Goal: Task Accomplishment & Management: Complete application form

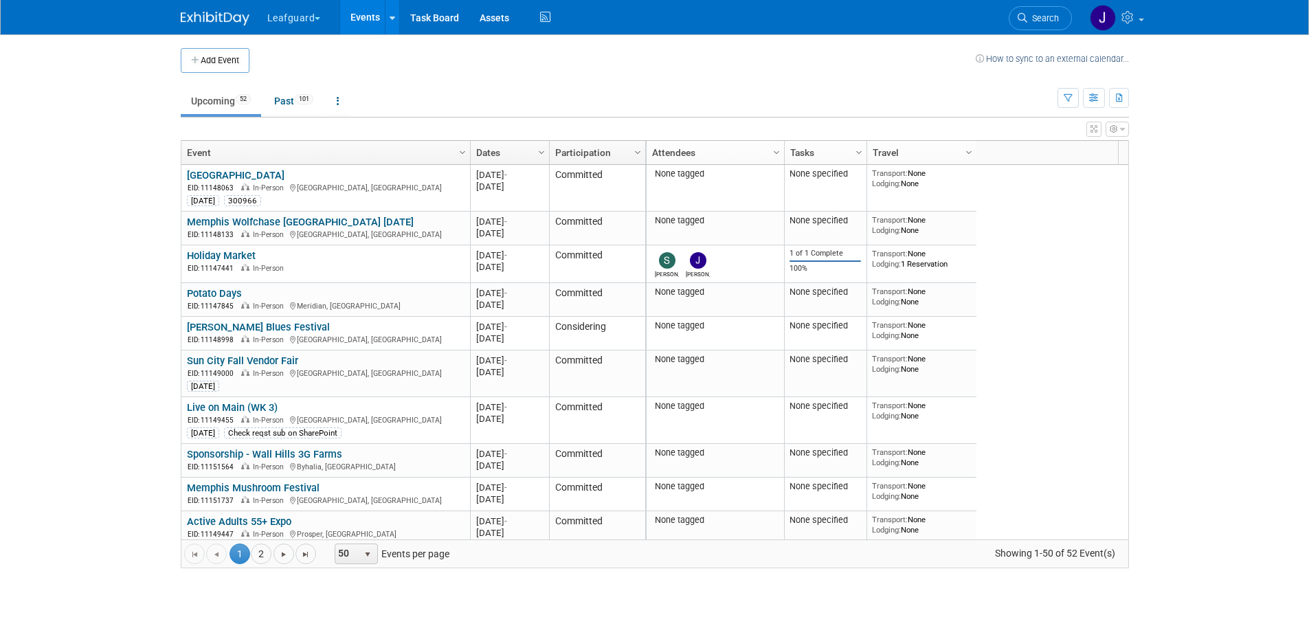
drag, startPoint x: 0, startPoint y: 0, endPoint x: 71, endPoint y: 93, distance: 117.1
click at [71, 93] on body "Leafguard Explore: My Workspaces 2 Go to Workspace: G.D.I Enterprise Leafguard …" at bounding box center [654, 313] width 1309 height 626
click at [394, 24] on link at bounding box center [392, 17] width 14 height 34
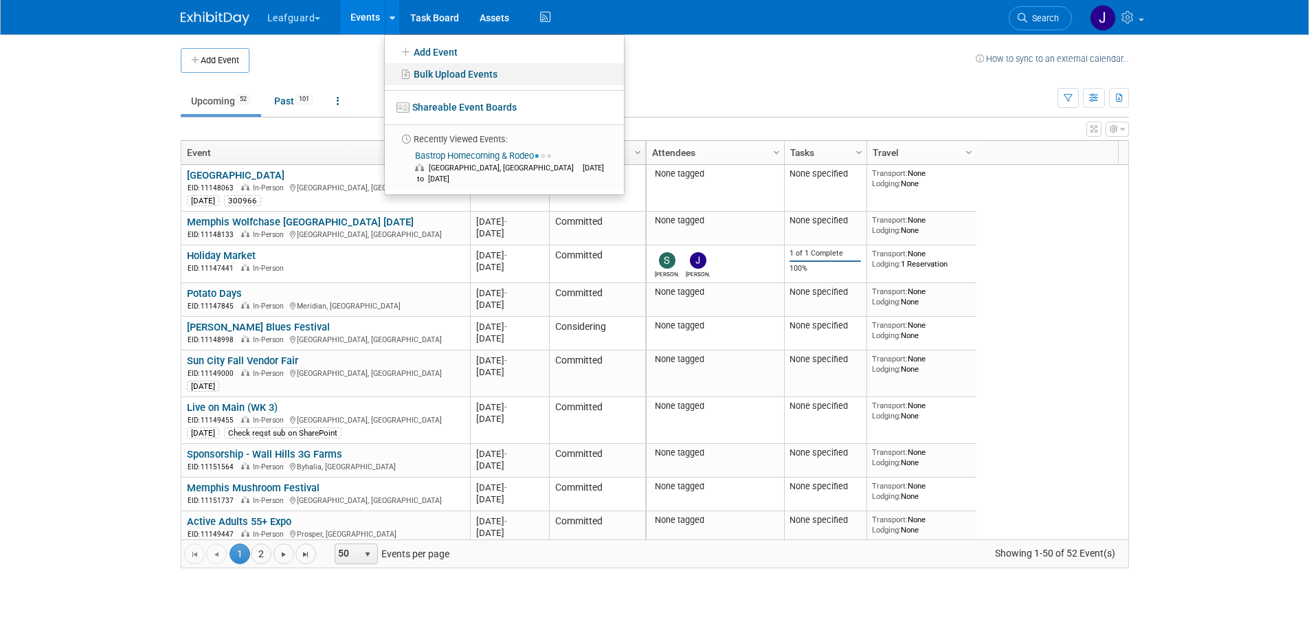
click at [421, 71] on link "Bulk Upload Events" at bounding box center [504, 74] width 239 height 22
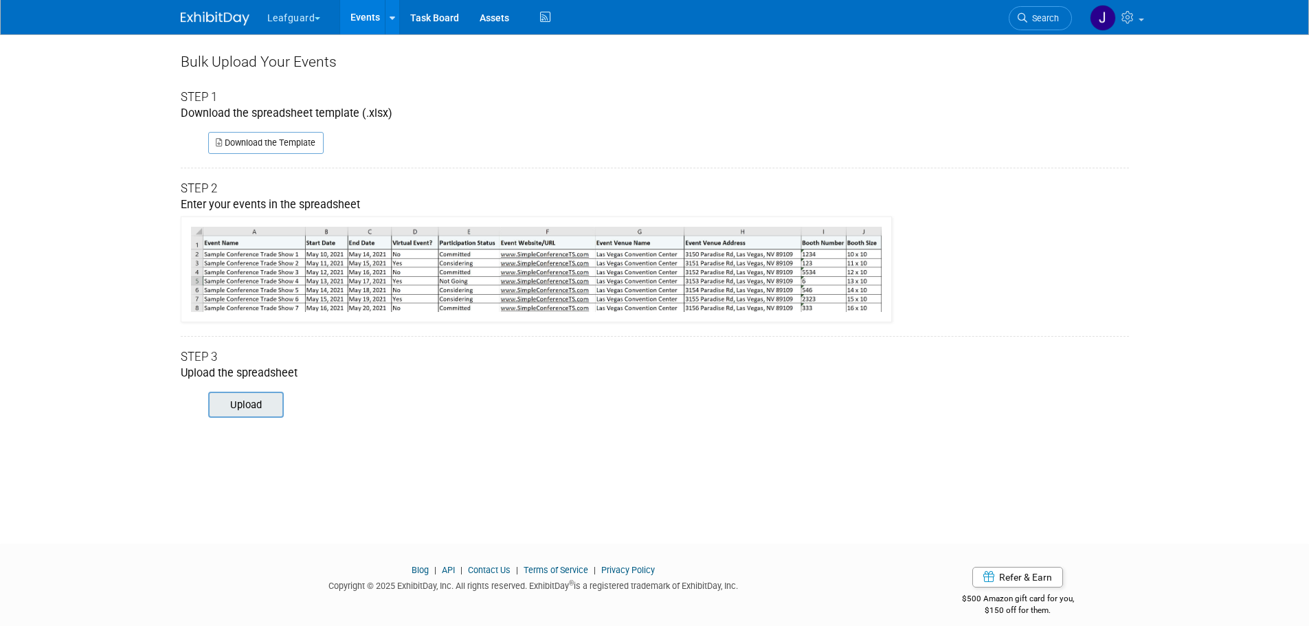
click at [240, 401] on input "file" at bounding box center [189, 404] width 187 height 23
type input "C:\fakepath\ExhibitDay-Event-Import-test.xlsx"
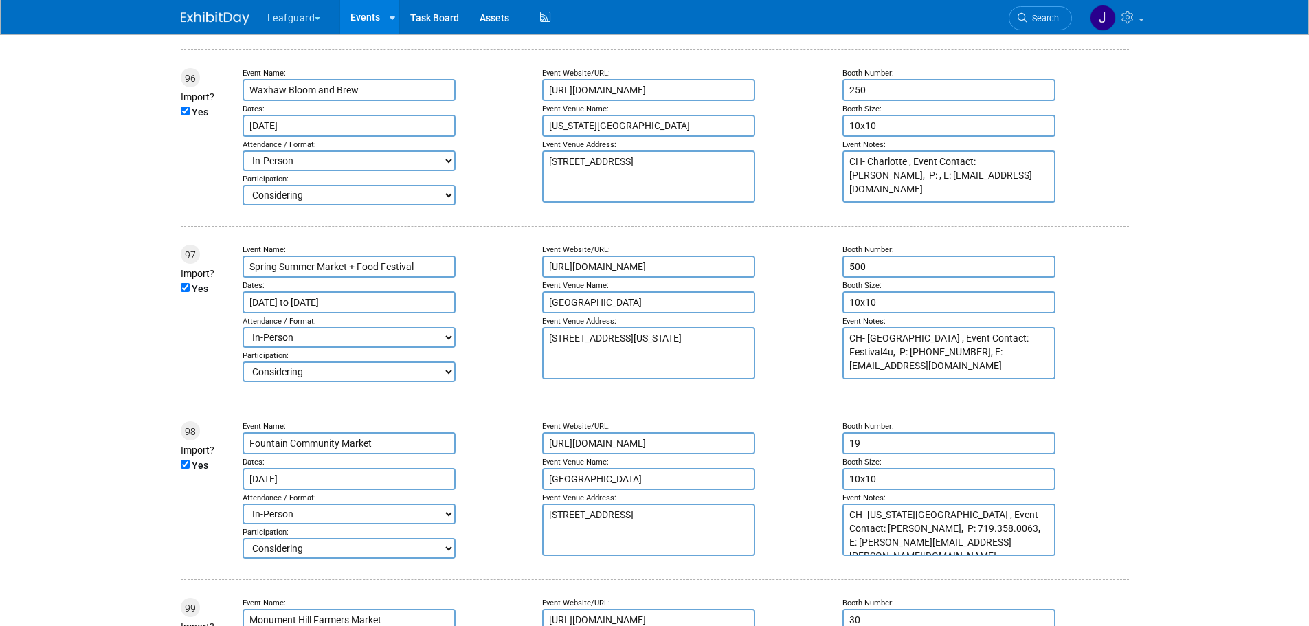
scroll to position [17713, 0]
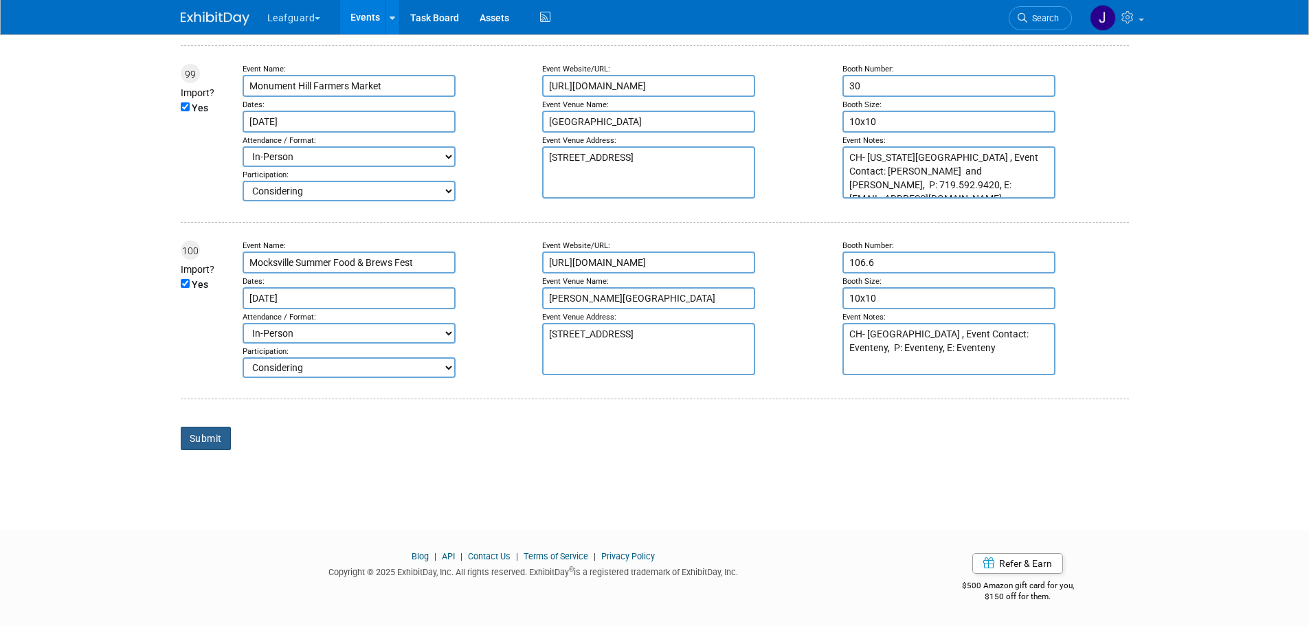
click at [202, 436] on input "Submit" at bounding box center [206, 438] width 50 height 23
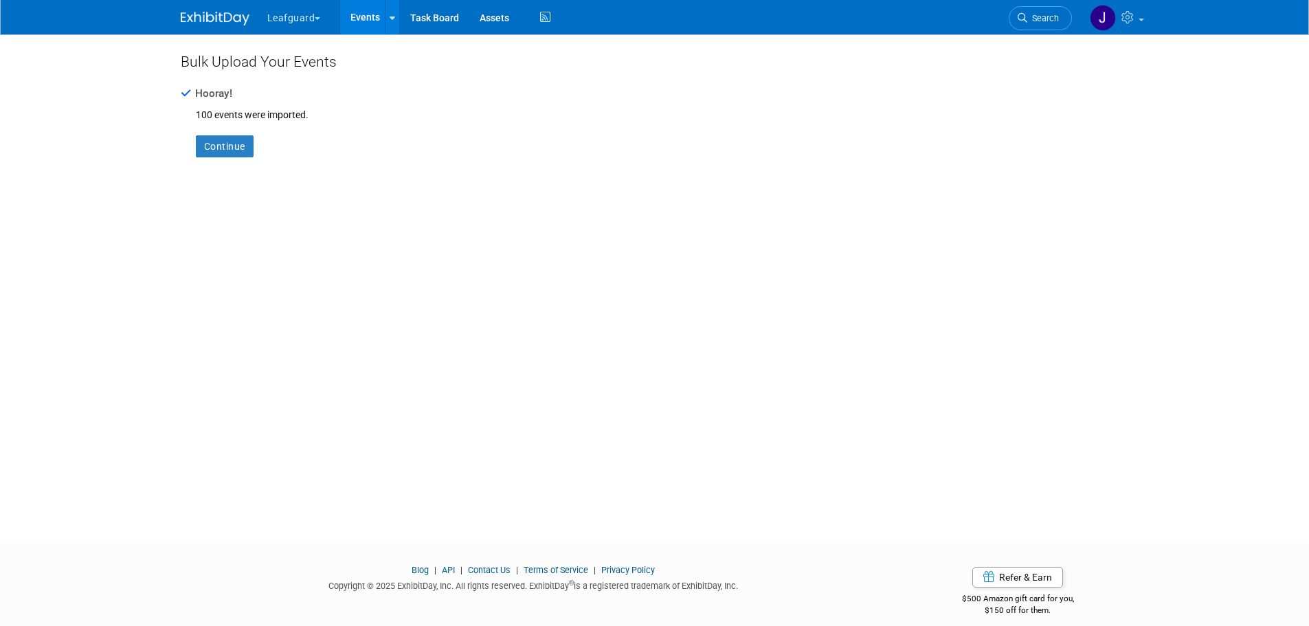
drag, startPoint x: 1282, startPoint y: 174, endPoint x: 1245, endPoint y: 181, distance: 37.2
click at [1282, 174] on body "Leafguard Explore: My Workspaces 2 Go to Workspace:" at bounding box center [654, 313] width 1309 height 626
click at [395, 11] on link at bounding box center [392, 17] width 14 height 34
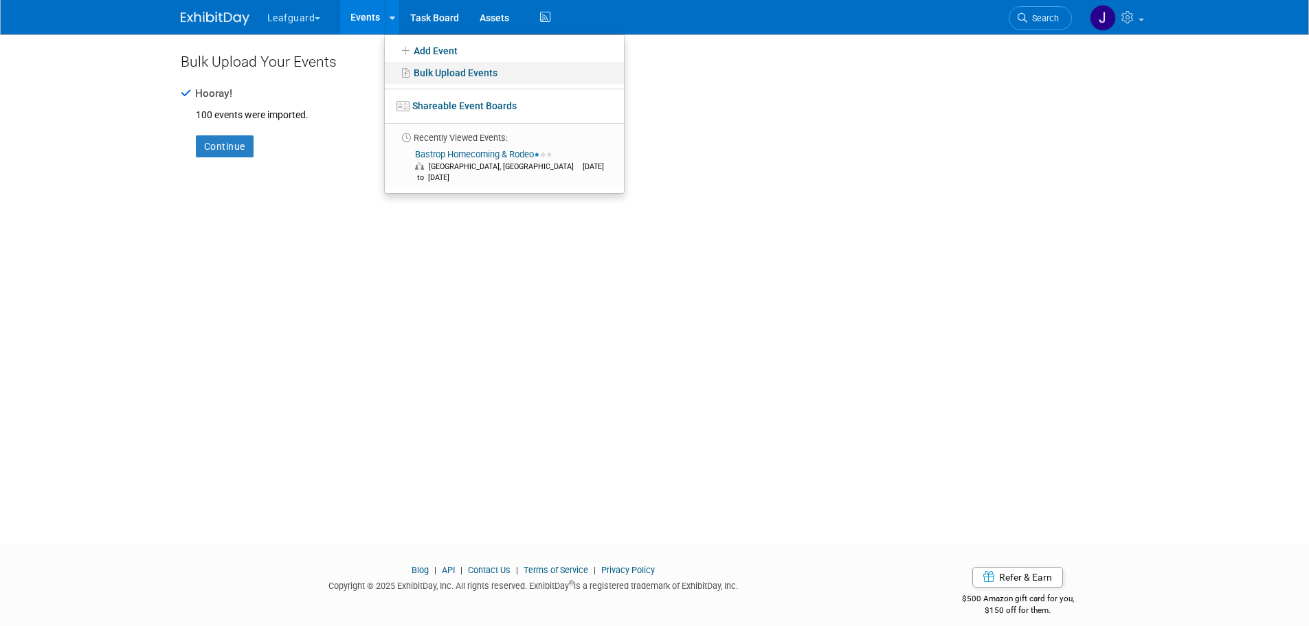
click at [426, 69] on link "Bulk Upload Events" at bounding box center [504, 73] width 239 height 22
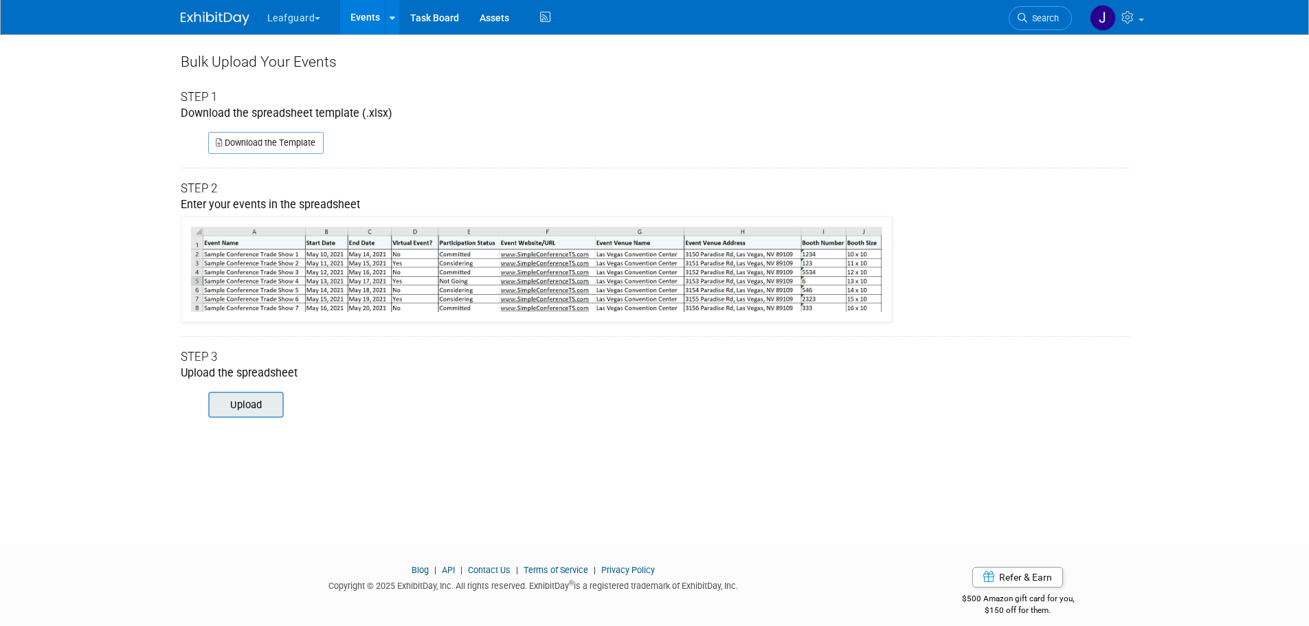
click at [234, 403] on input "file" at bounding box center [189, 404] width 187 height 23
type input "C:\fakepath\ExhibitDay-Event-Import-test.xlsx"
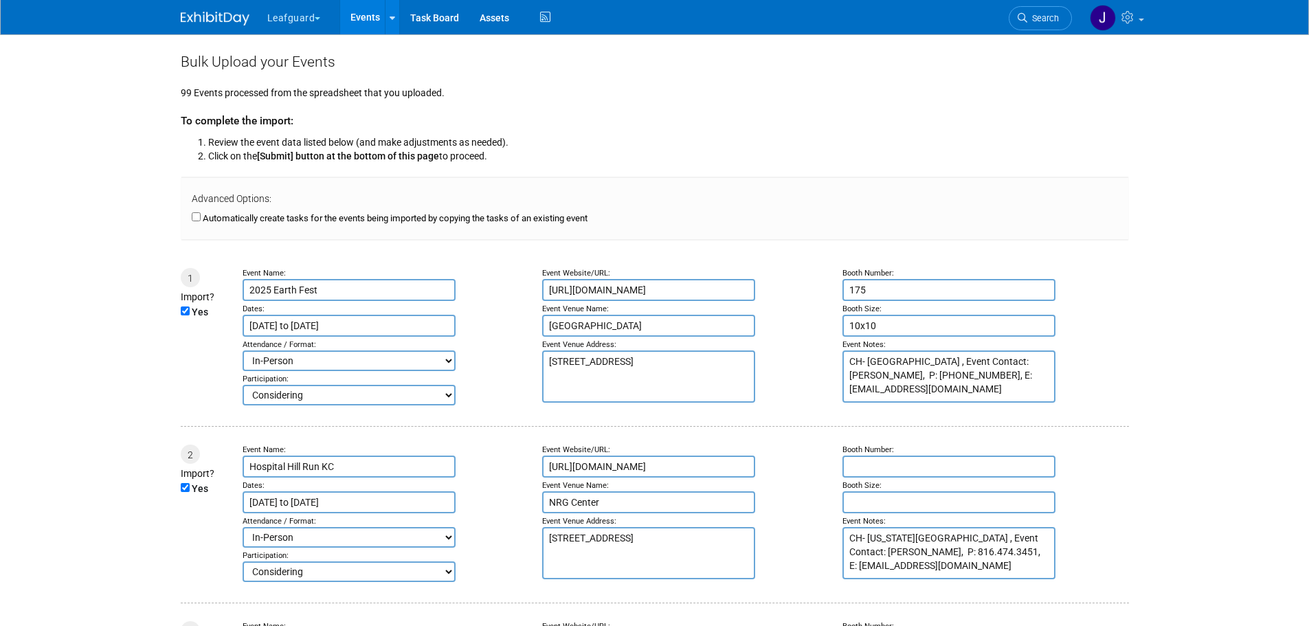
type input "[DATE]"
type input "May 31, 2025"
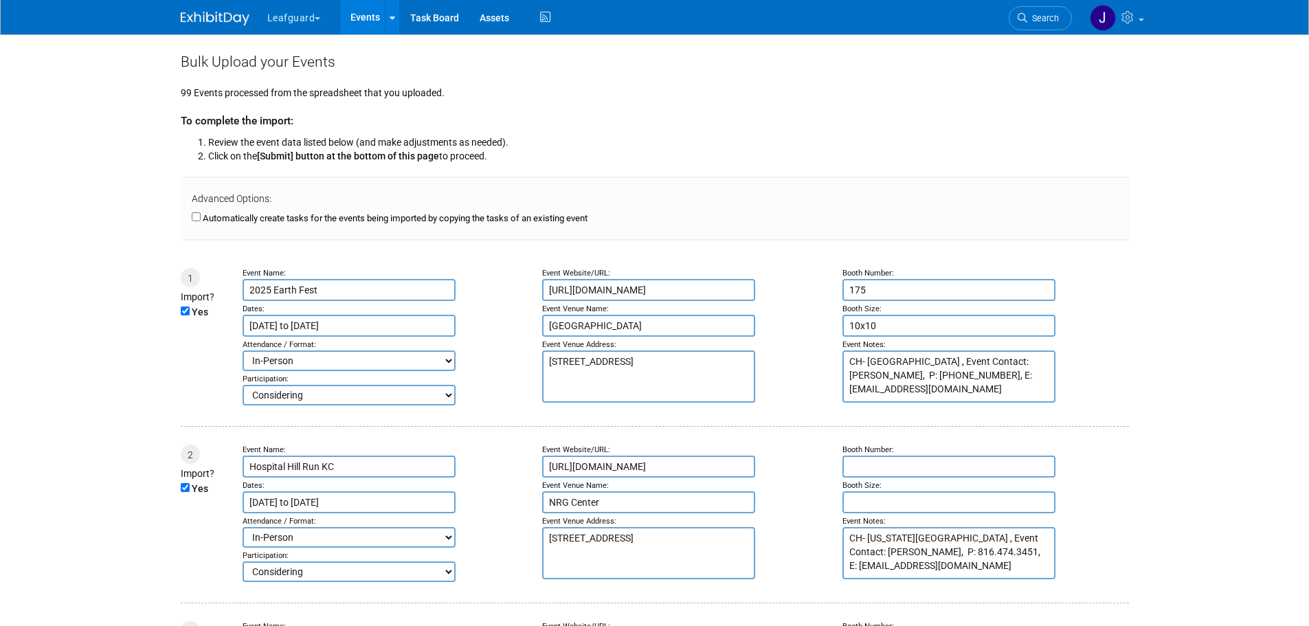
type input "Jun 1, 2025"
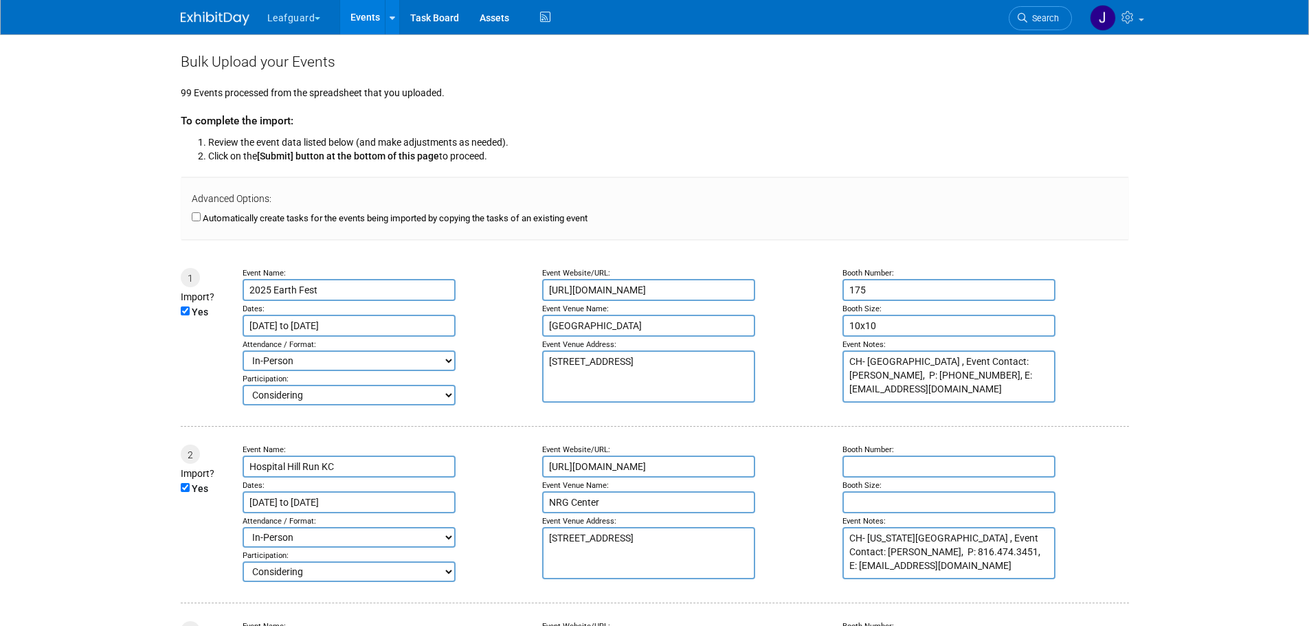
type input "Jun 1, 2025"
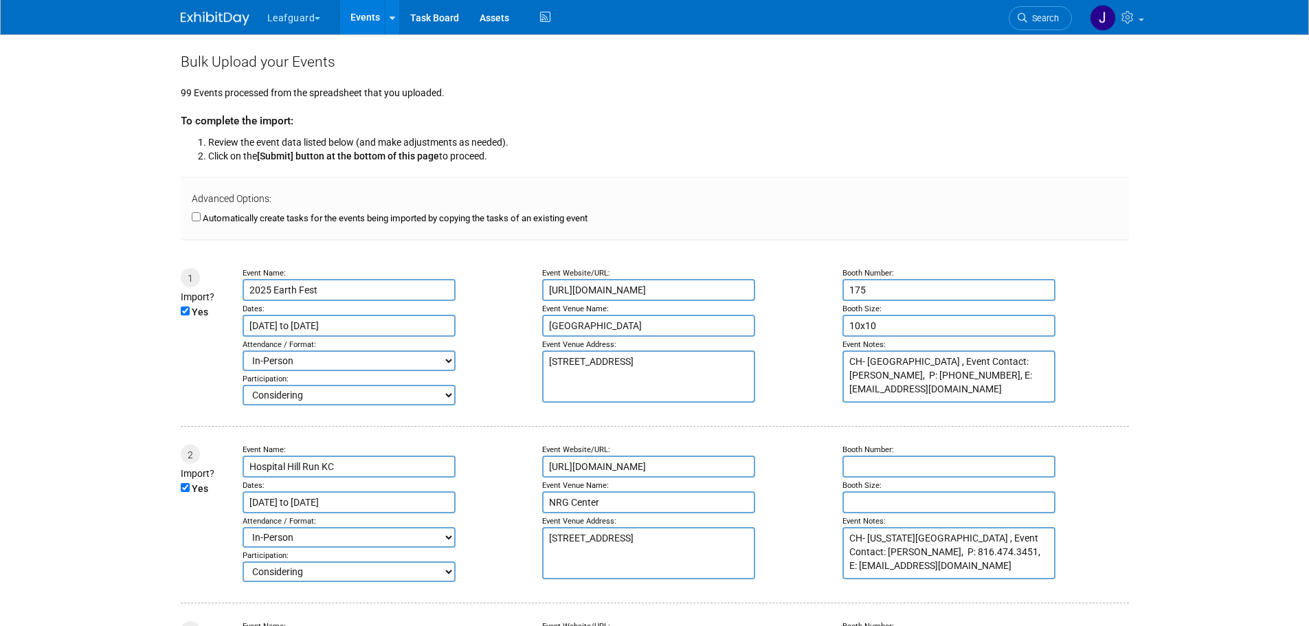
type input "Jun 1, 2025"
type input "Jun 2, 2025"
type input "Jun 4, 2025"
type input "Jun 6, 2025"
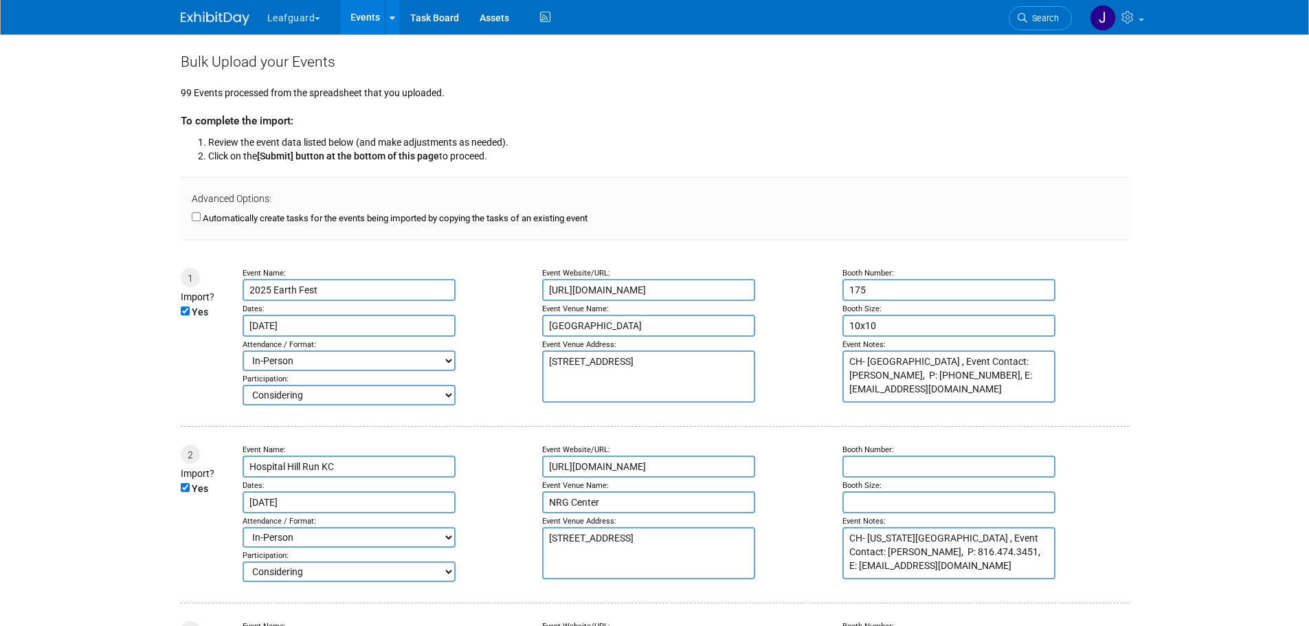
type input "Jun 6, 2025"
type input "Jun 7, 2025"
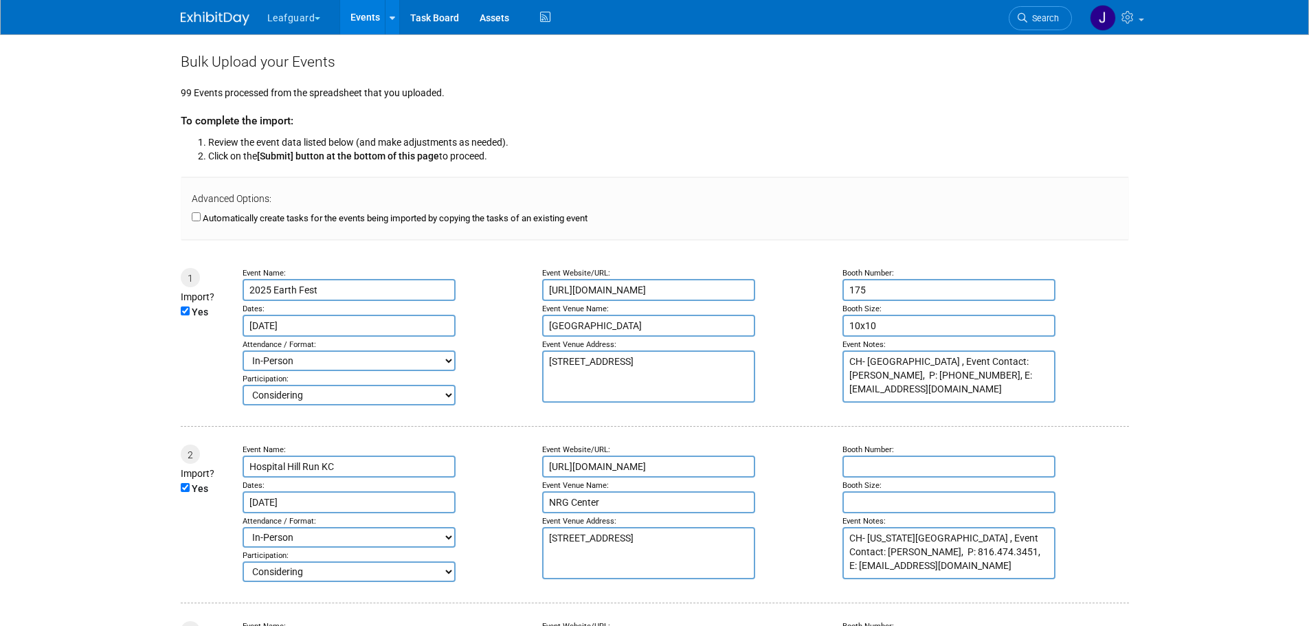
type input "Jun 7, 2025"
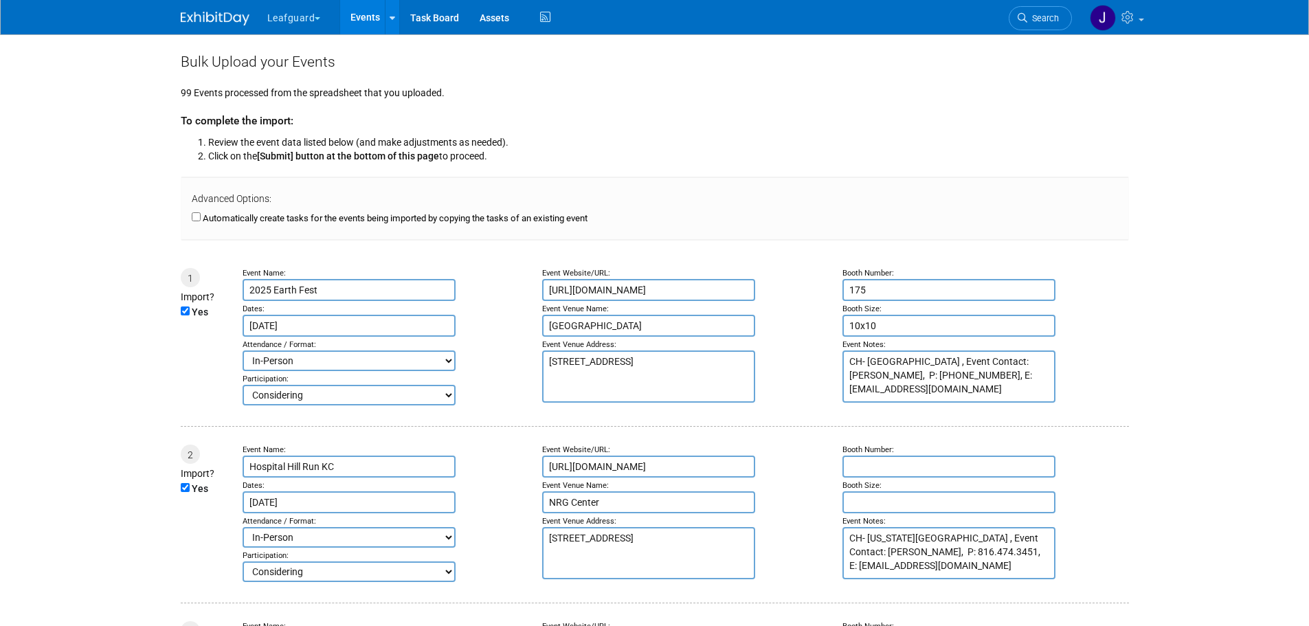
type input "Jun 7, 2025"
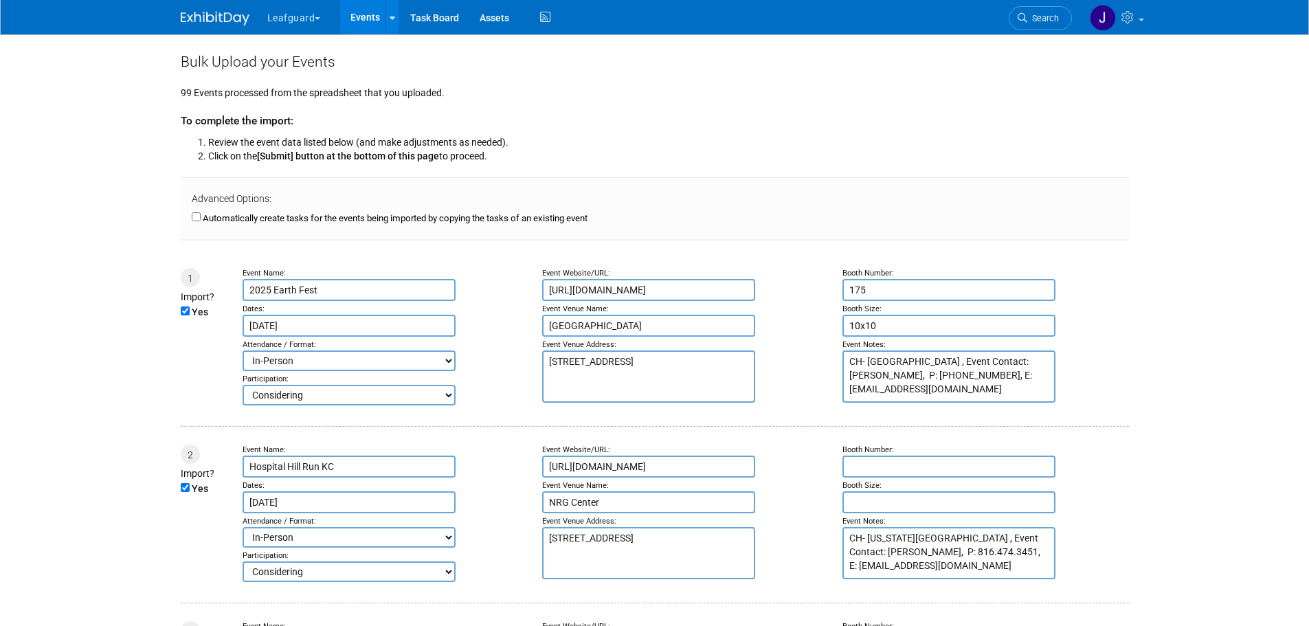
type input "Jun 7, 2025"
type input "[DATE]"
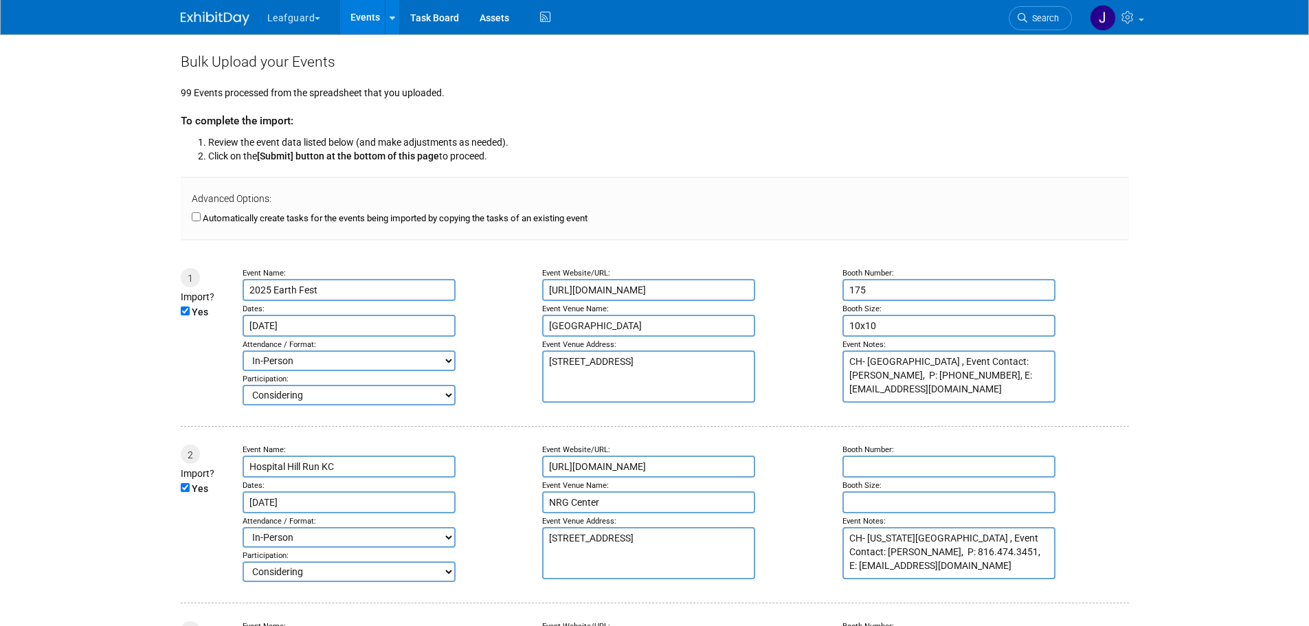
type input "[DATE]"
type input "Jun 7, 2025"
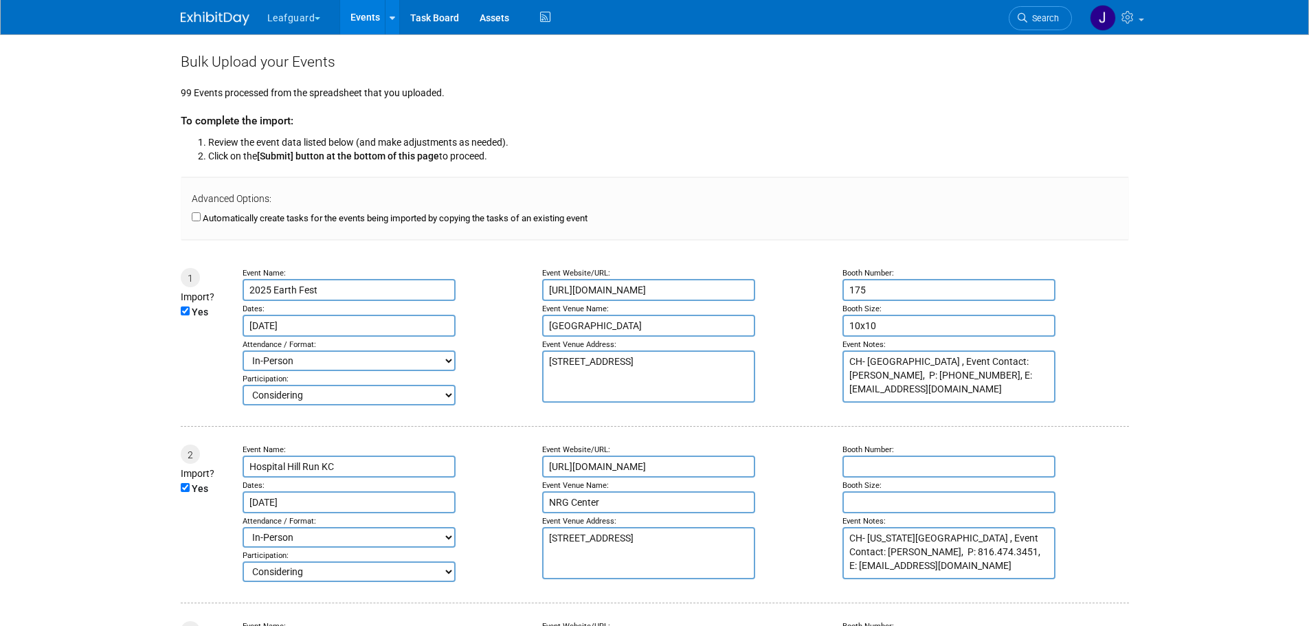
type input "Jun 7, 2025"
type input "Jun 8, 2025"
type input "Jun 9, 2025"
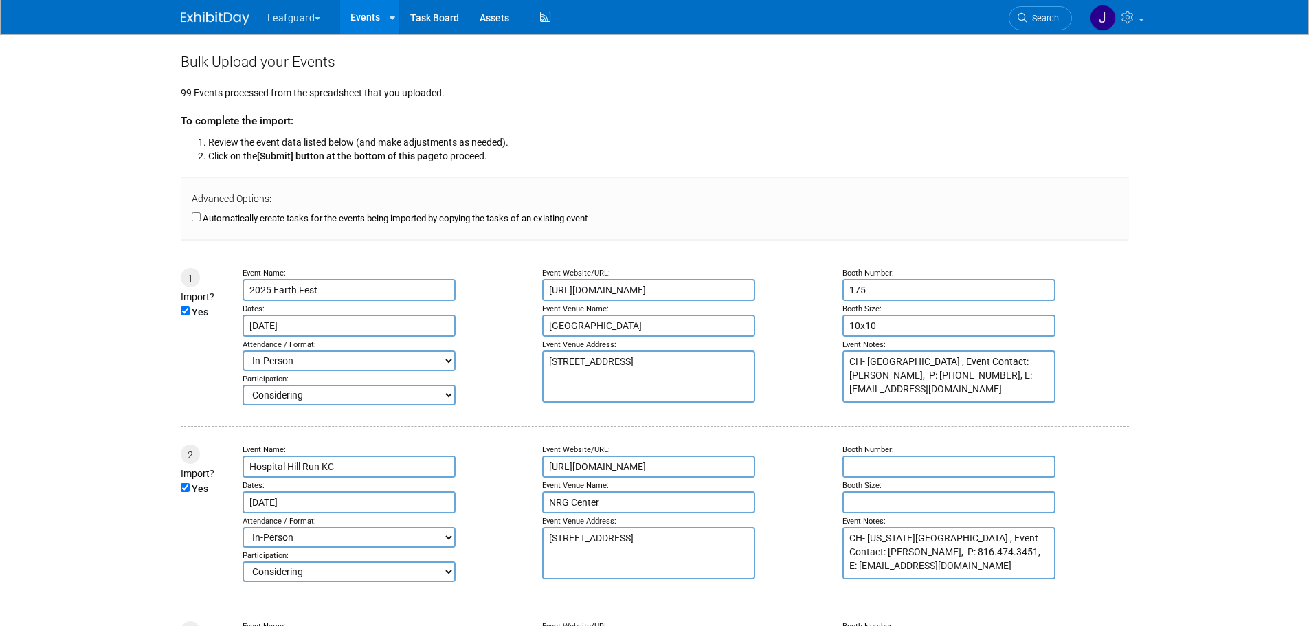
type input "Jun 9, 2025"
type input "Jun 10, 2025"
type input "Jun 11, 2025"
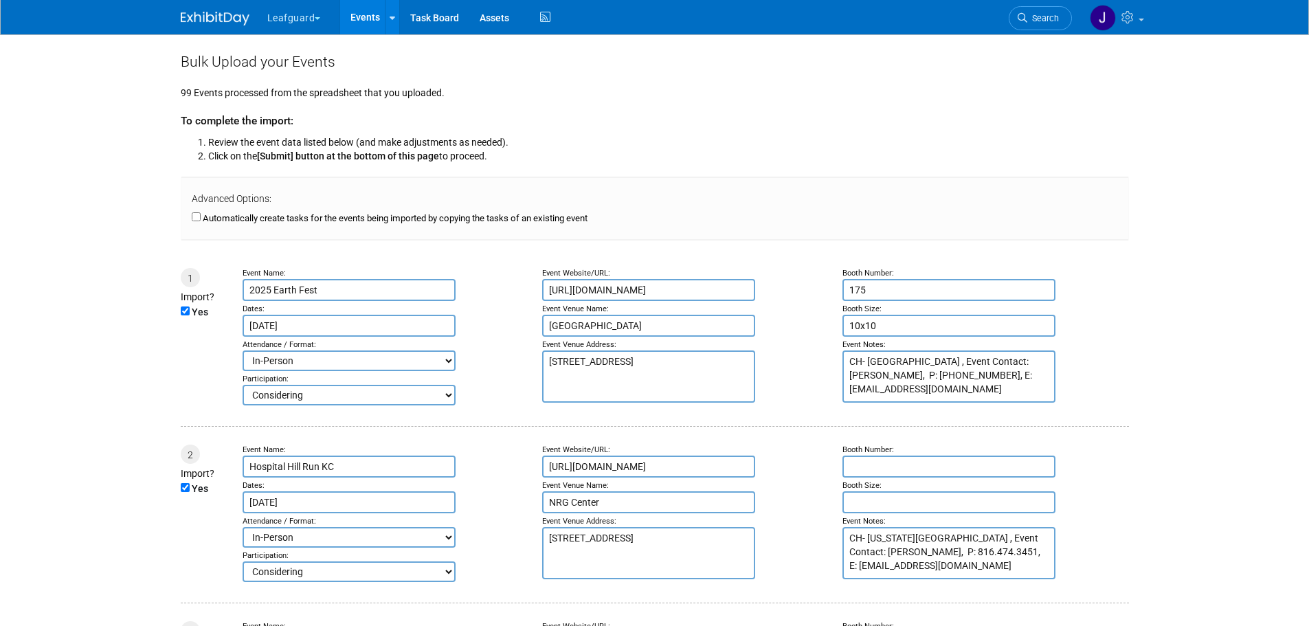
type input "Jun 11, 2025"
type input "Jun 13, 2025"
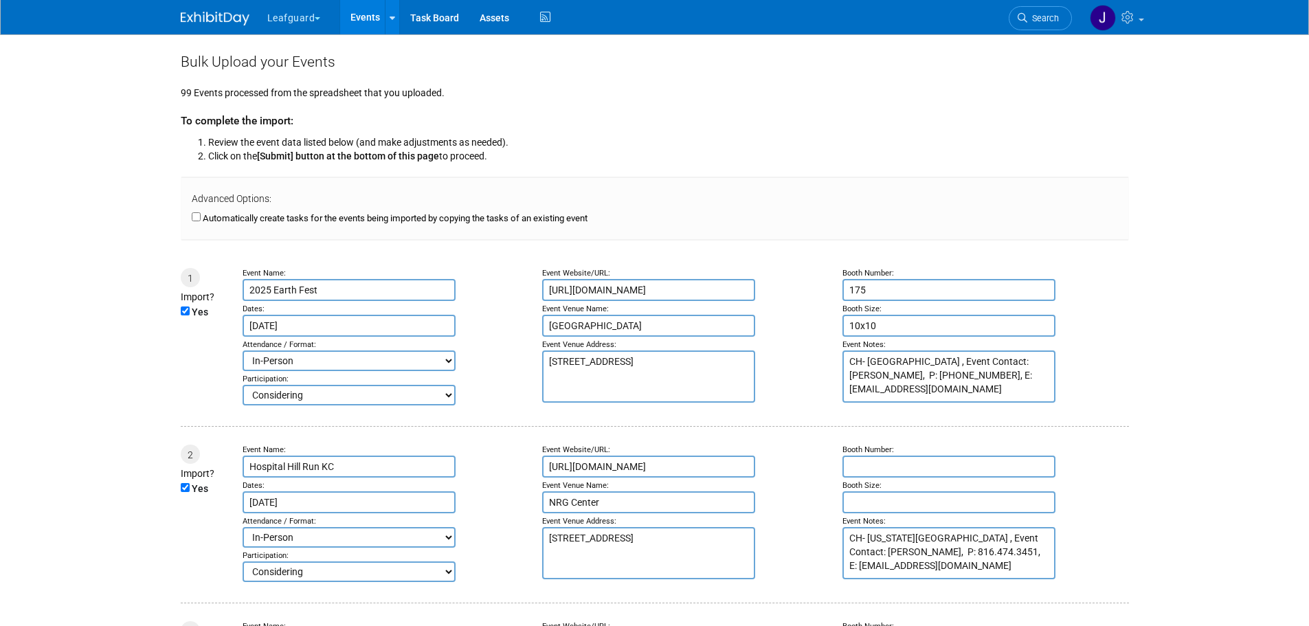
type input "Jun 13, 2025"
type input "[DATE]"
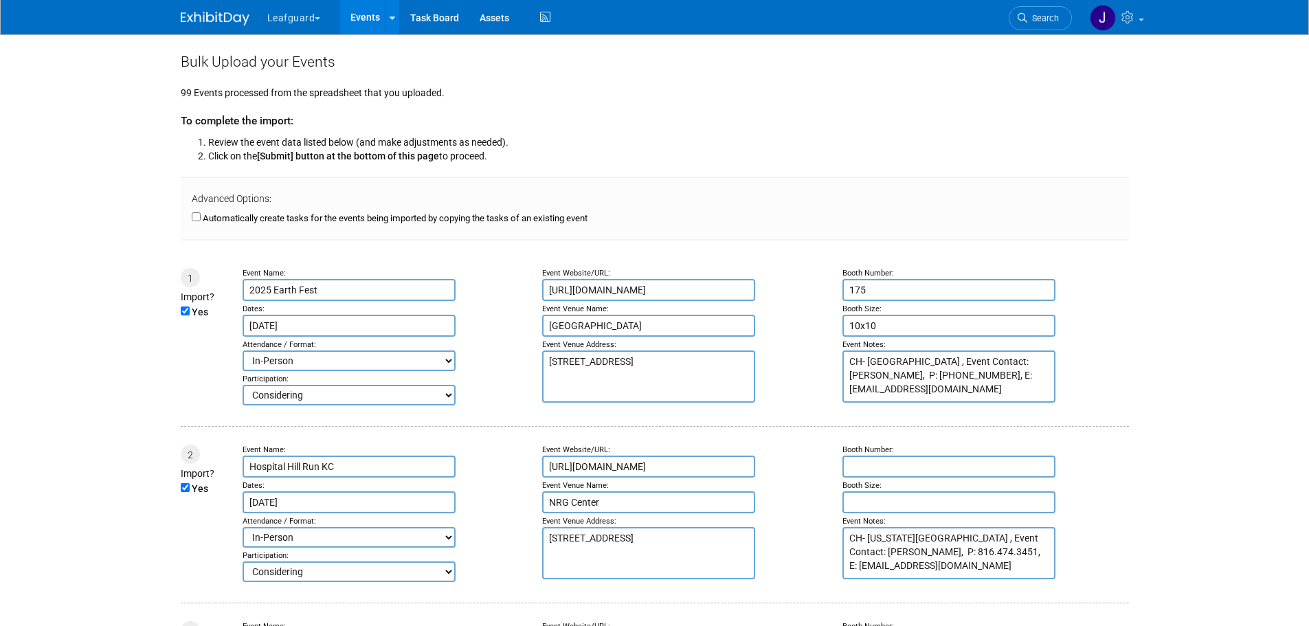
type input "[DATE]"
type input "Jun 14, 2025"
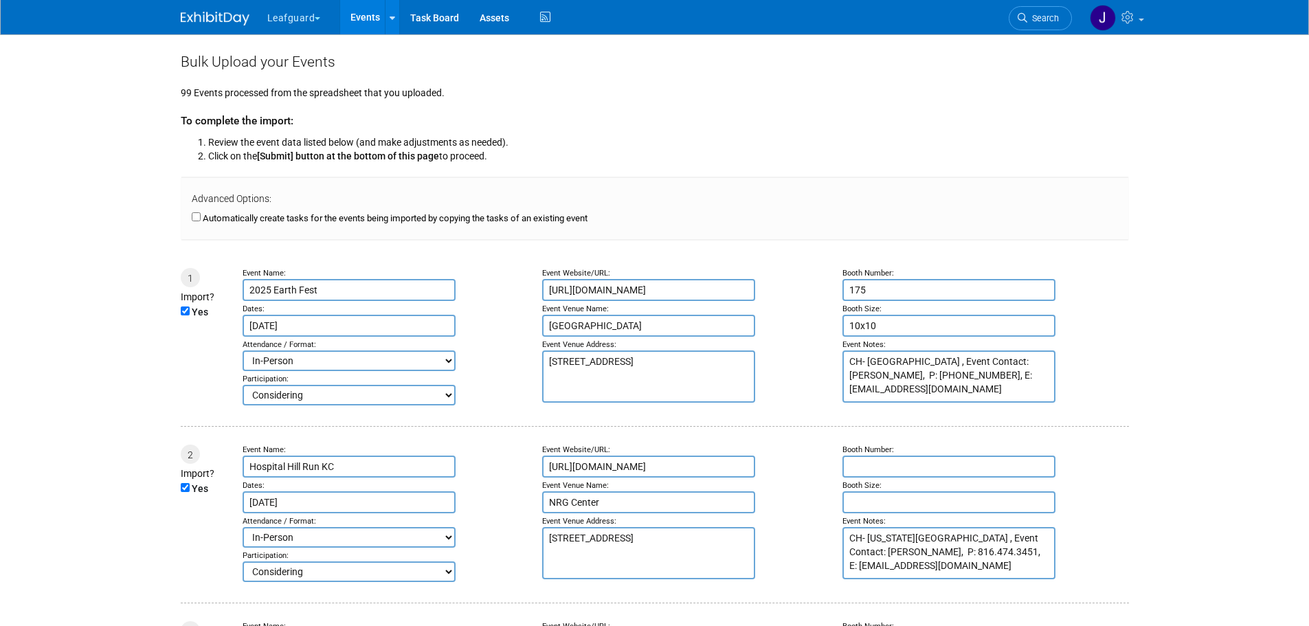
type input "Jun 14, 2025"
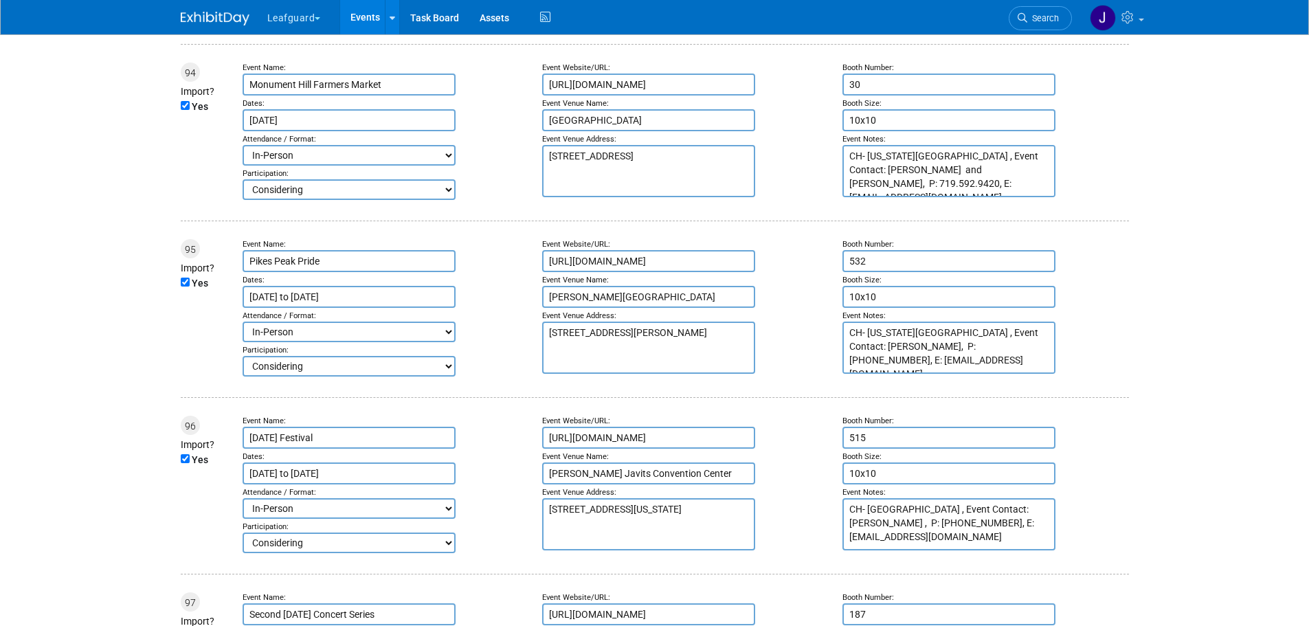
scroll to position [17471, 0]
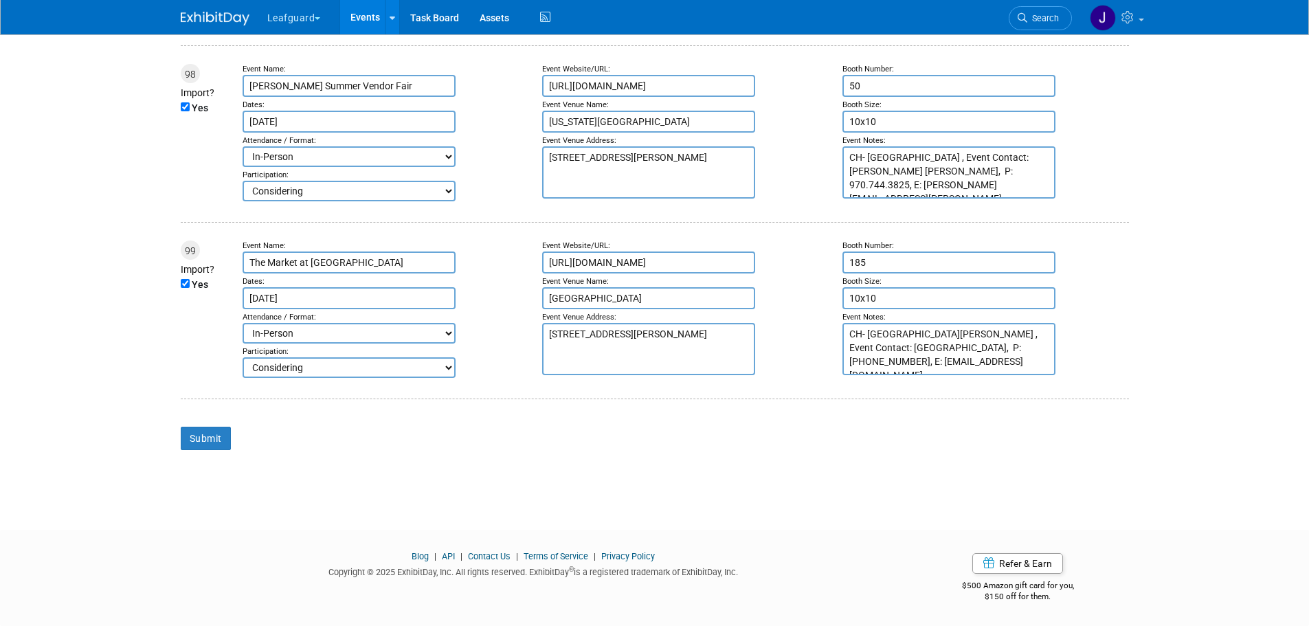
click at [317, 21] on button "Leafguard" at bounding box center [302, 15] width 72 height 30
click at [314, 102] on link "G.D.I Enterprise" at bounding box center [316, 103] width 98 height 19
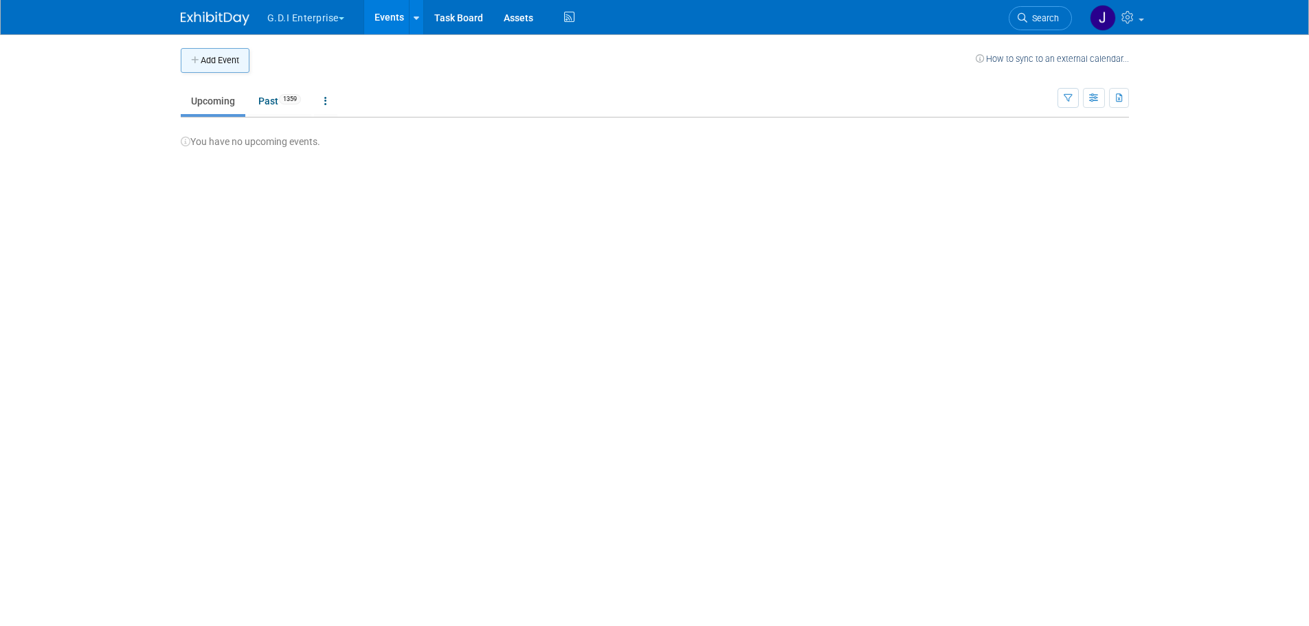
click at [225, 63] on button "Add Event" at bounding box center [215, 60] width 69 height 25
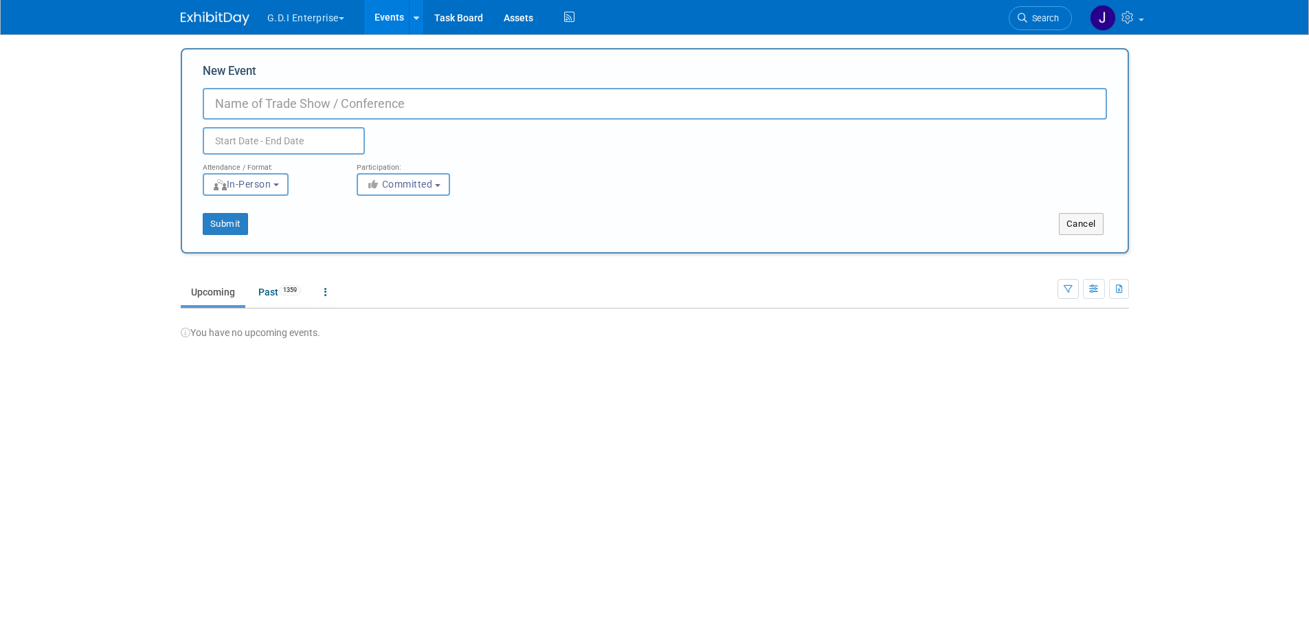
click at [1227, 282] on body "G.D.I Enterprise Explore: My Workspaces 2 Go to Workspace: G.D.I Enterprise Lea…" at bounding box center [654, 313] width 1309 height 626
click at [1085, 219] on button "Cancel" at bounding box center [1081, 224] width 45 height 22
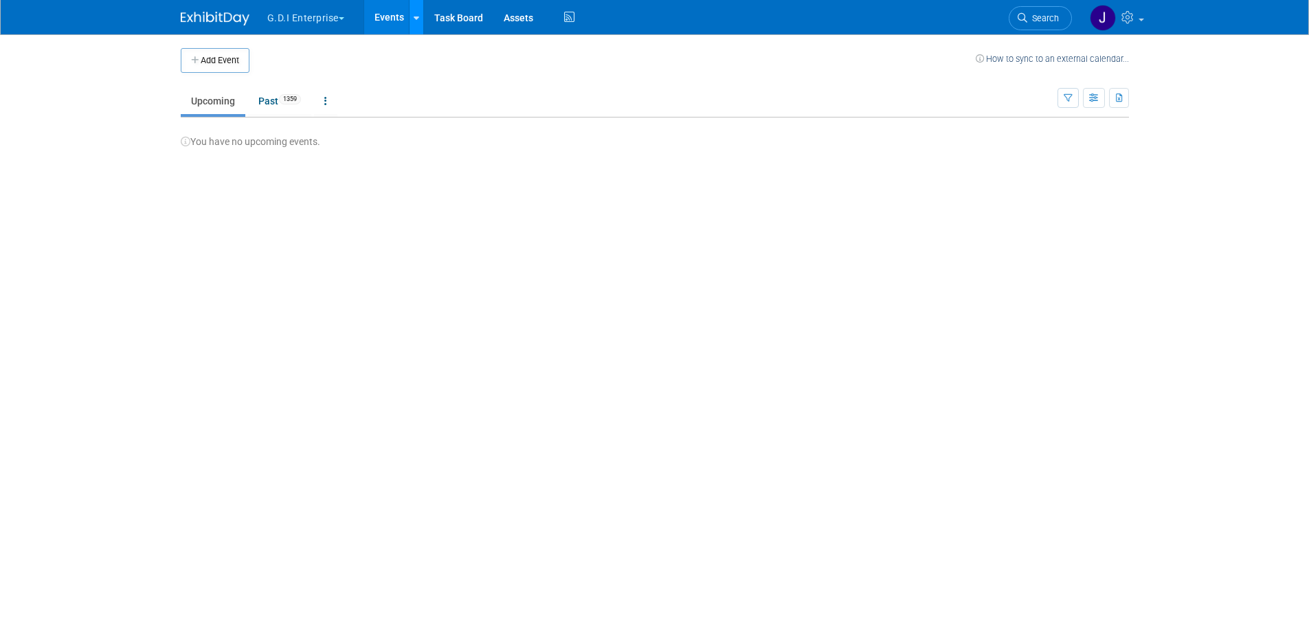
click at [421, 22] on link at bounding box center [416, 17] width 14 height 34
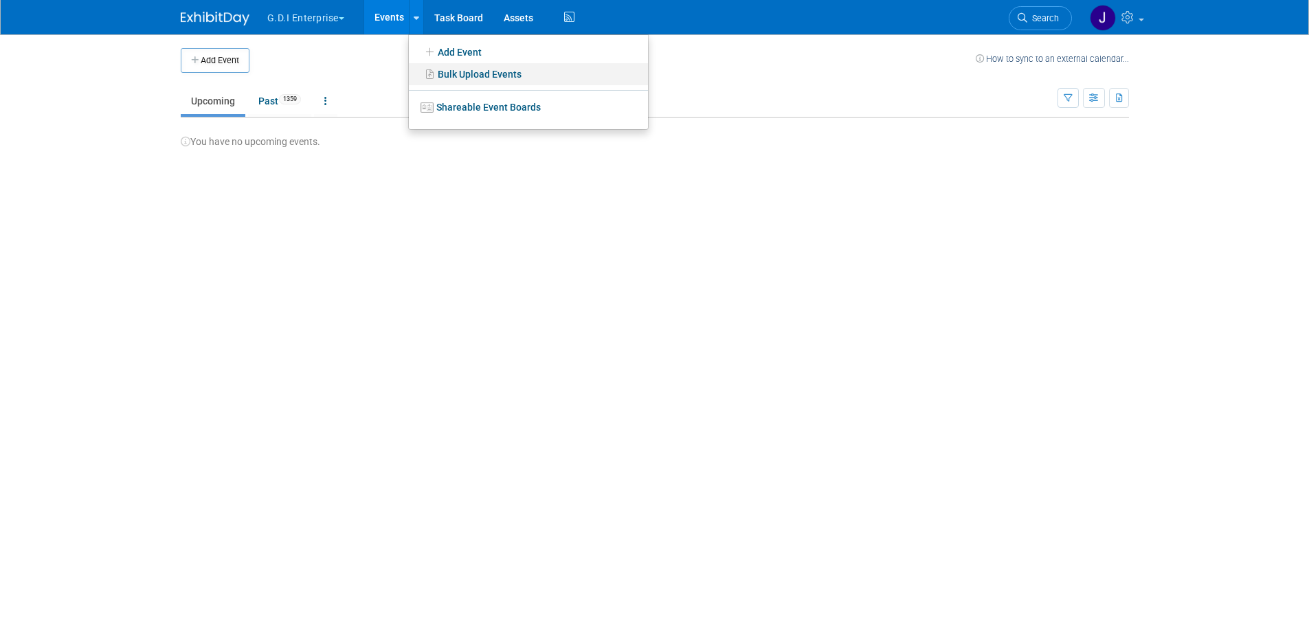
click at [444, 69] on link "Bulk Upload Events" at bounding box center [528, 74] width 239 height 22
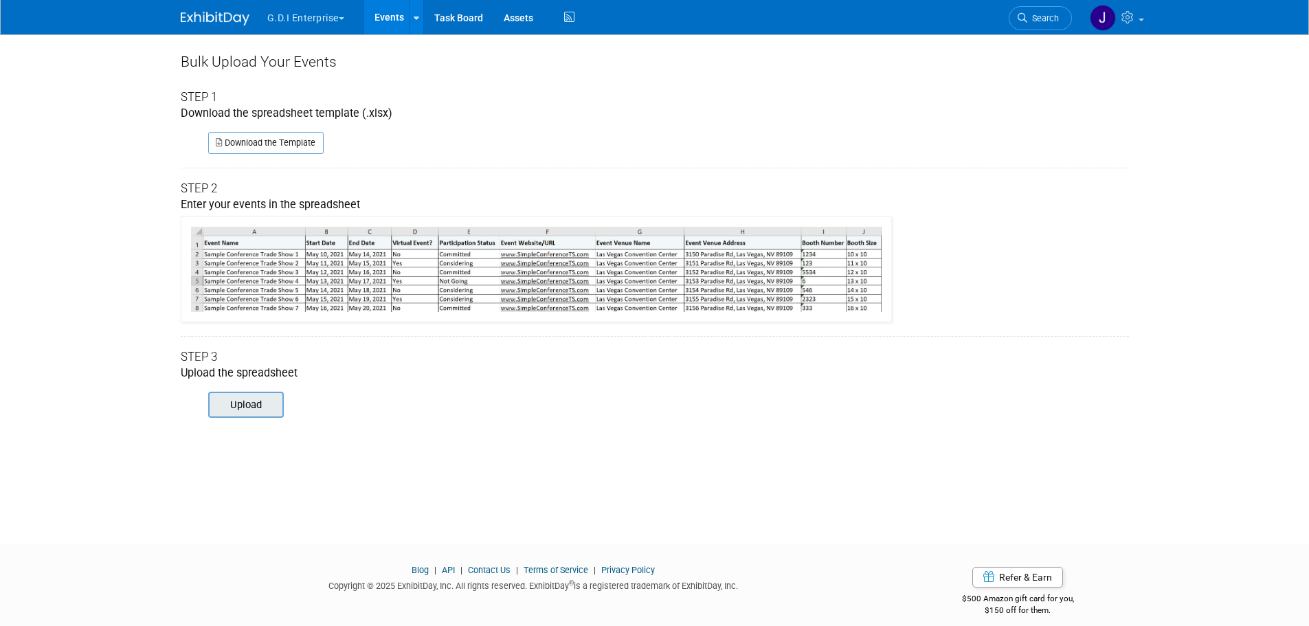
click at [258, 403] on input "file" at bounding box center [189, 404] width 187 height 23
type input "C:\fakepath\ExhibitDay-Event-Import-test.xlsx"
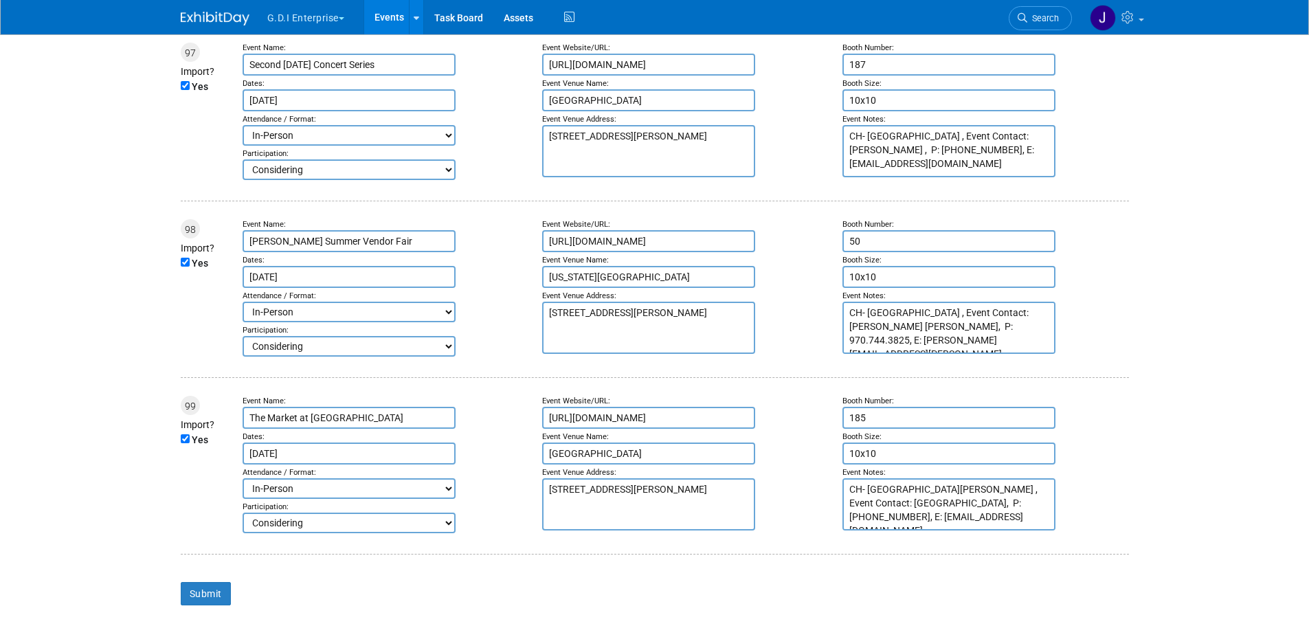
scroll to position [17471, 0]
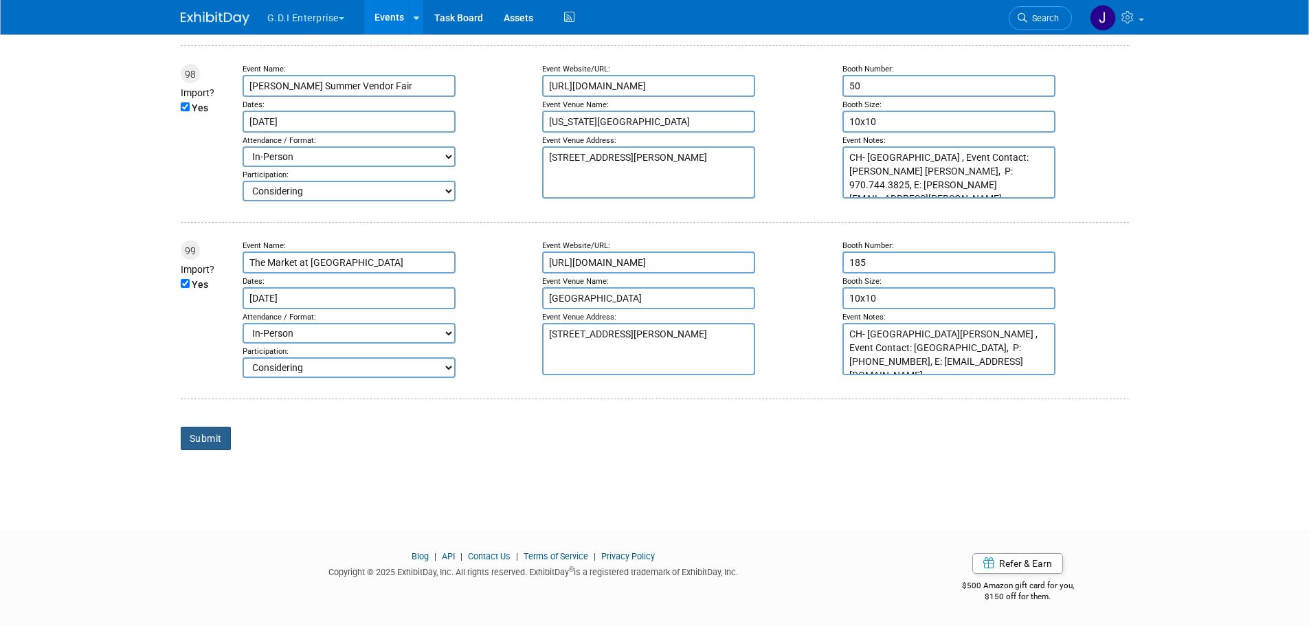
click at [196, 429] on input "Submit" at bounding box center [206, 438] width 50 height 23
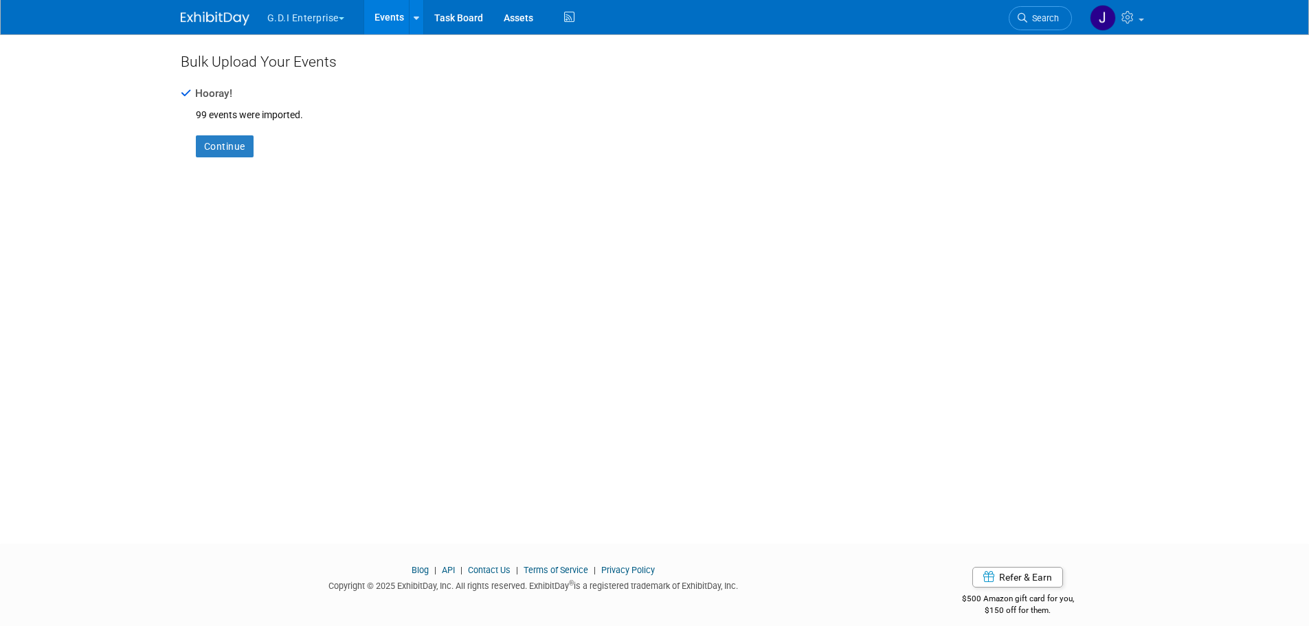
click at [399, 143] on div "Continue" at bounding box center [655, 153] width 948 height 63
click at [416, 21] on icon at bounding box center [416, 18] width 5 height 9
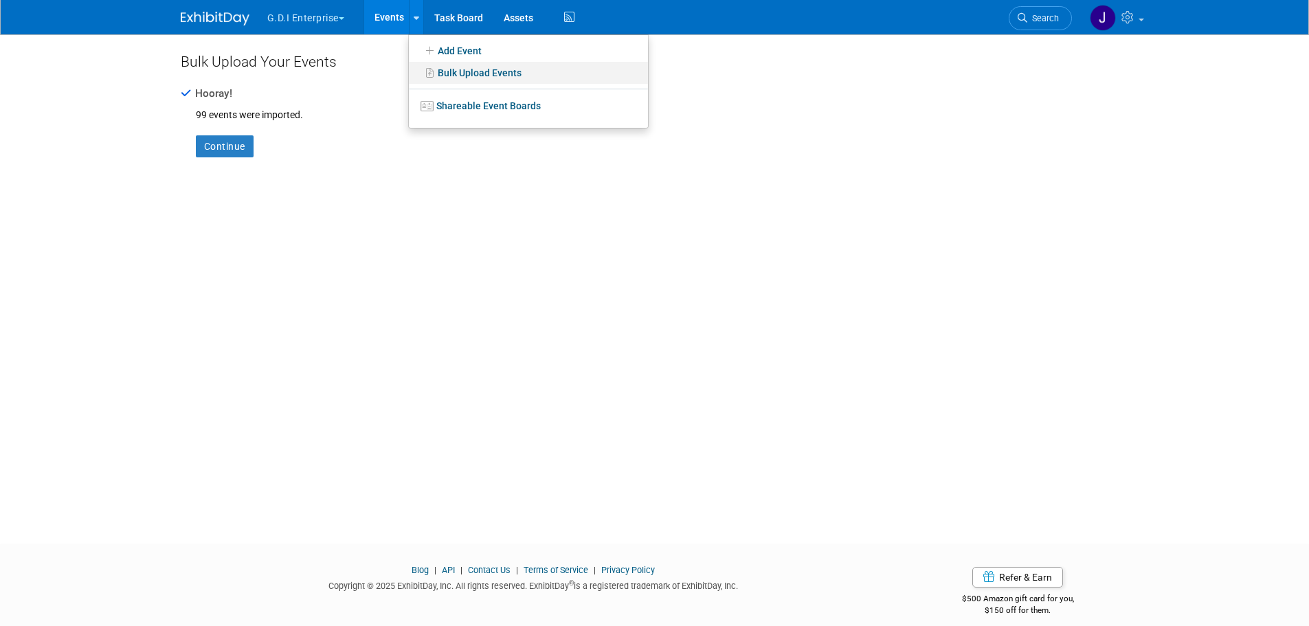
click at [448, 67] on link "Bulk Upload Events" at bounding box center [528, 73] width 239 height 22
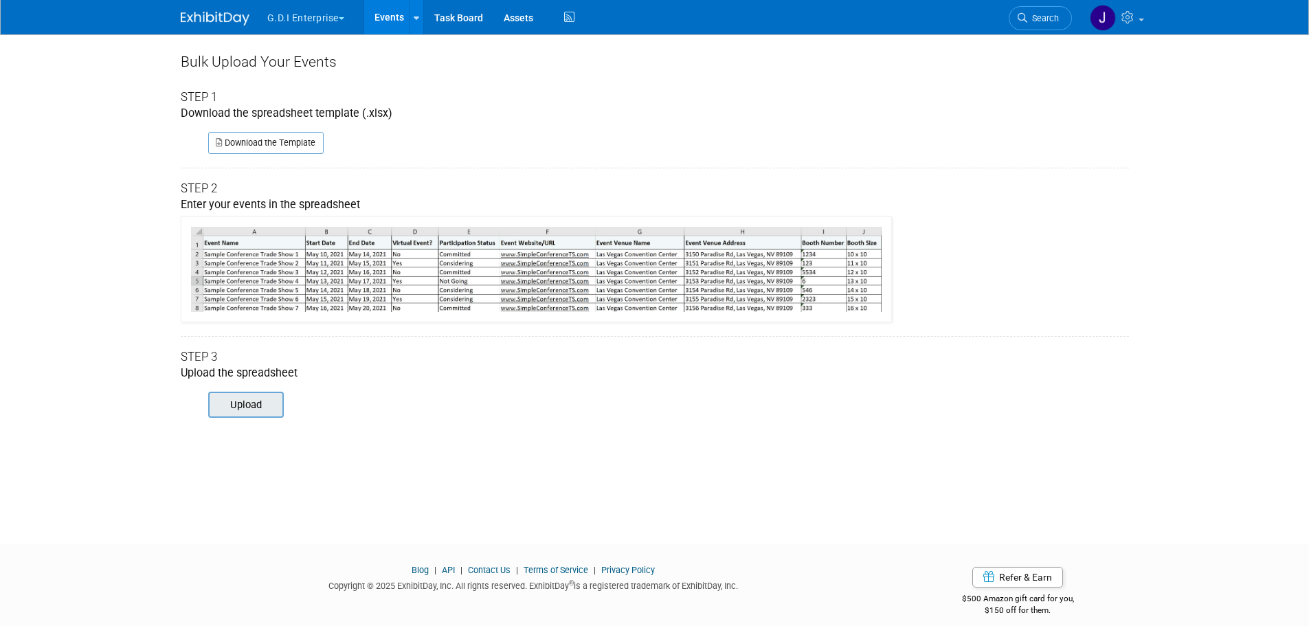
click at [230, 399] on input "file" at bounding box center [189, 404] width 187 height 23
type input "C:\fakepath\ExhibitDay-Event-Import-test.xlsx"
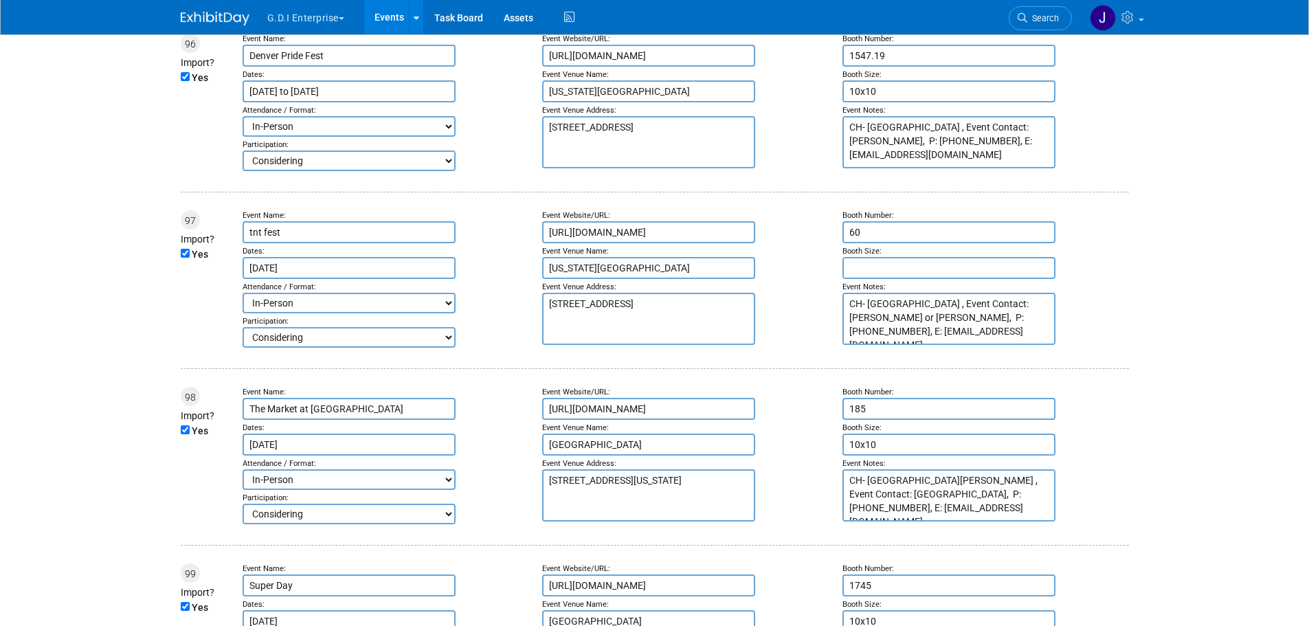
scroll to position [17713, 0]
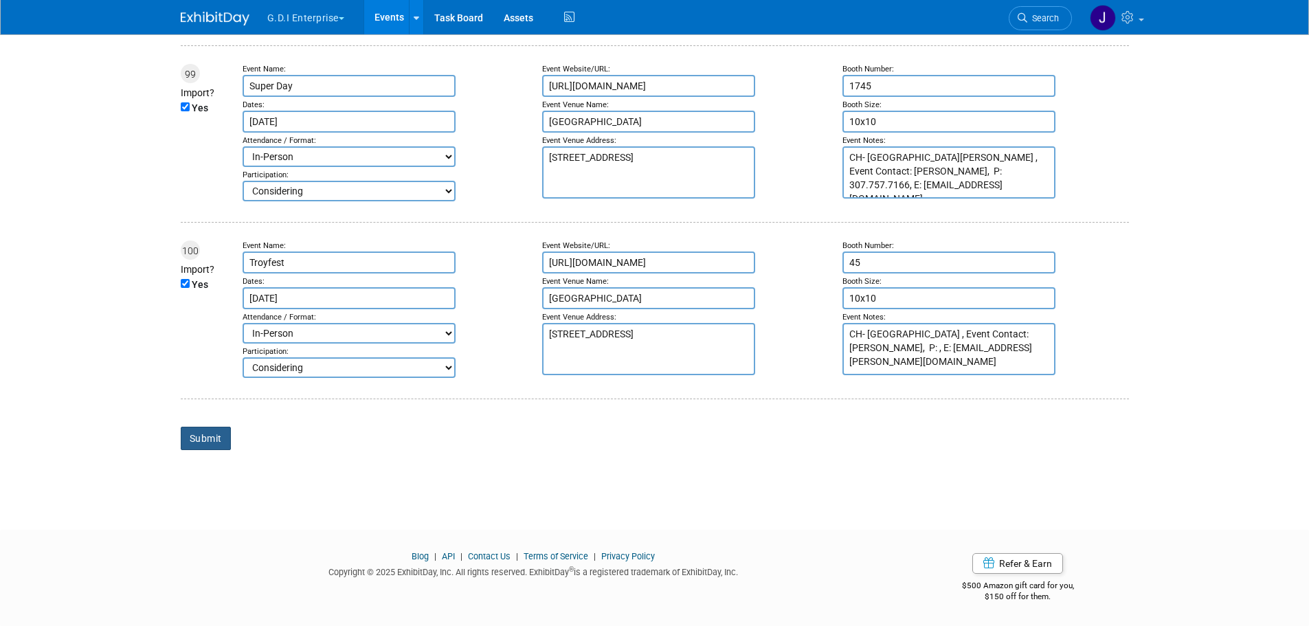
click at [216, 436] on input "Submit" at bounding box center [206, 438] width 50 height 23
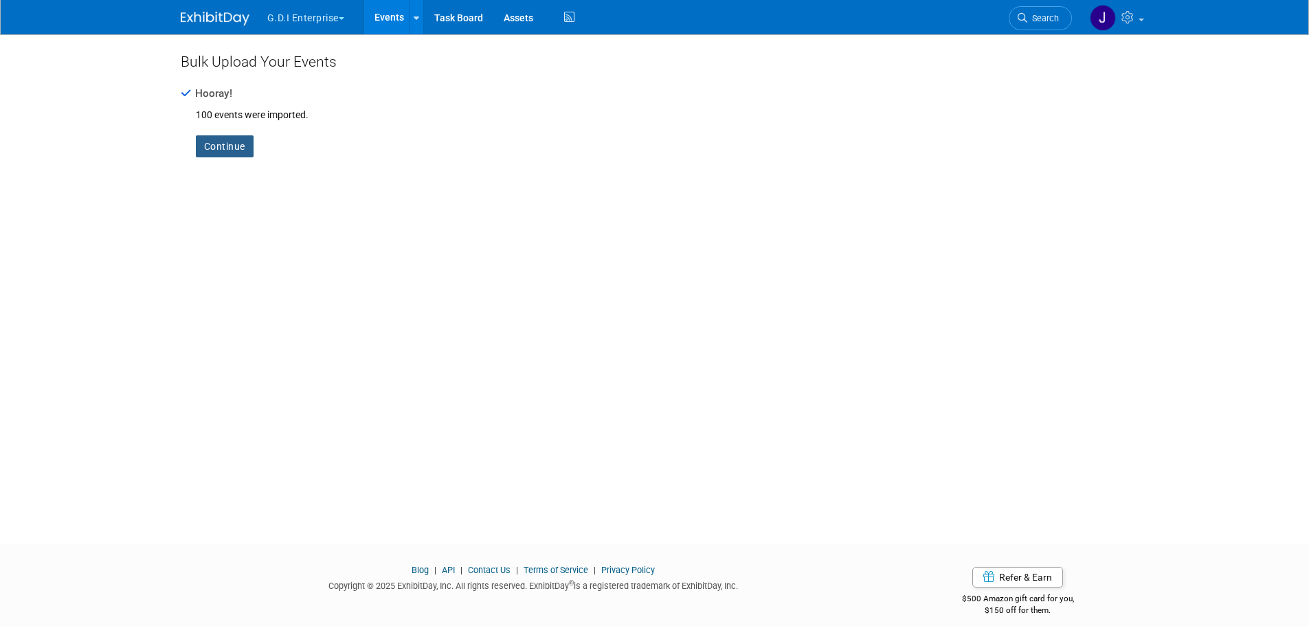
click at [224, 149] on link "Continue" at bounding box center [225, 146] width 58 height 22
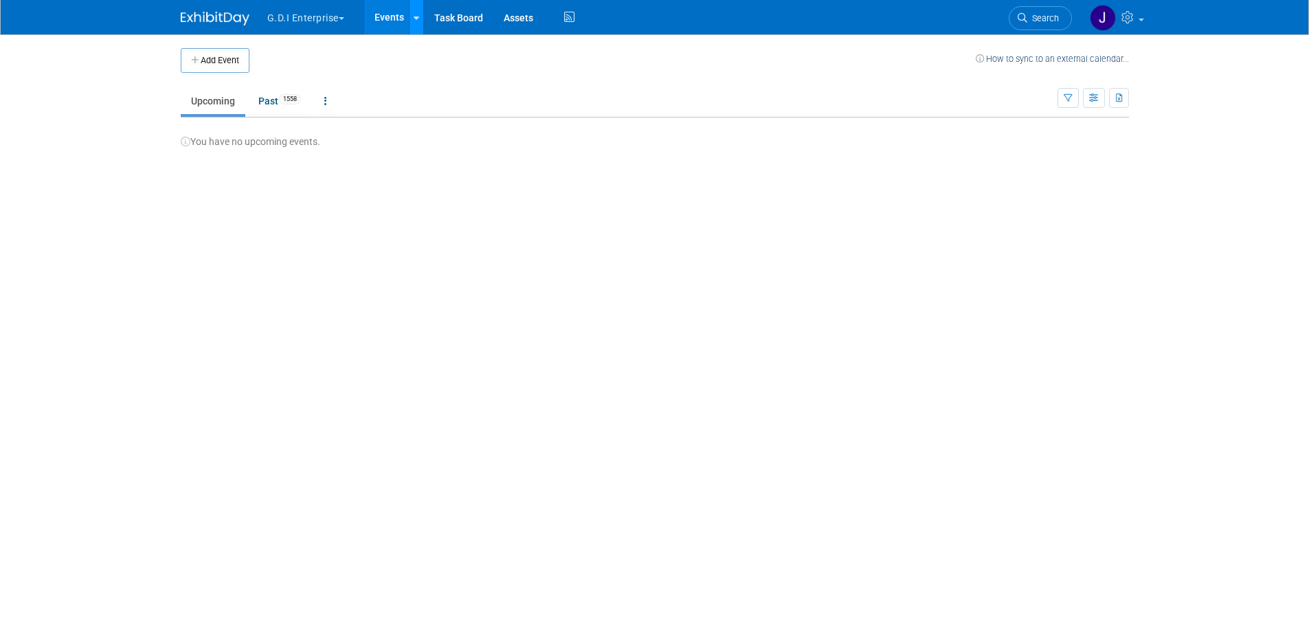
click at [416, 19] on icon at bounding box center [416, 18] width 5 height 9
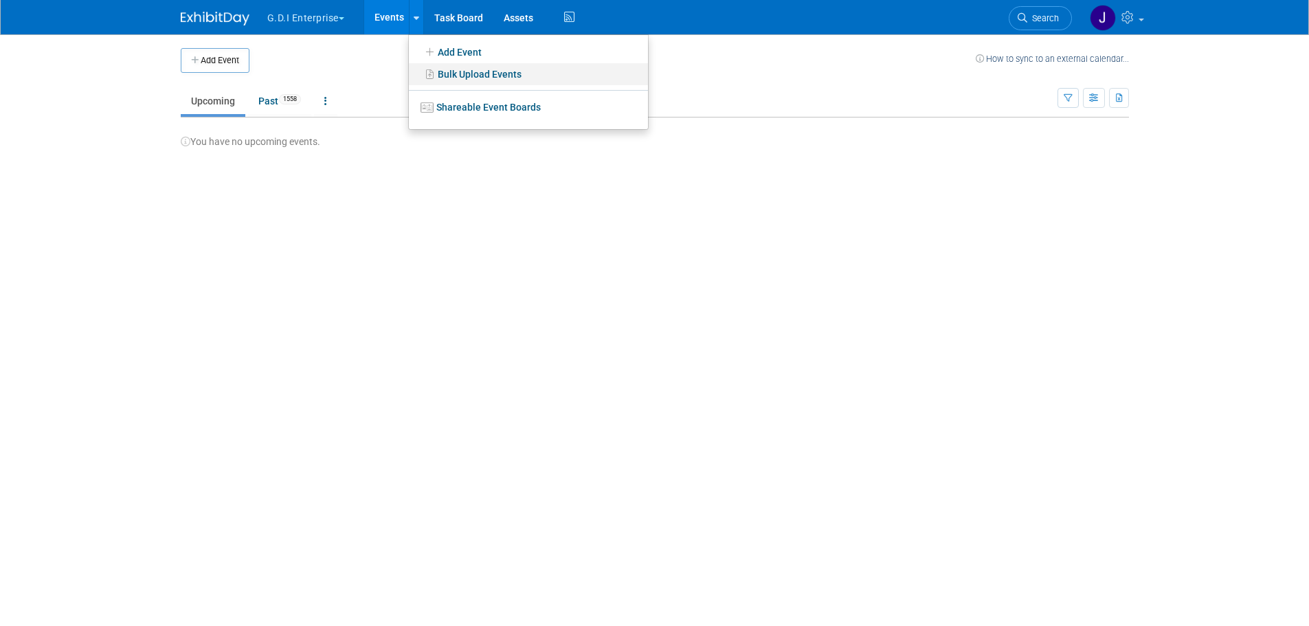
click at [450, 73] on link "Bulk Upload Events" at bounding box center [528, 74] width 239 height 22
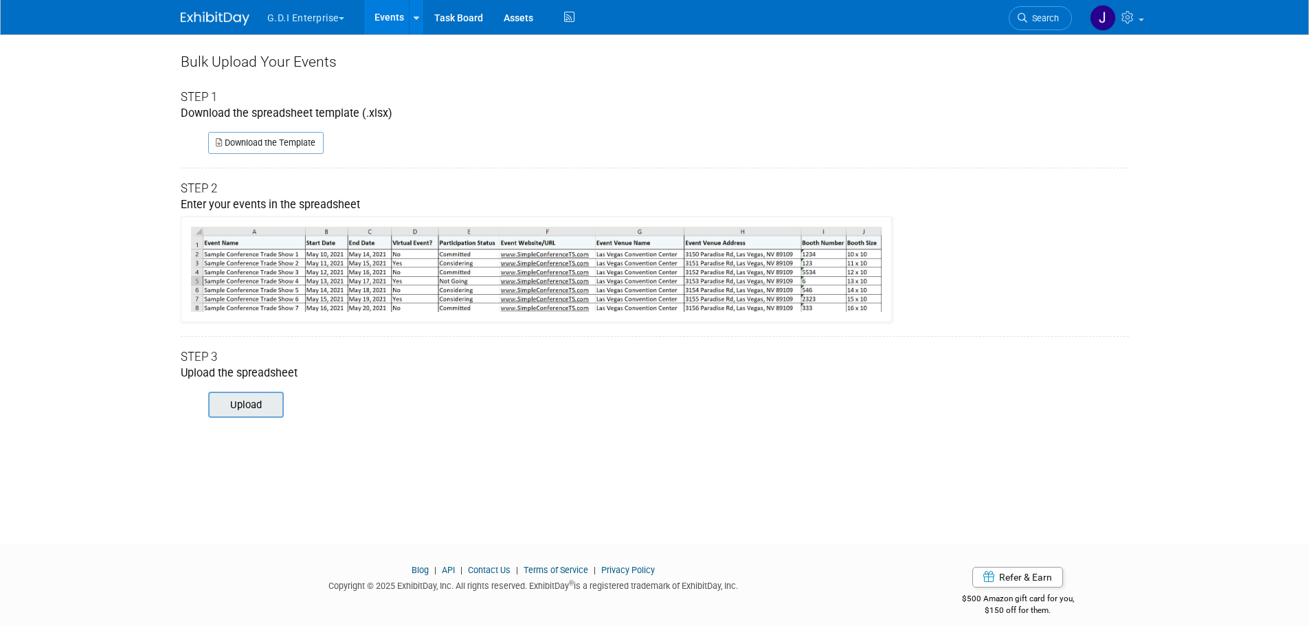
click at [241, 397] on input "file" at bounding box center [189, 404] width 187 height 23
click at [246, 397] on input "file" at bounding box center [189, 404] width 187 height 23
type input "C:\fakepath\ExhibitDay-Event-Import-test.xlsx"
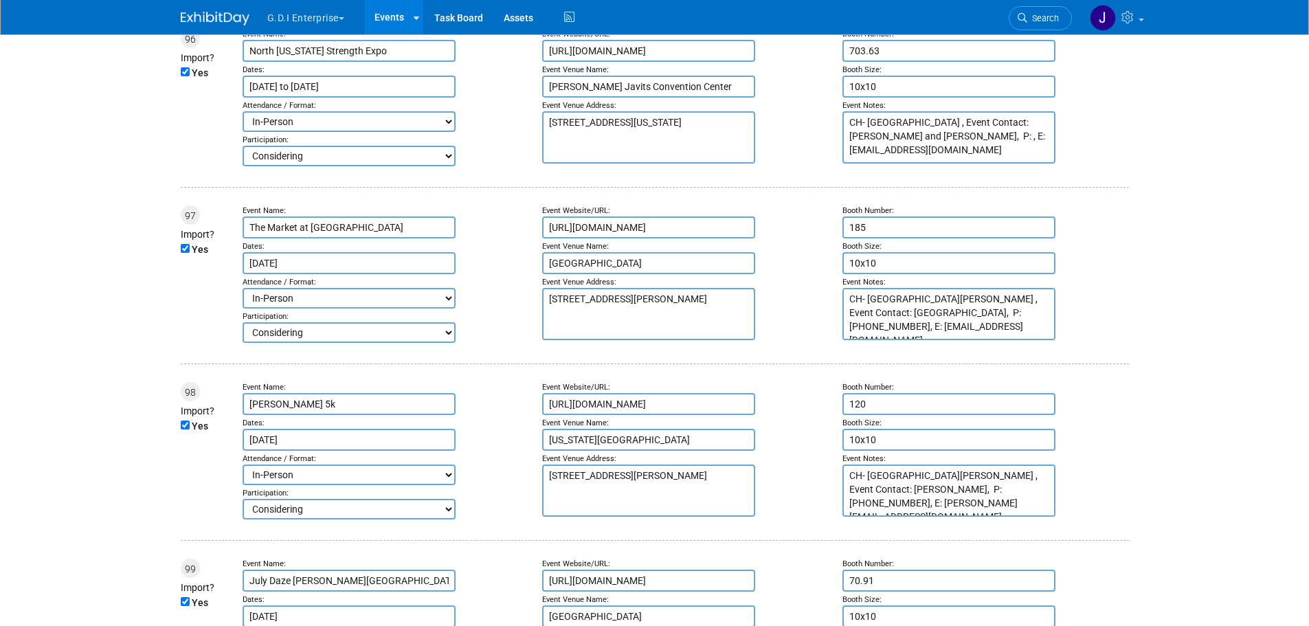
scroll to position [17713, 0]
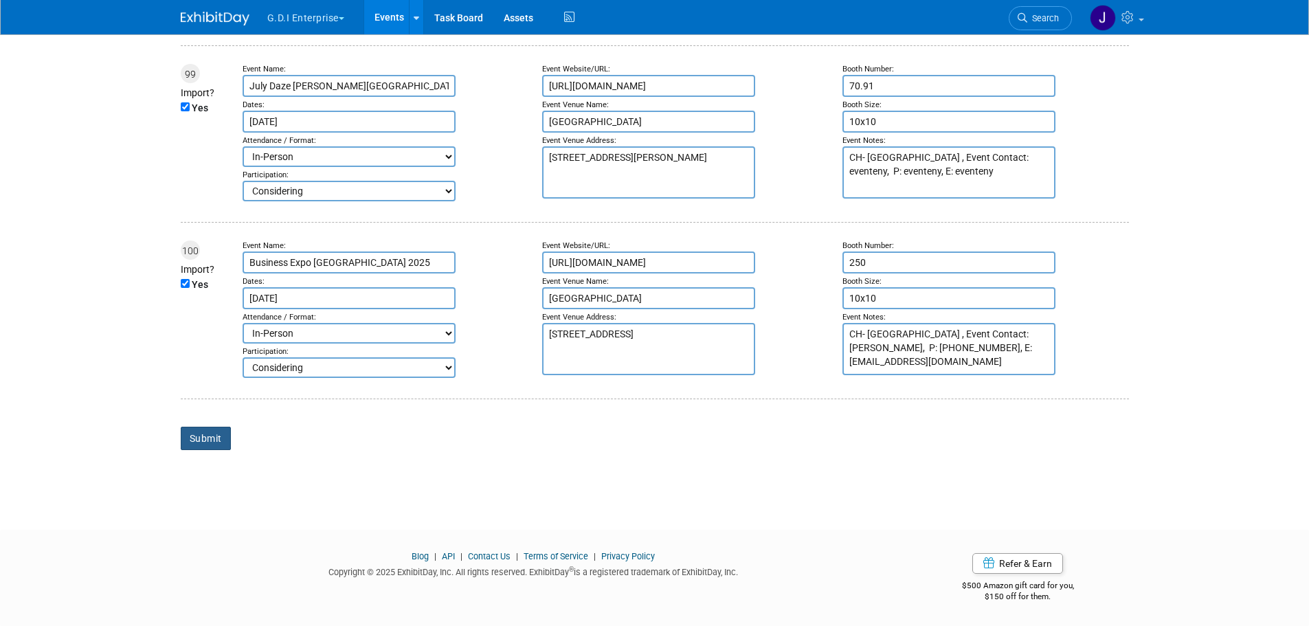
click at [197, 435] on input "Submit" at bounding box center [206, 438] width 50 height 23
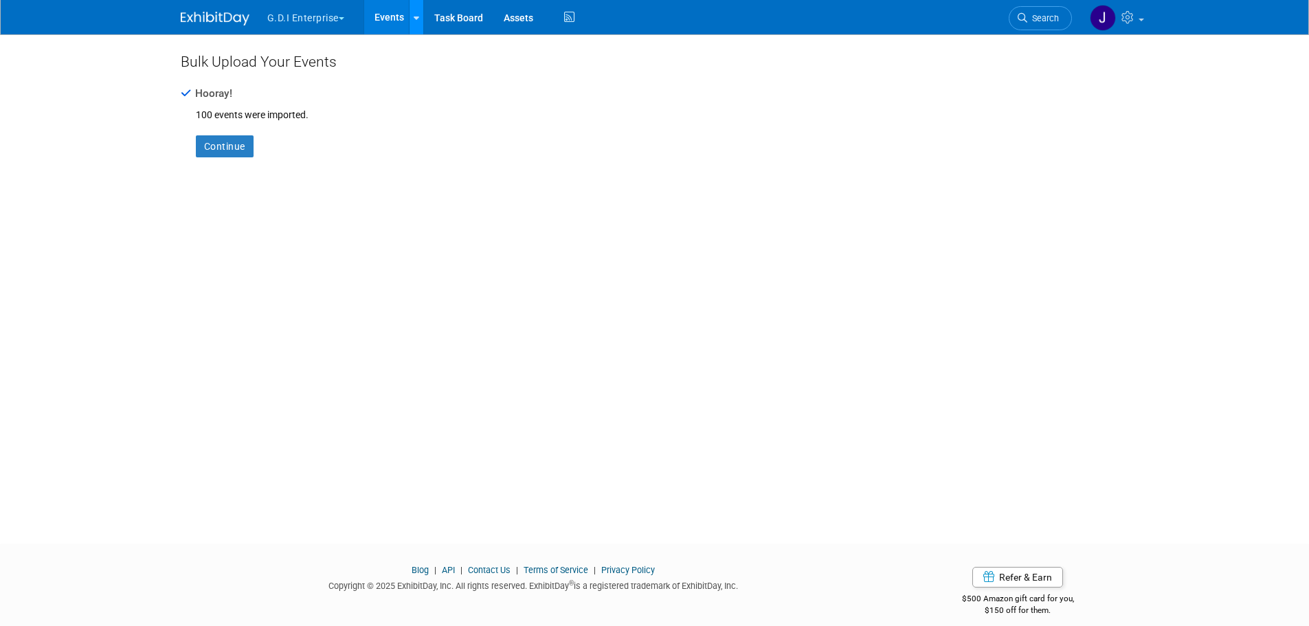
click at [416, 17] on icon at bounding box center [416, 18] width 5 height 9
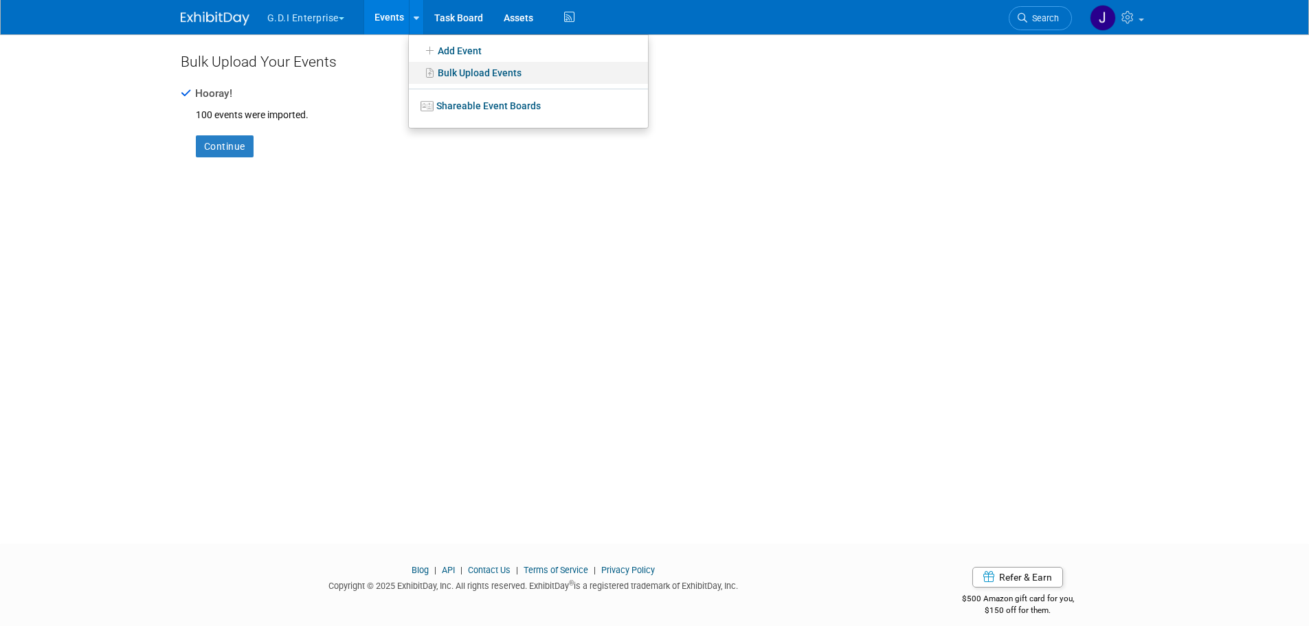
click at [483, 68] on link "Bulk Upload Events" at bounding box center [528, 73] width 239 height 22
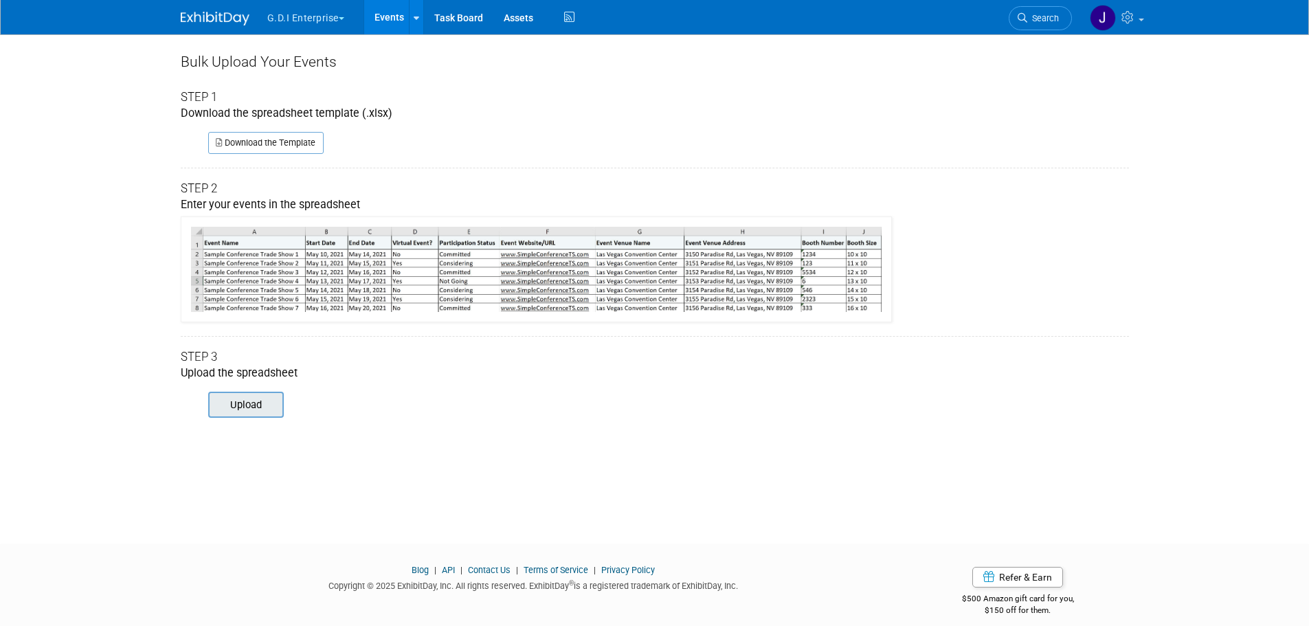
click at [241, 404] on input "file" at bounding box center [189, 404] width 187 height 23
type input "C:\fakepath\ExhibitDay-Event-Import-test.xlsx"
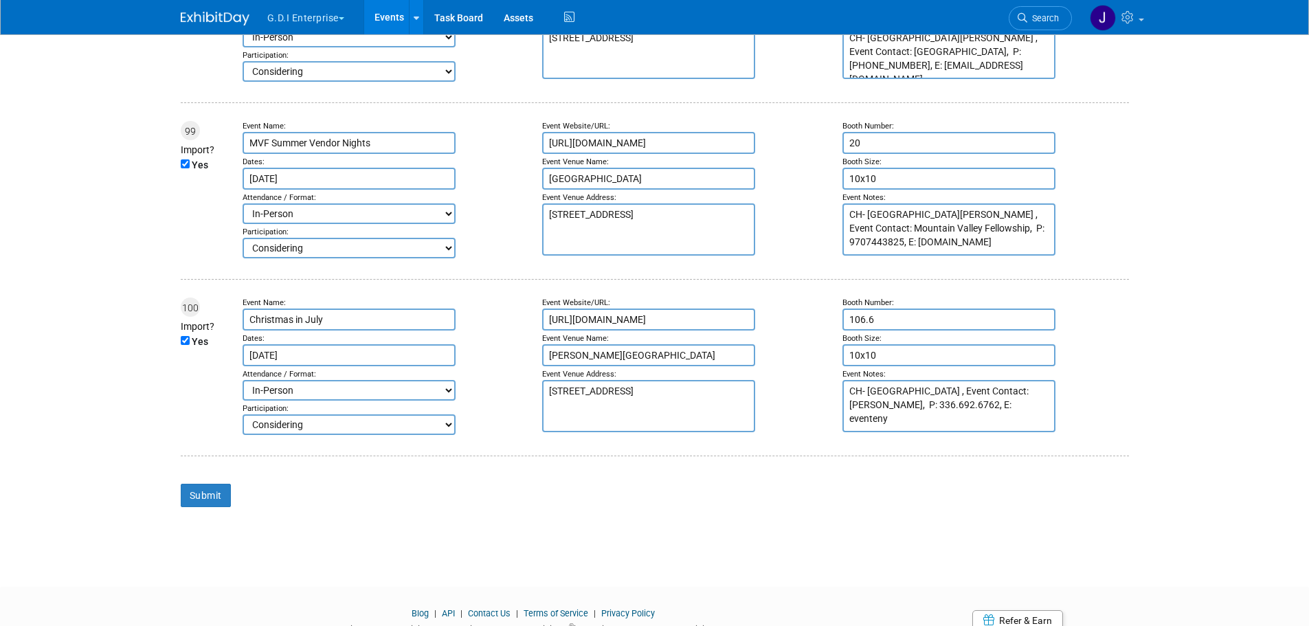
scroll to position [17713, 0]
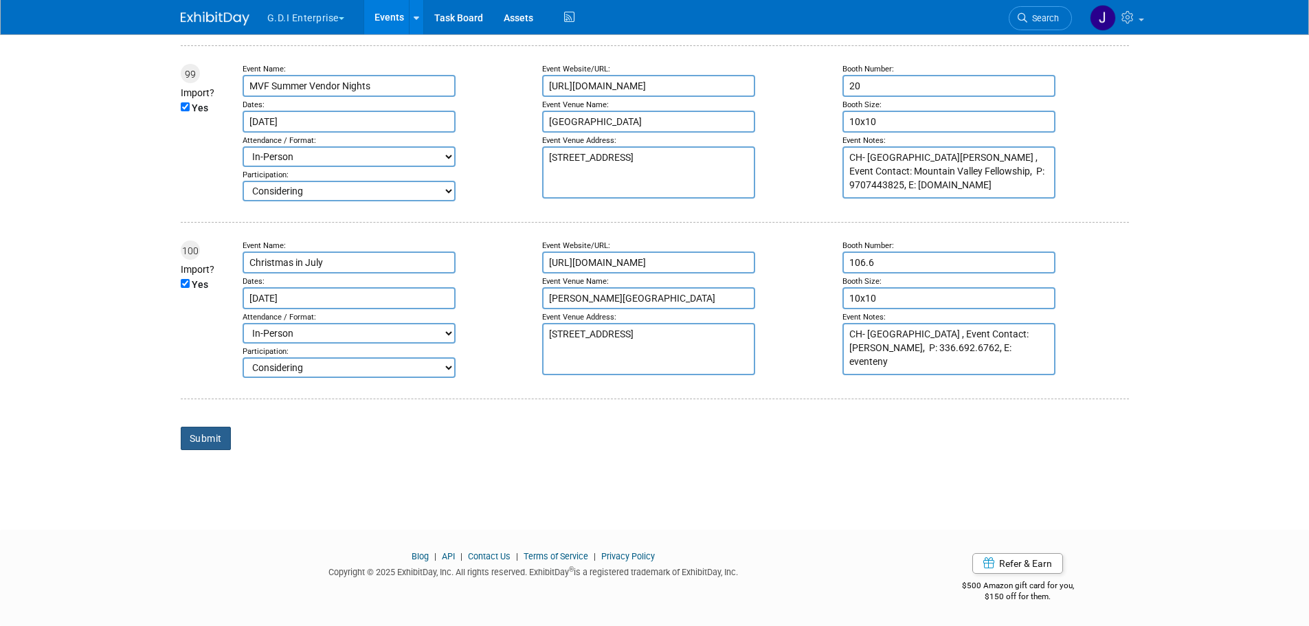
click at [203, 434] on input "Submit" at bounding box center [206, 438] width 50 height 23
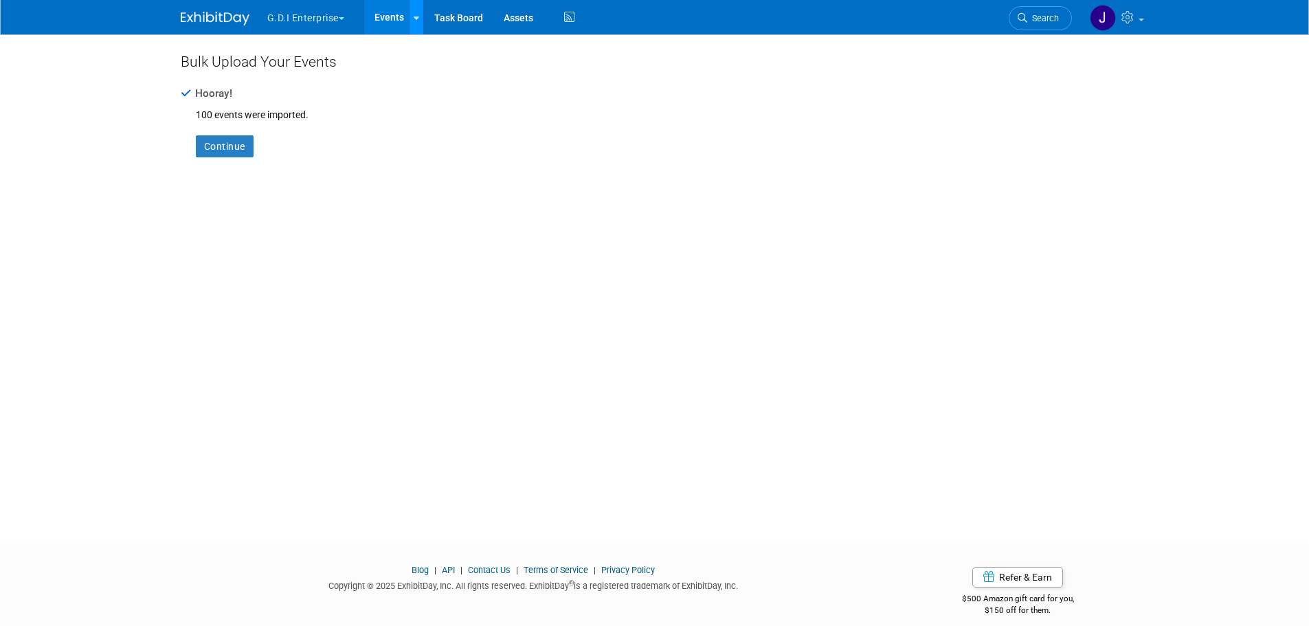
click at [418, 18] on icon at bounding box center [416, 18] width 5 height 9
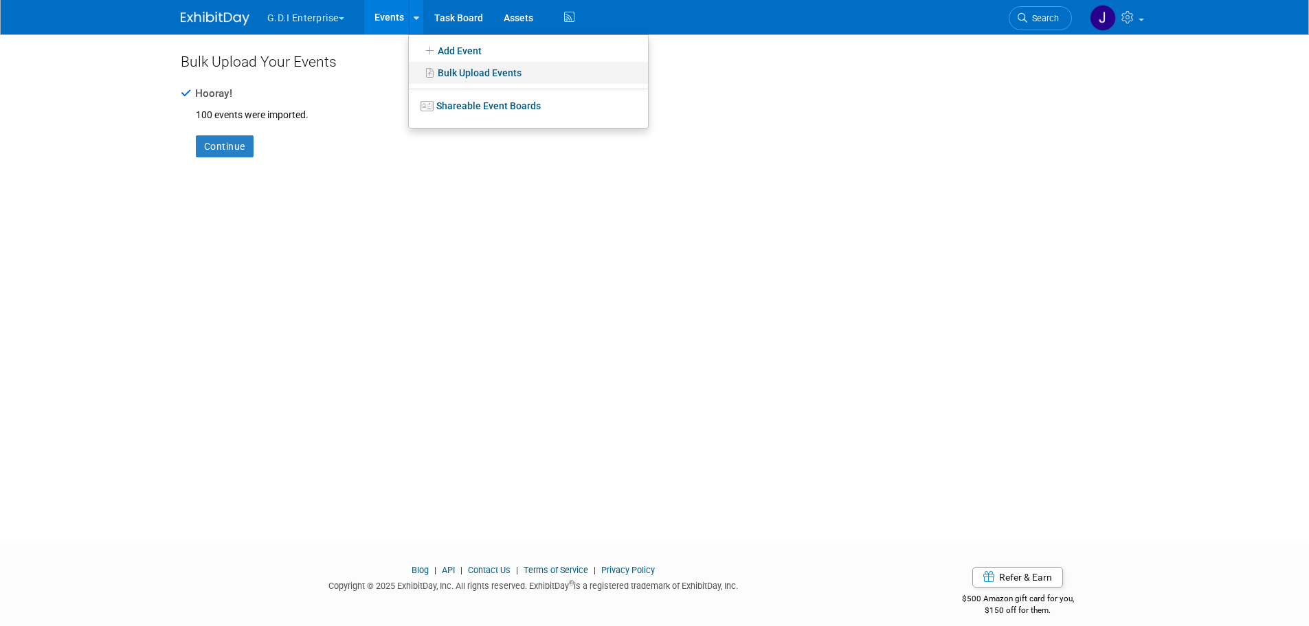
click at [445, 69] on link "Bulk Upload Events" at bounding box center [528, 73] width 239 height 22
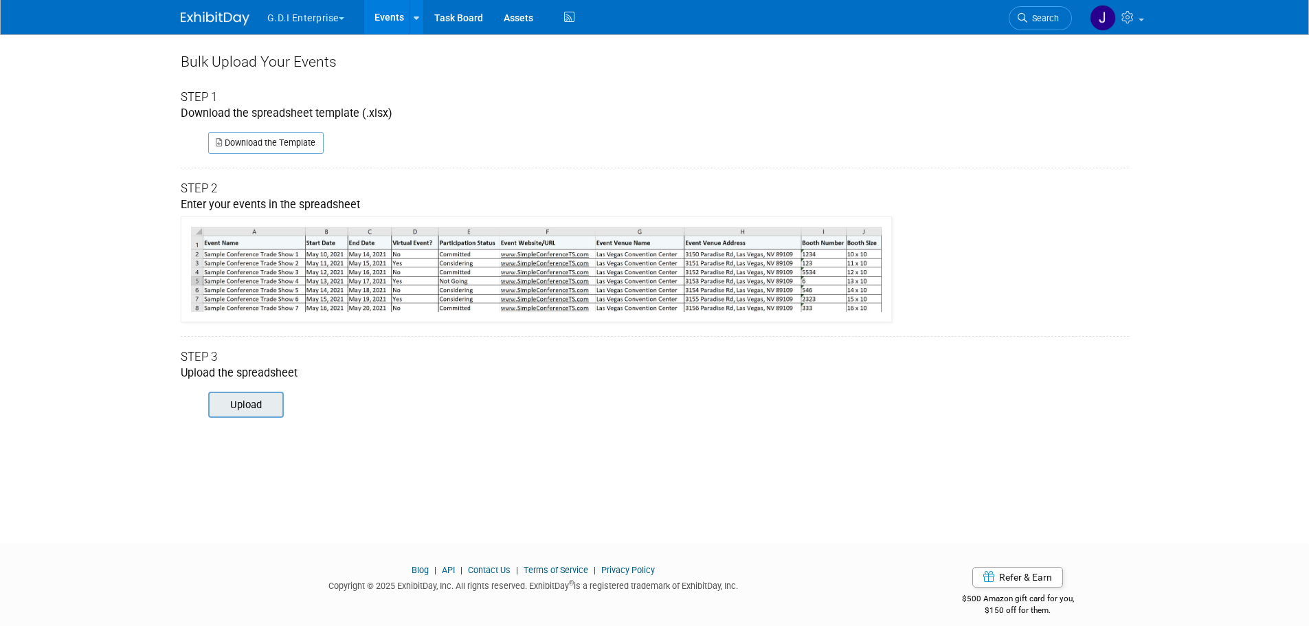
click at [226, 405] on input "file" at bounding box center [189, 404] width 187 height 23
type input "C:\fakepath\ExhibitDay-Event-Import-test.xlsx"
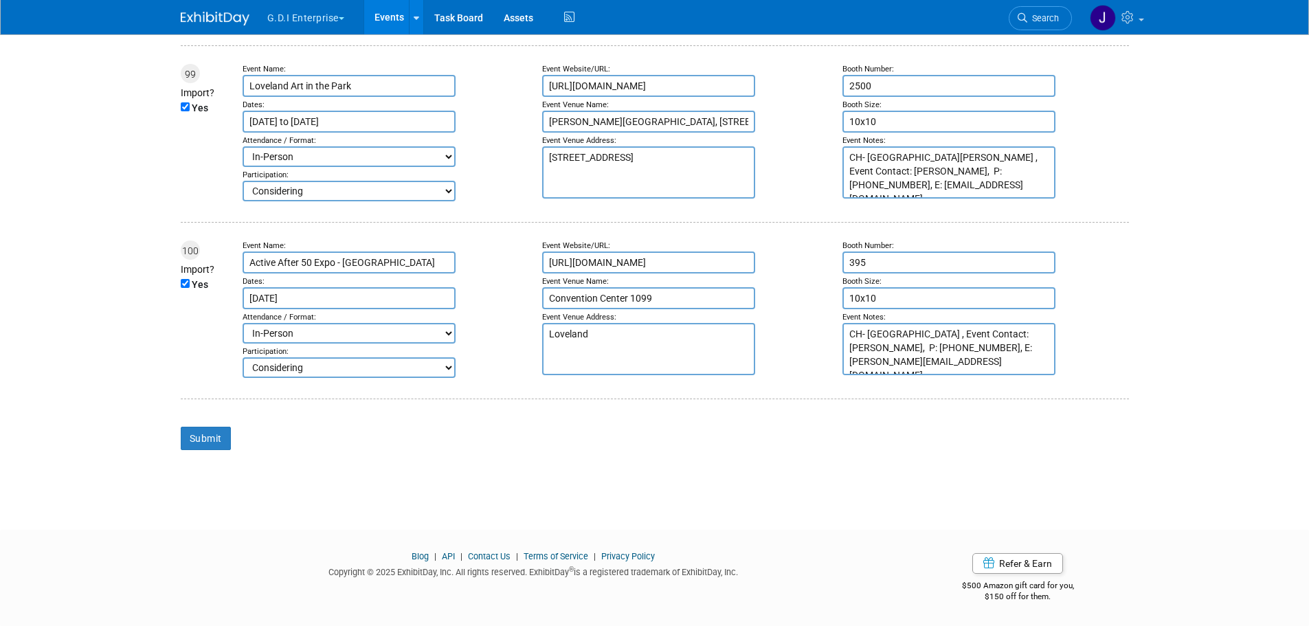
scroll to position [17713, 0]
click at [195, 436] on input "Submit" at bounding box center [206, 438] width 50 height 23
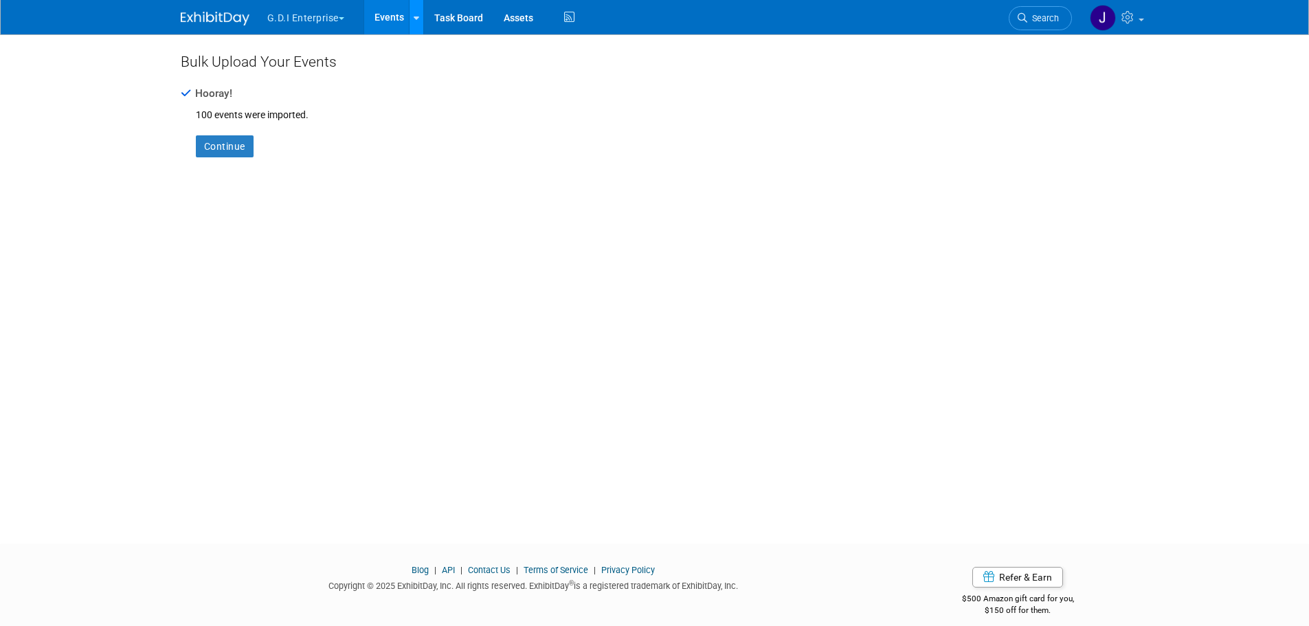
click at [415, 16] on icon at bounding box center [416, 18] width 5 height 9
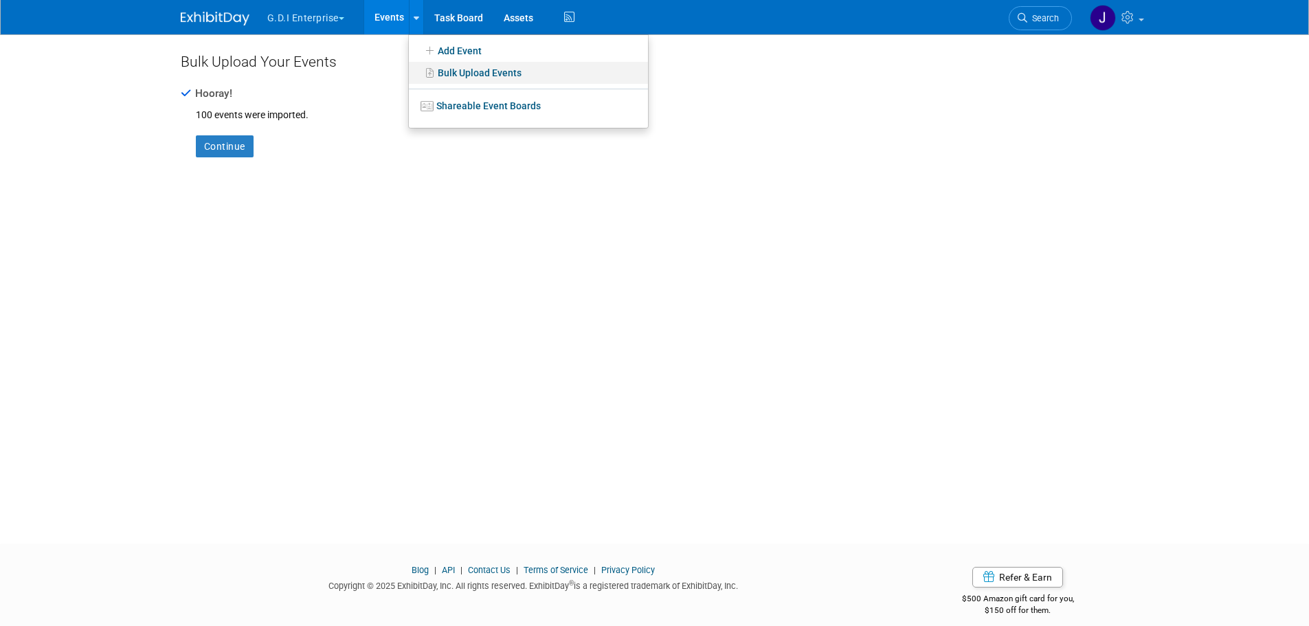
click at [452, 75] on link "Bulk Upload Events" at bounding box center [528, 73] width 239 height 22
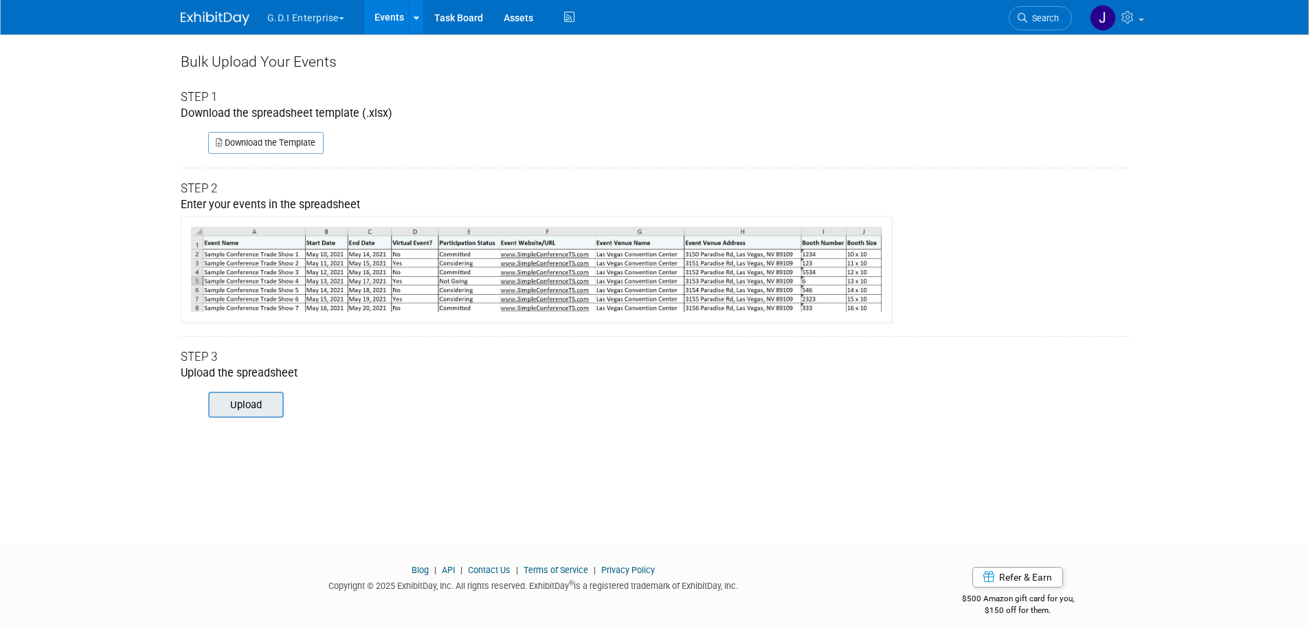
click at [255, 403] on input "file" at bounding box center [189, 404] width 187 height 23
click at [243, 403] on input "file" at bounding box center [189, 404] width 187 height 23
type input "C:\fakepath\ExhibitDay-Event-Import-test.xlsx"
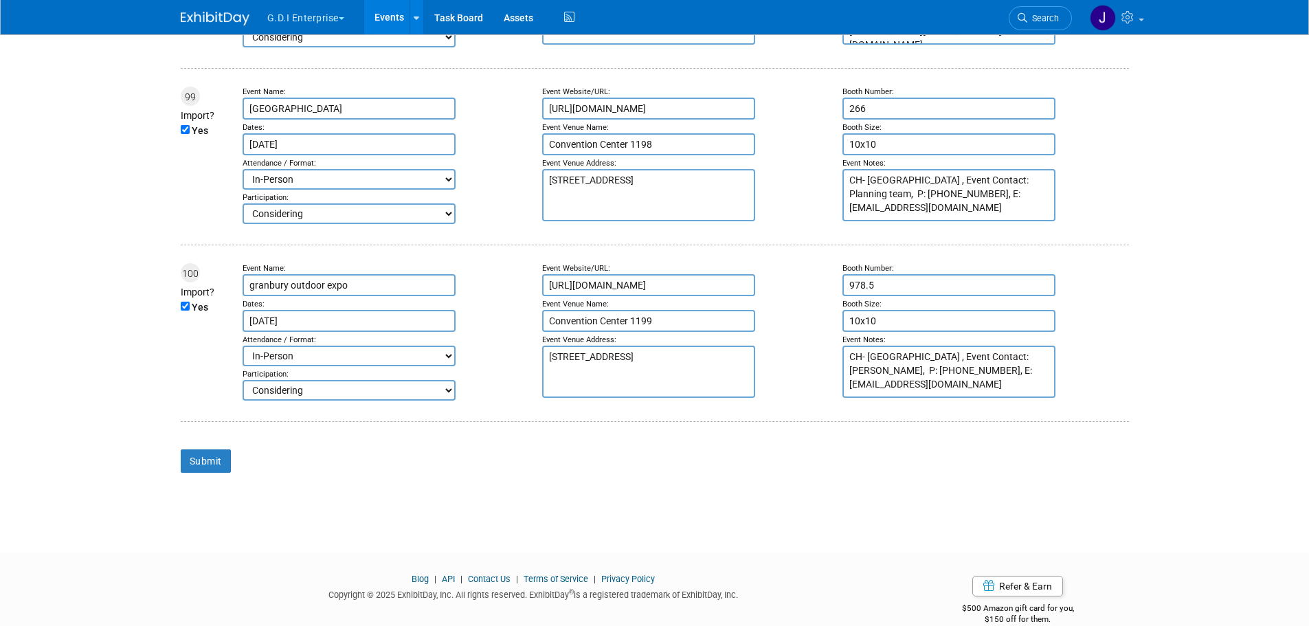
scroll to position [17713, 0]
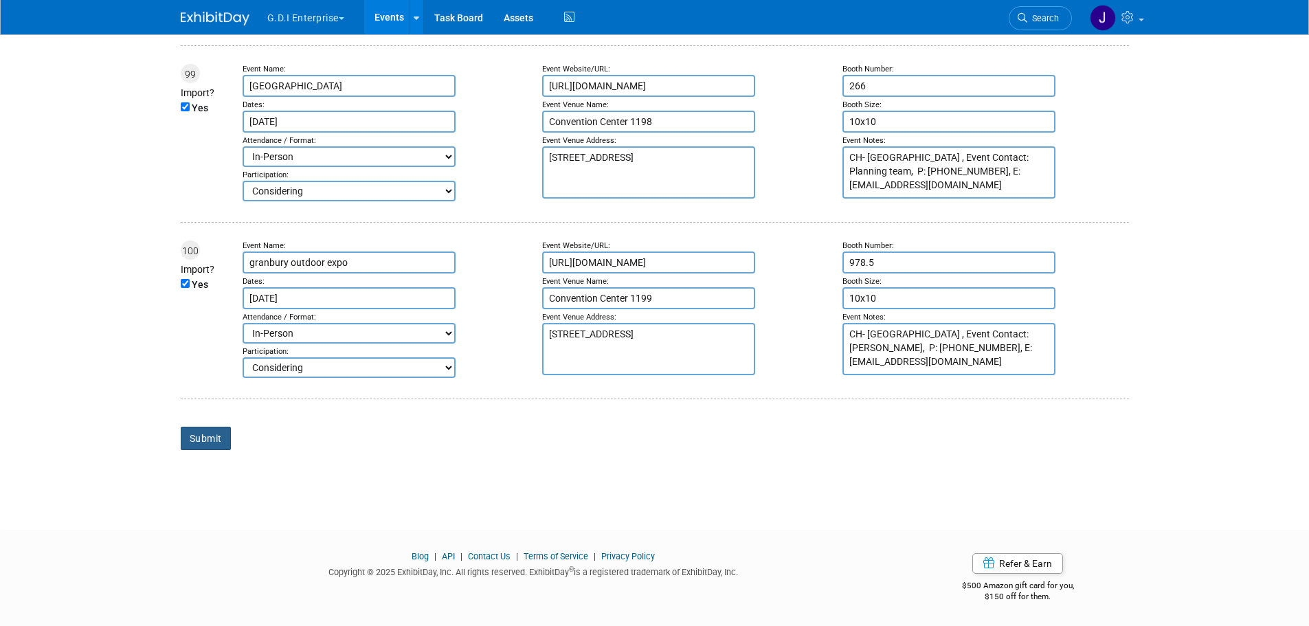
click at [202, 441] on input "Submit" at bounding box center [206, 438] width 50 height 23
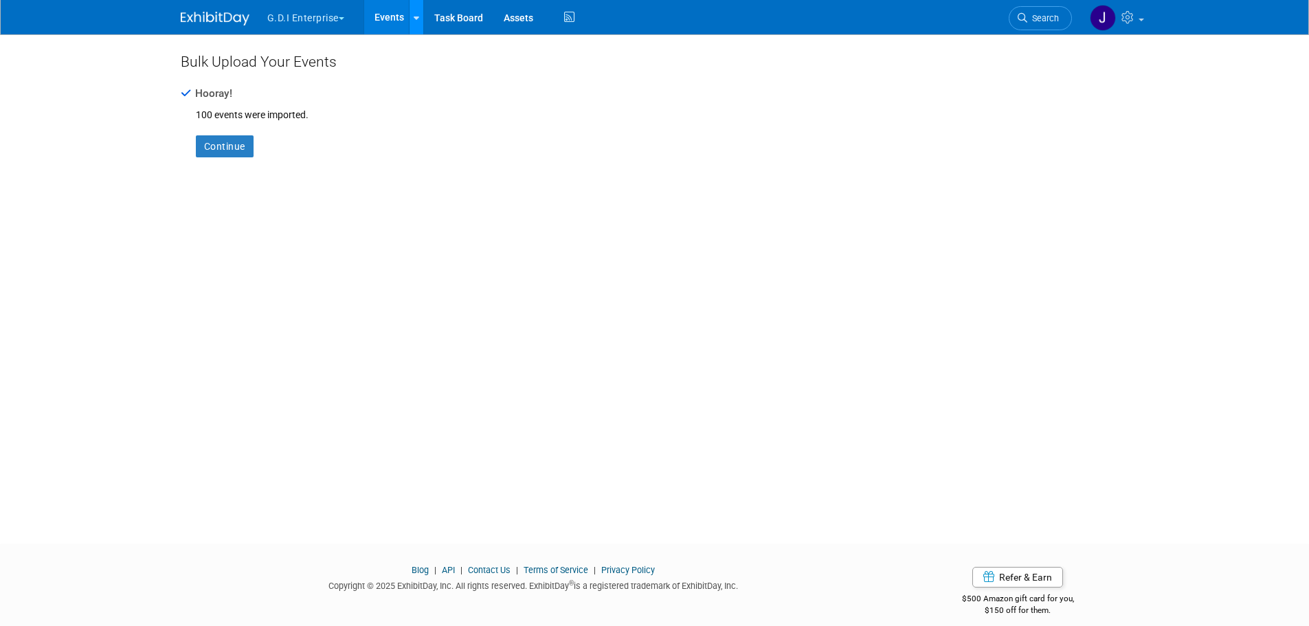
click at [422, 14] on link at bounding box center [416, 17] width 14 height 34
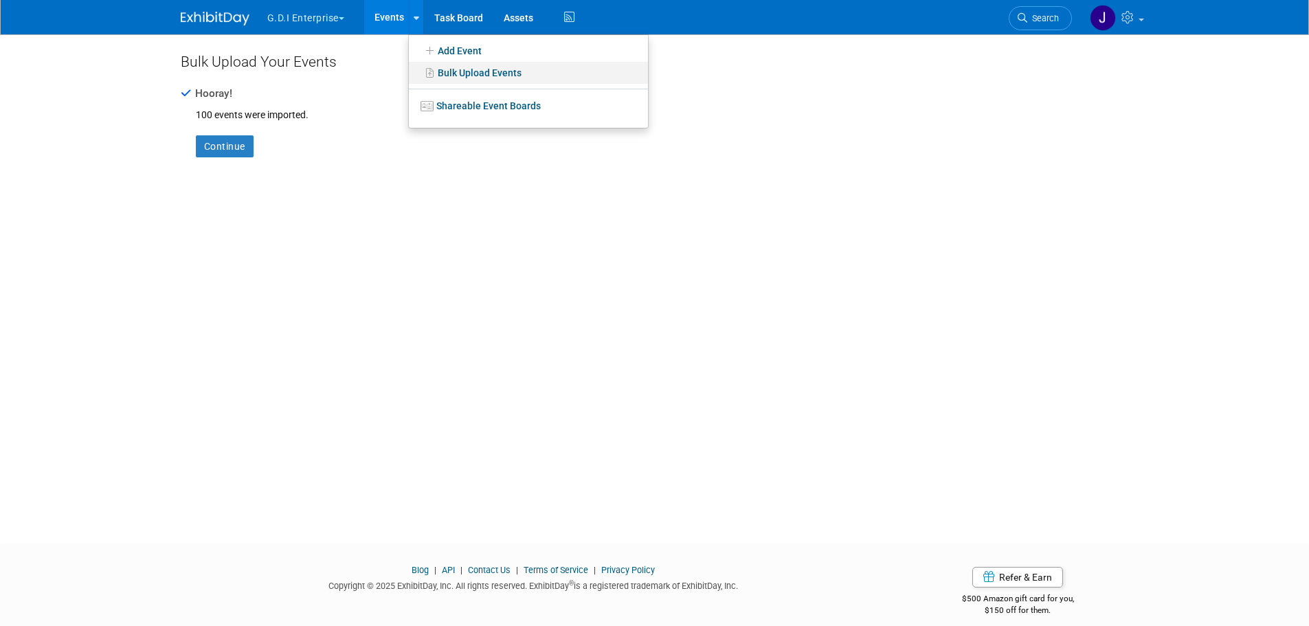
click at [454, 72] on link "Bulk Upload Events" at bounding box center [528, 73] width 239 height 22
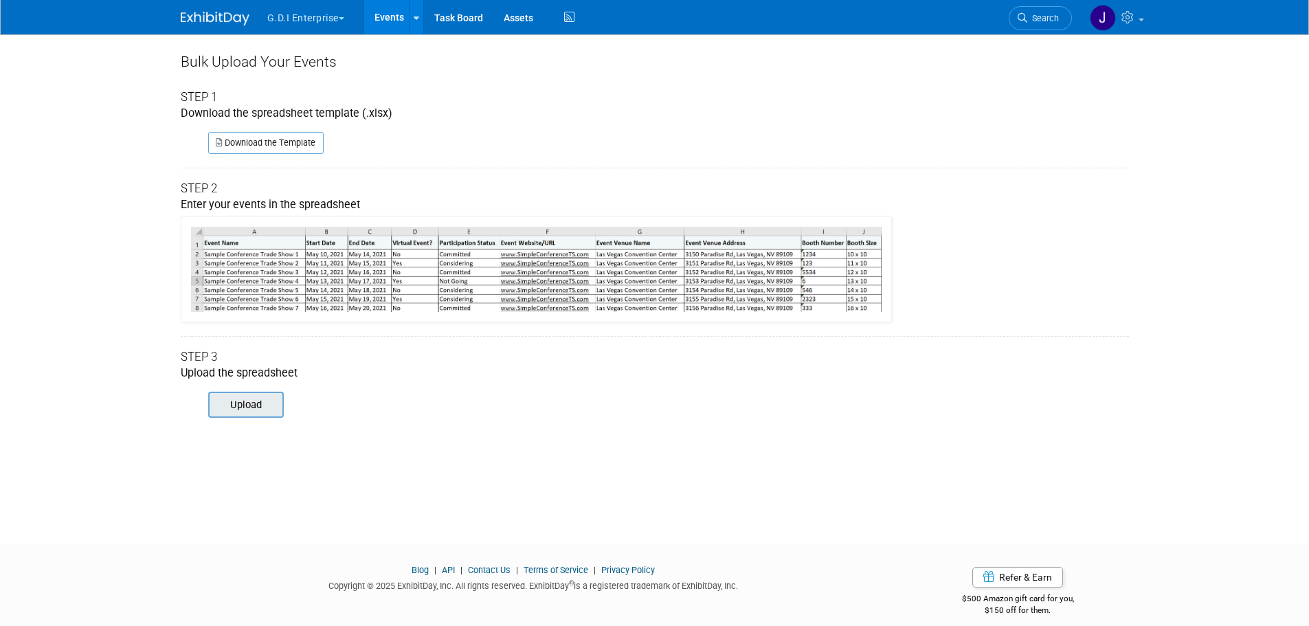
click at [248, 406] on input "file" at bounding box center [189, 404] width 187 height 23
type input "C:\fakepath\ExhibitDay-Event-Import-test.xlsx"
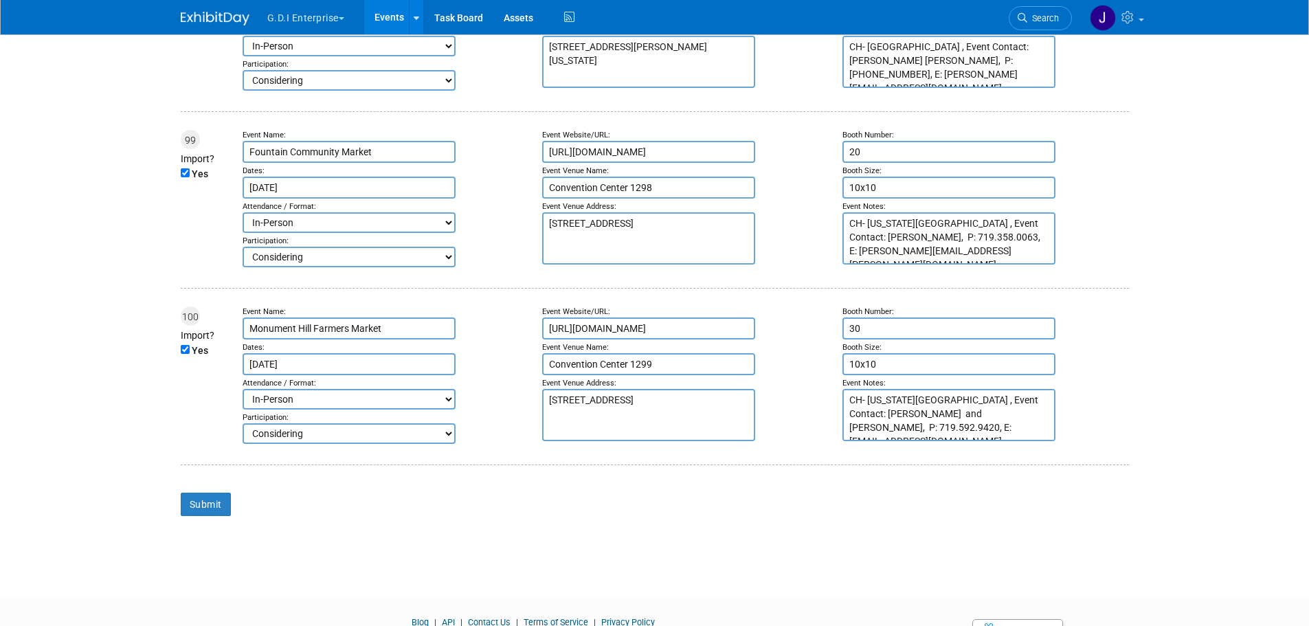
scroll to position [17713, 0]
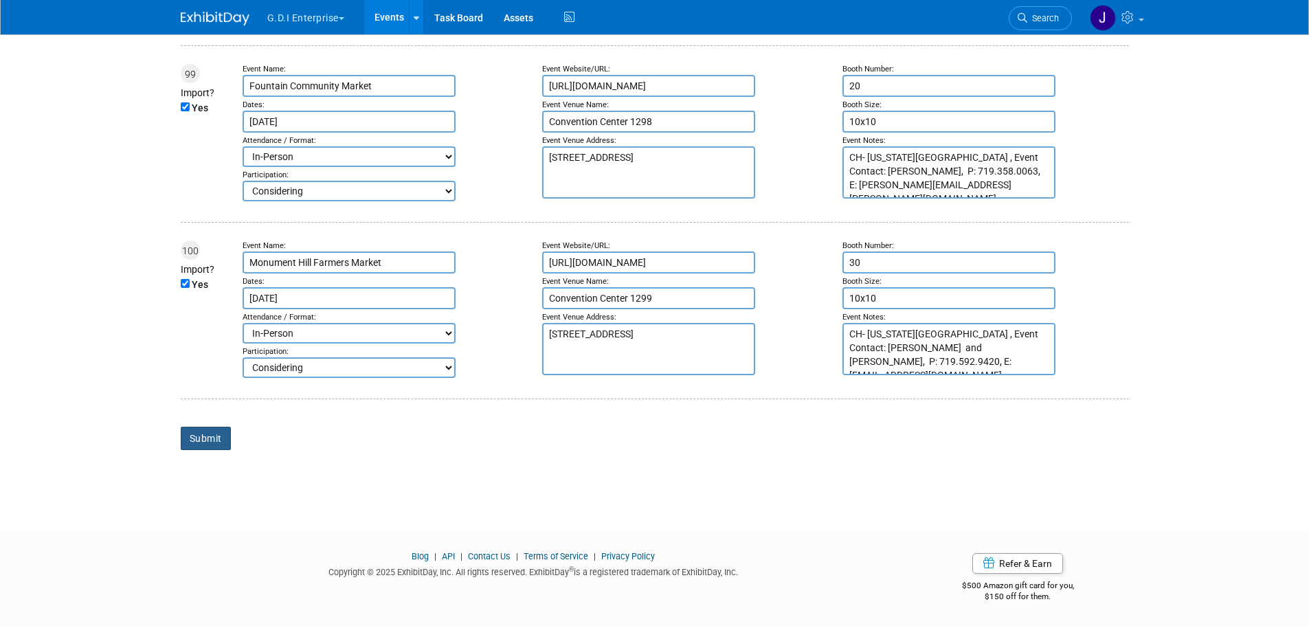
click at [197, 433] on input "Submit" at bounding box center [206, 438] width 50 height 23
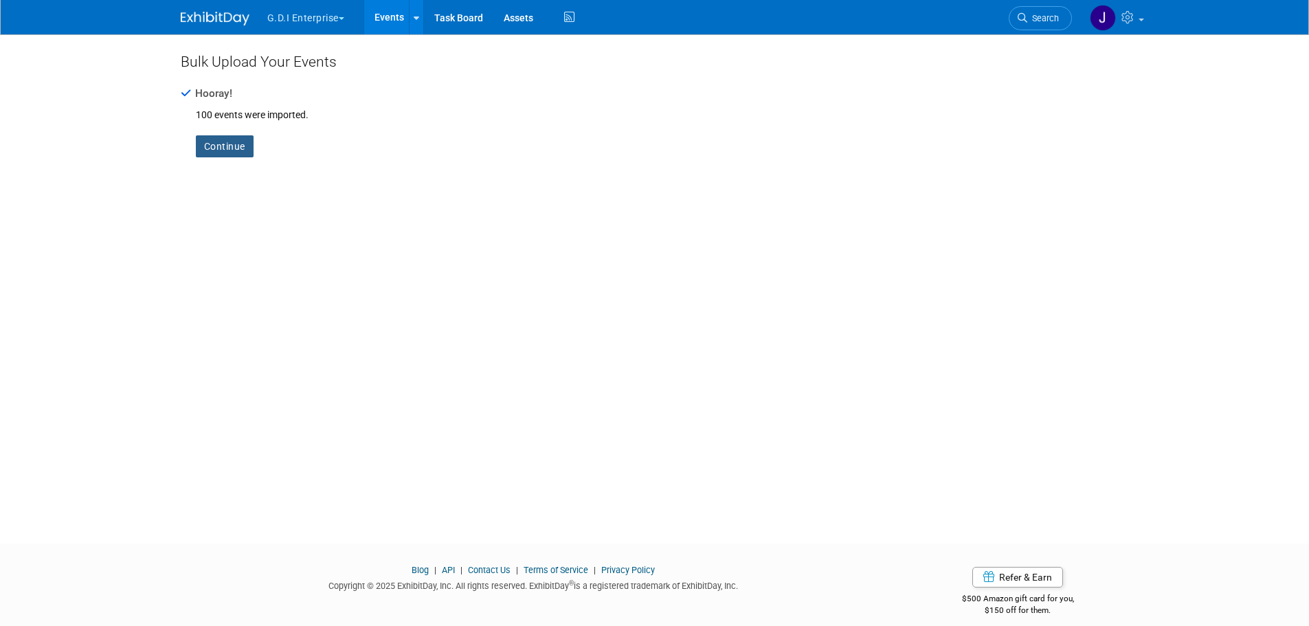
click at [232, 142] on link "Continue" at bounding box center [225, 146] width 58 height 22
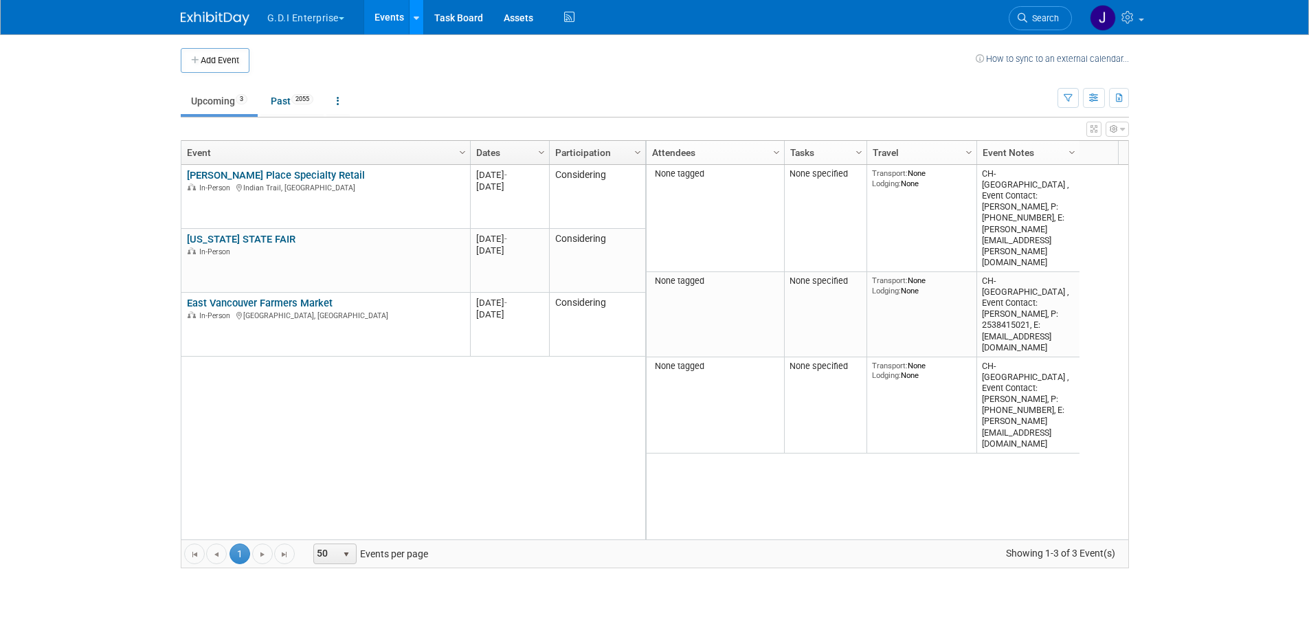
click at [421, 11] on link at bounding box center [416, 17] width 14 height 34
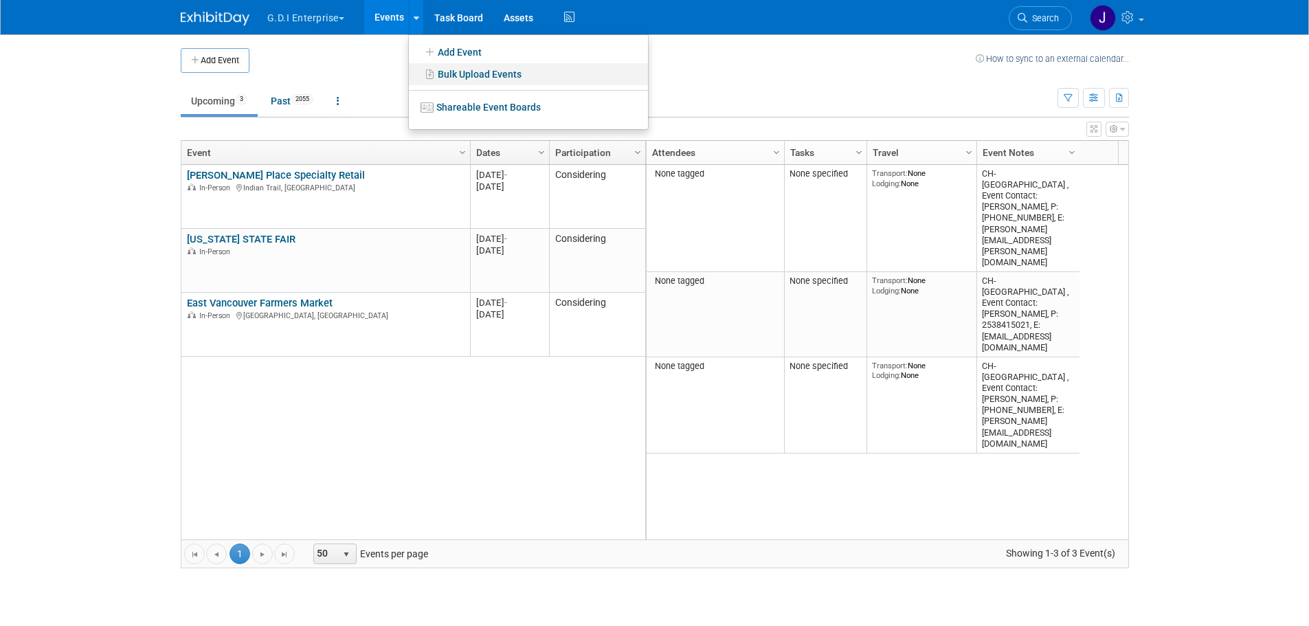
click at [474, 69] on link "Bulk Upload Events" at bounding box center [528, 74] width 239 height 22
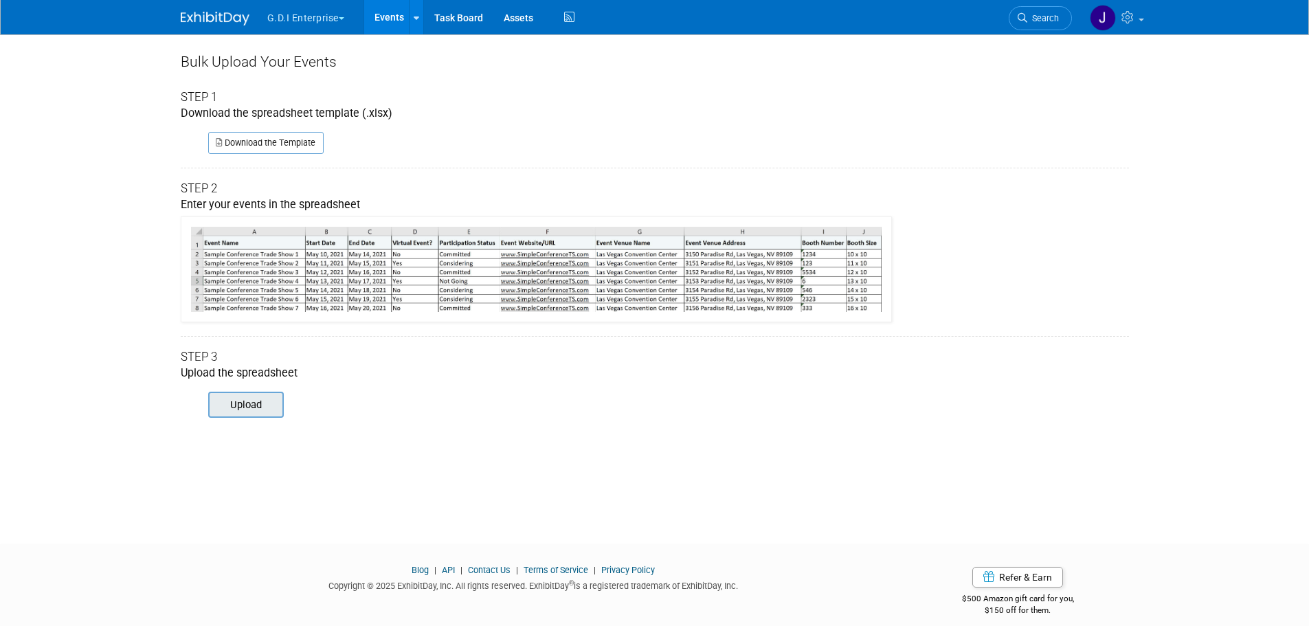
click at [238, 402] on input "file" at bounding box center [189, 404] width 187 height 23
type input "C:\fakepath\ExhibitDay-Event-Import-test.xlsx"
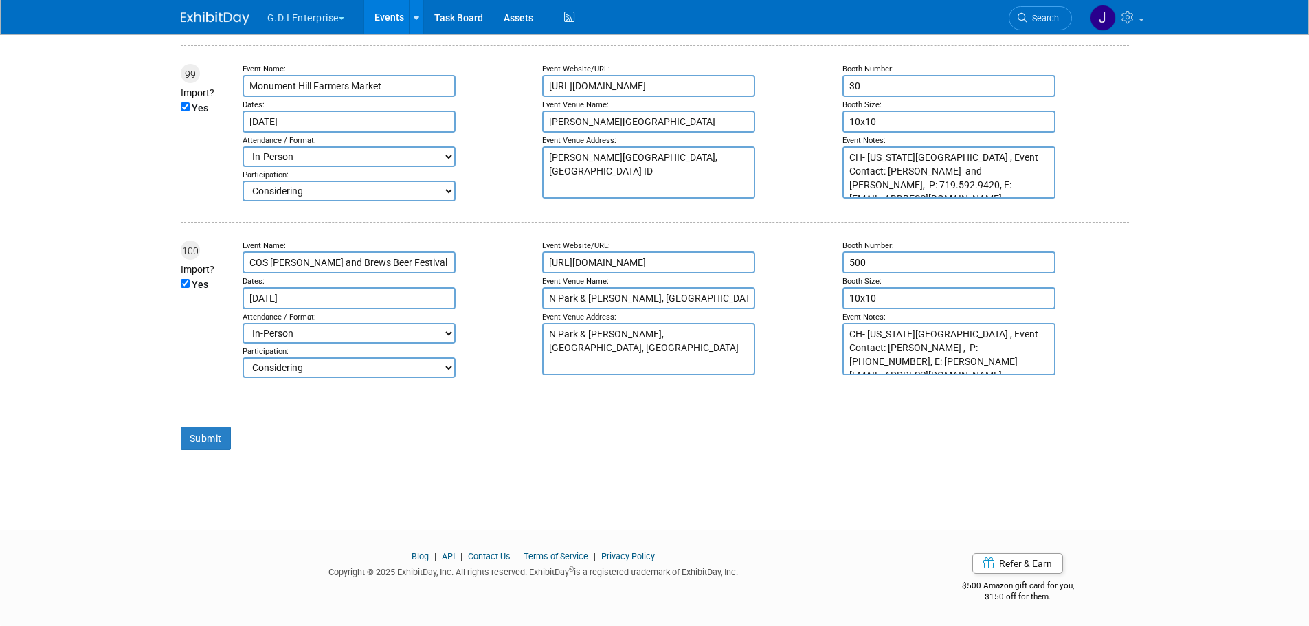
scroll to position [17713, 0]
click at [194, 438] on input "Submit" at bounding box center [206, 438] width 50 height 23
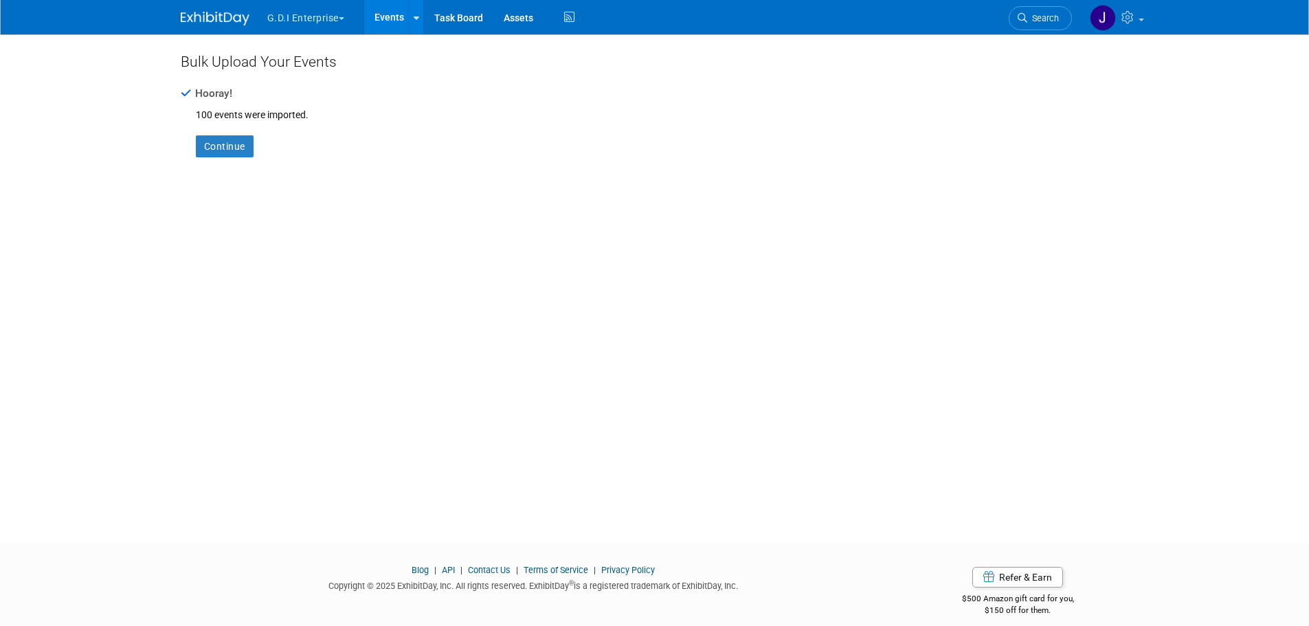
click at [170, 219] on div "Bulk Upload Your Events Hooray! 100 events were imported. Continue" at bounding box center [654, 276] width 969 height 484
click at [418, 10] on div at bounding box center [416, 17] width 5 height 14
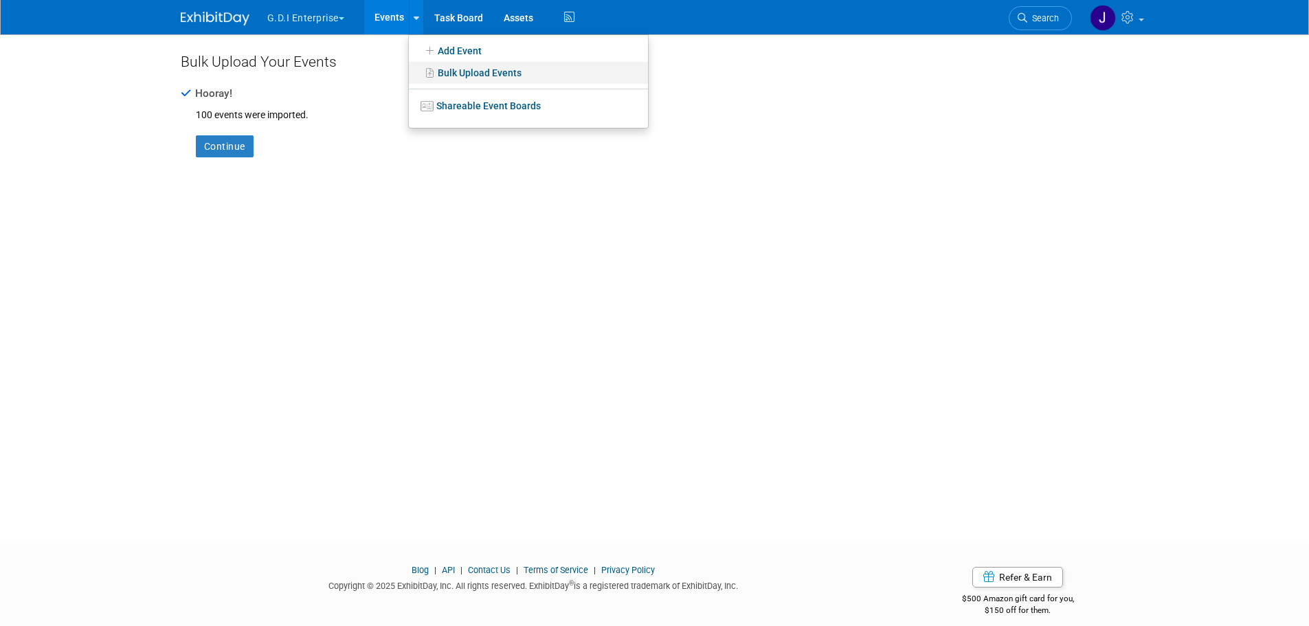
click at [473, 66] on link "Bulk Upload Events" at bounding box center [528, 73] width 239 height 22
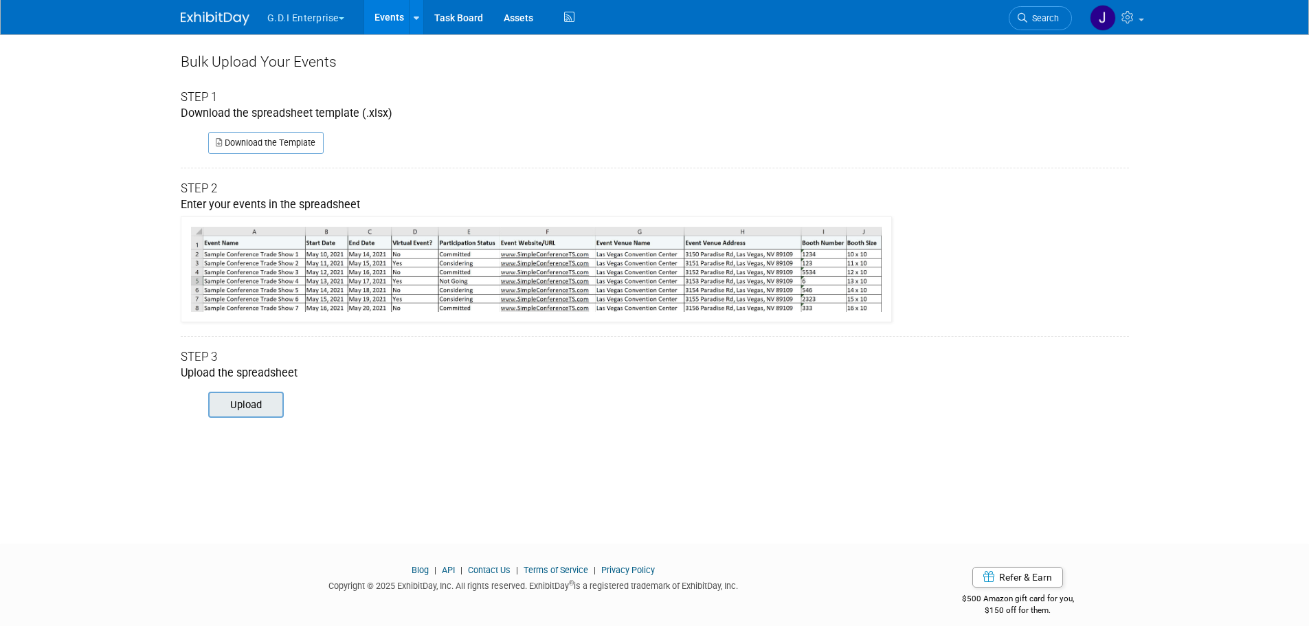
click at [243, 407] on input "file" at bounding box center [189, 404] width 187 height 23
type input "C:\fakepath\ExhibitDay-Event-Import-test.xlsx"
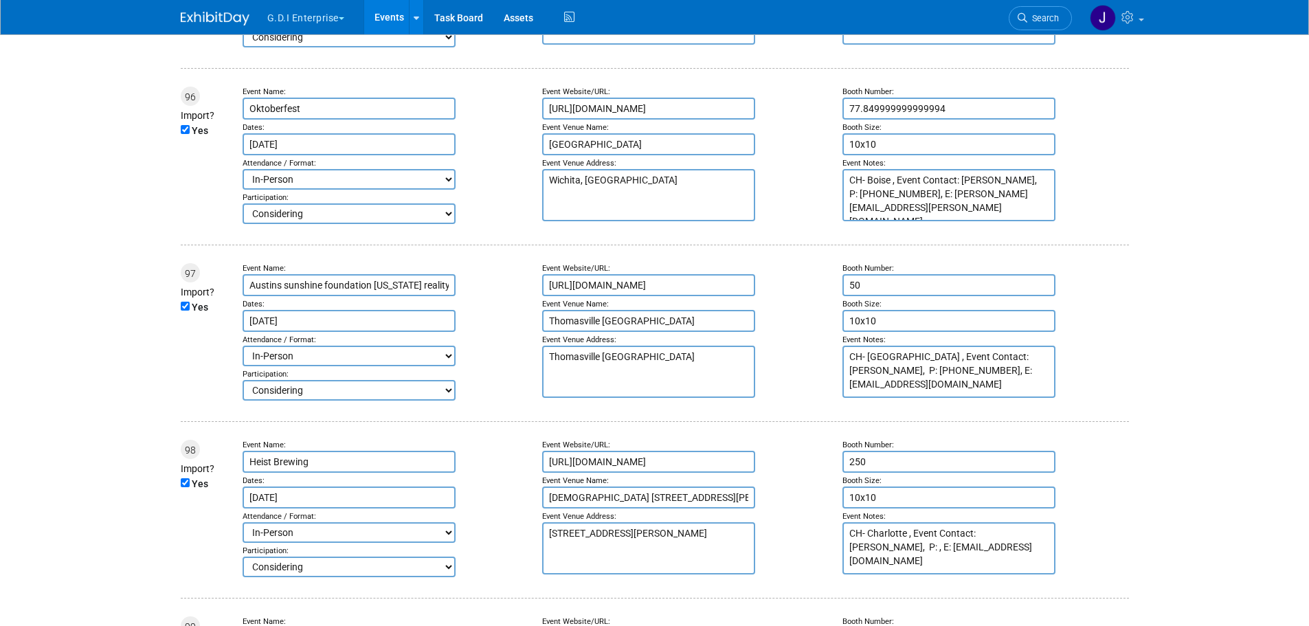
scroll to position [17713, 0]
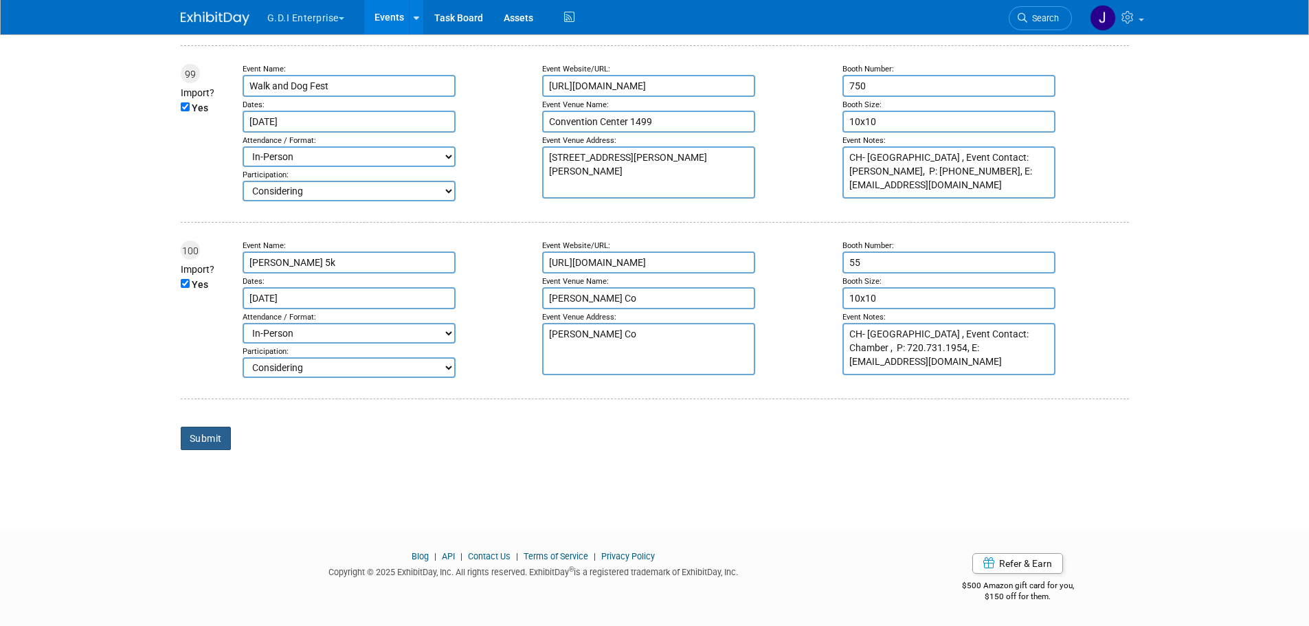
click at [204, 438] on input "Submit" at bounding box center [206, 438] width 50 height 23
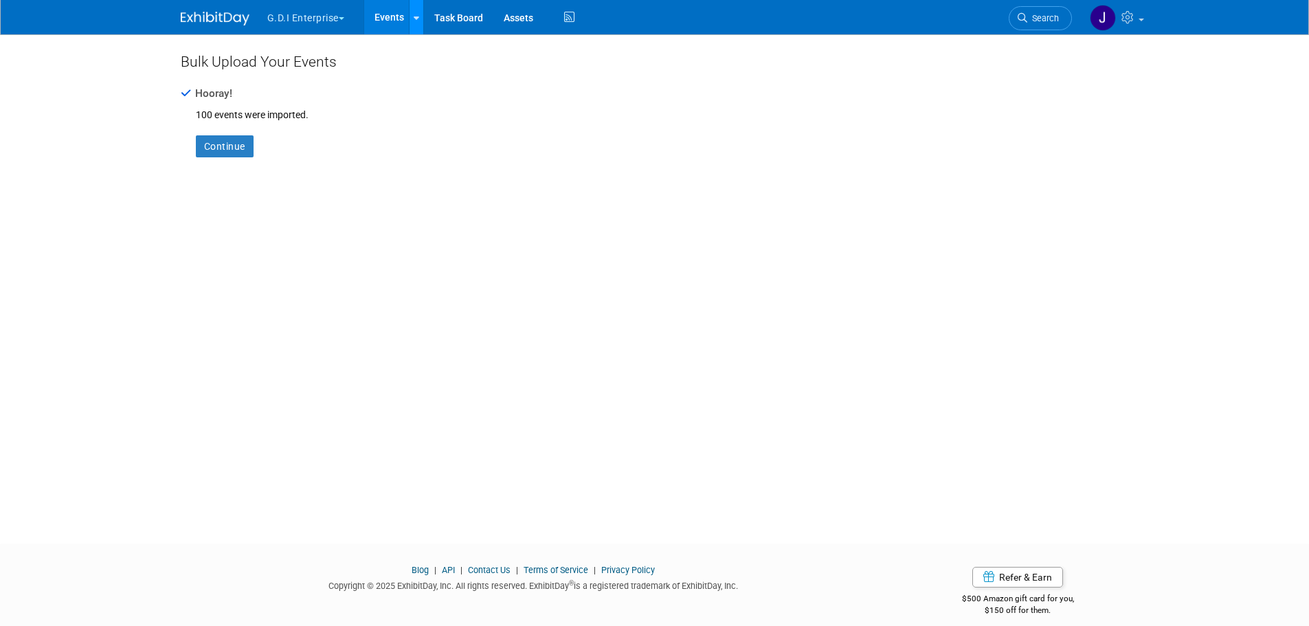
click at [417, 22] on div at bounding box center [416, 17] width 5 height 14
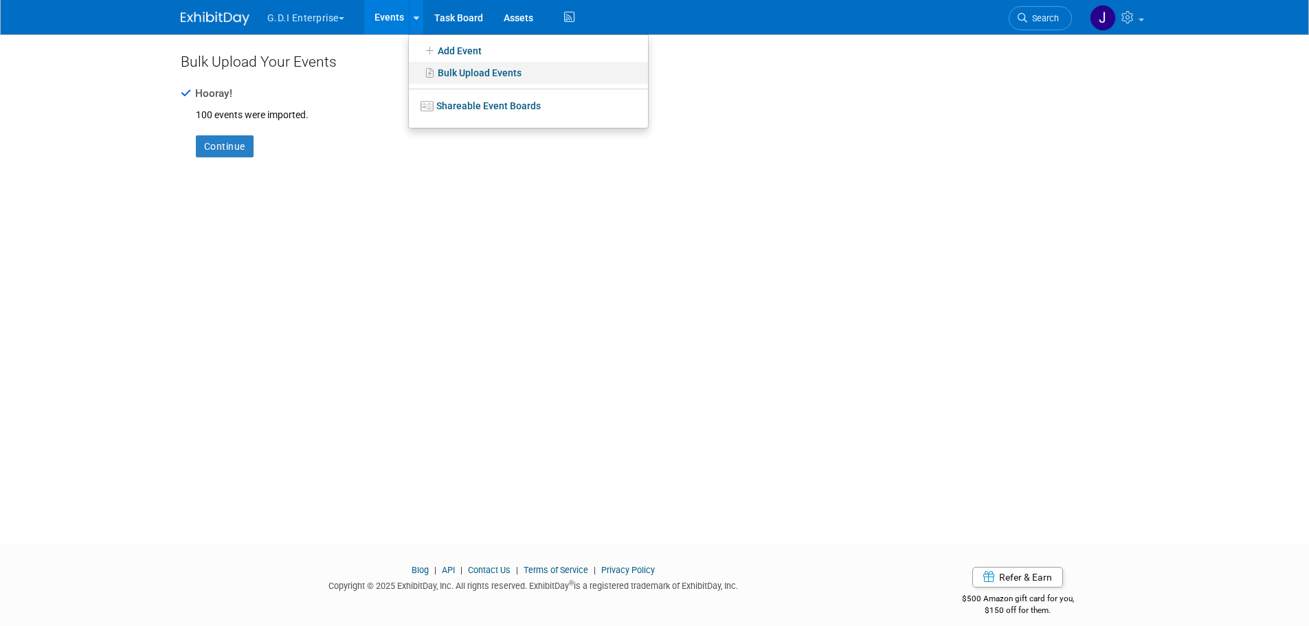
click at [475, 74] on link "Bulk Upload Events" at bounding box center [528, 73] width 239 height 22
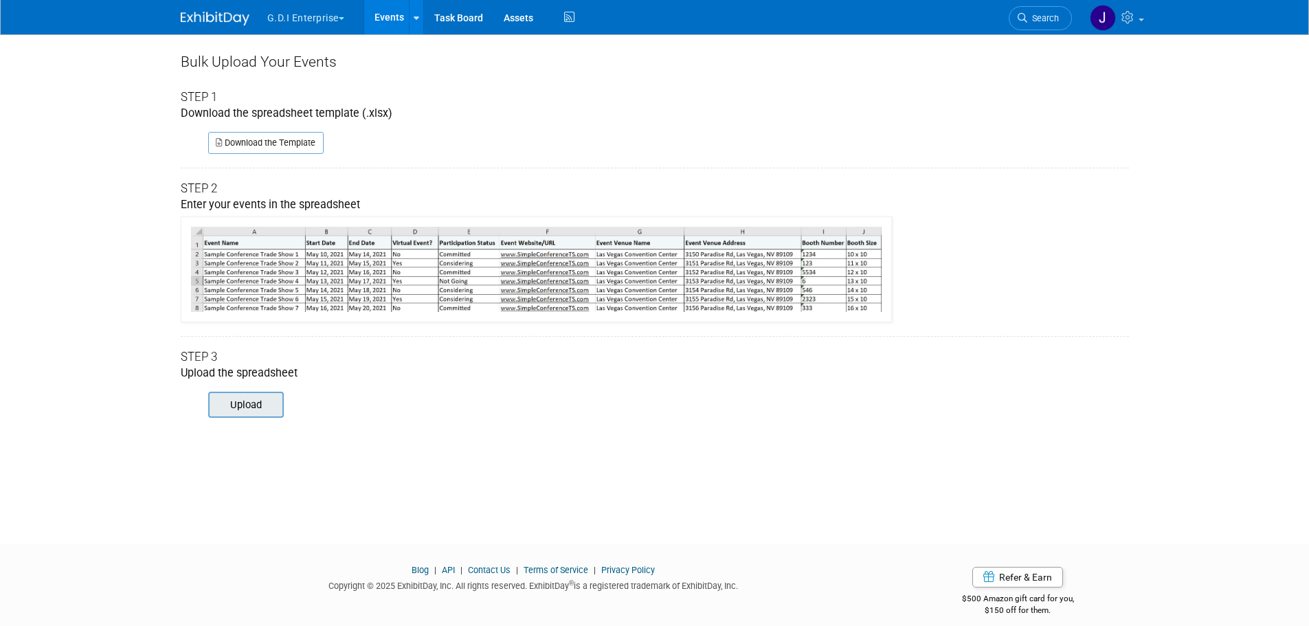
click at [228, 412] on input "file" at bounding box center [189, 404] width 187 height 23
type input "C:\fakepath\ExhibitDay-Event-Import-test.xlsx"
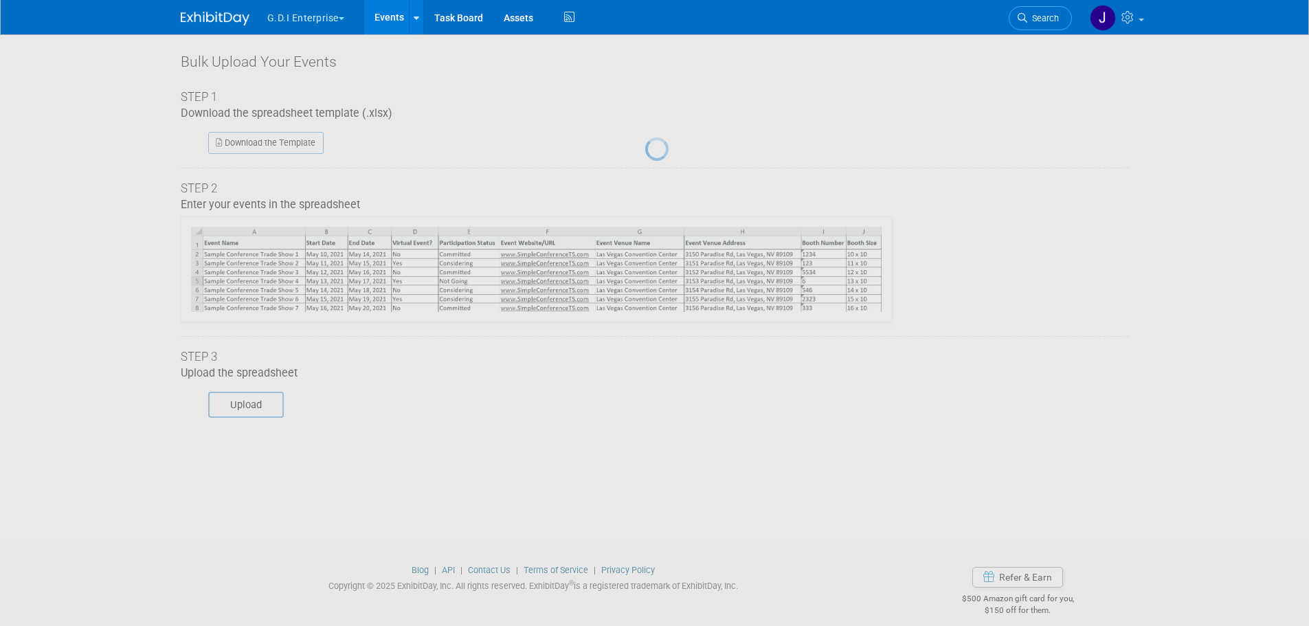
click at [645, 408] on div at bounding box center [654, 313] width 19 height 626
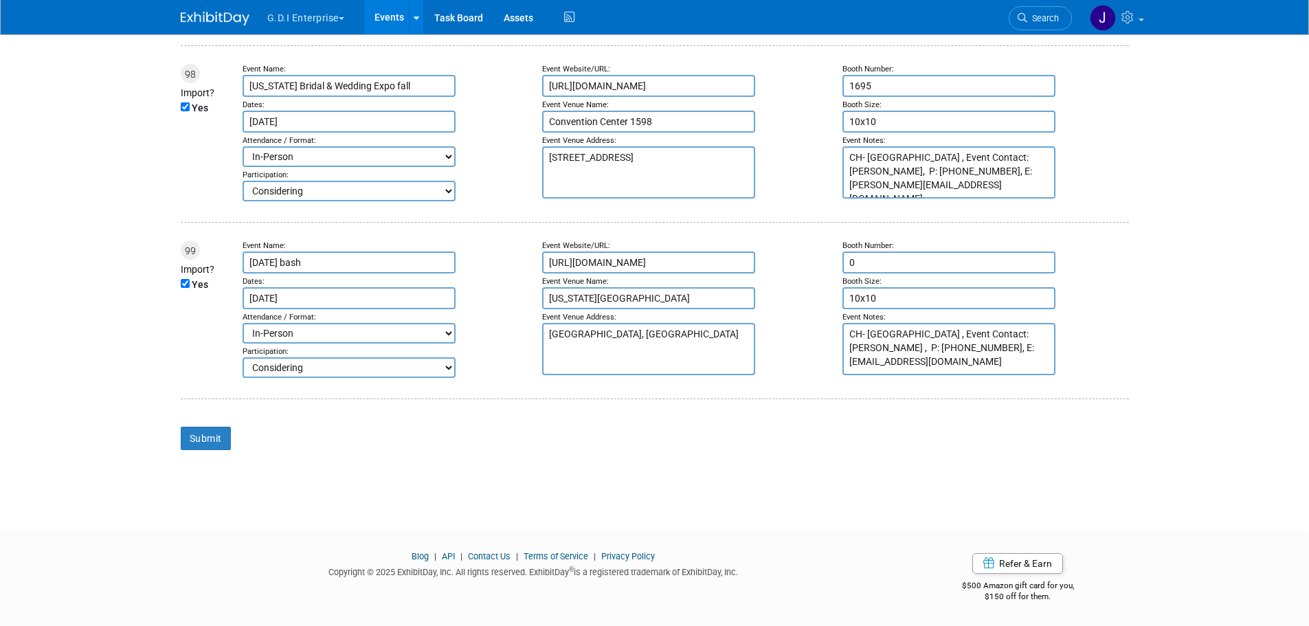
scroll to position [17471, 0]
click at [207, 436] on input "Submit" at bounding box center [206, 438] width 50 height 23
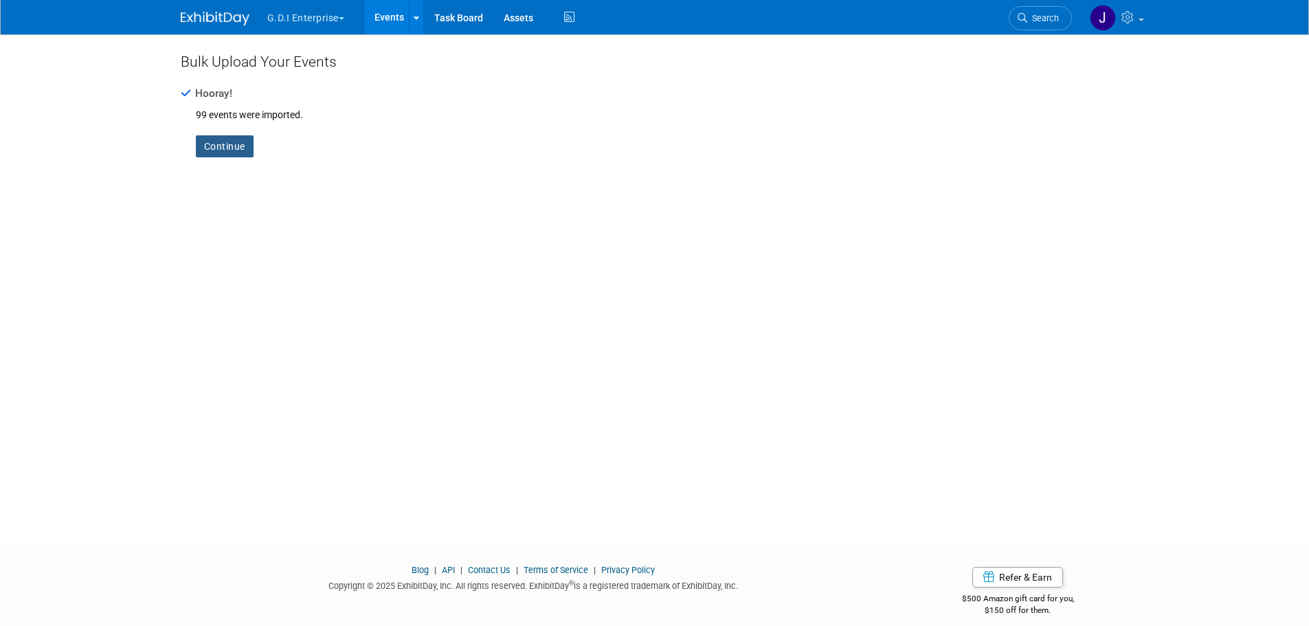
click at [229, 144] on link "Continue" at bounding box center [225, 146] width 58 height 22
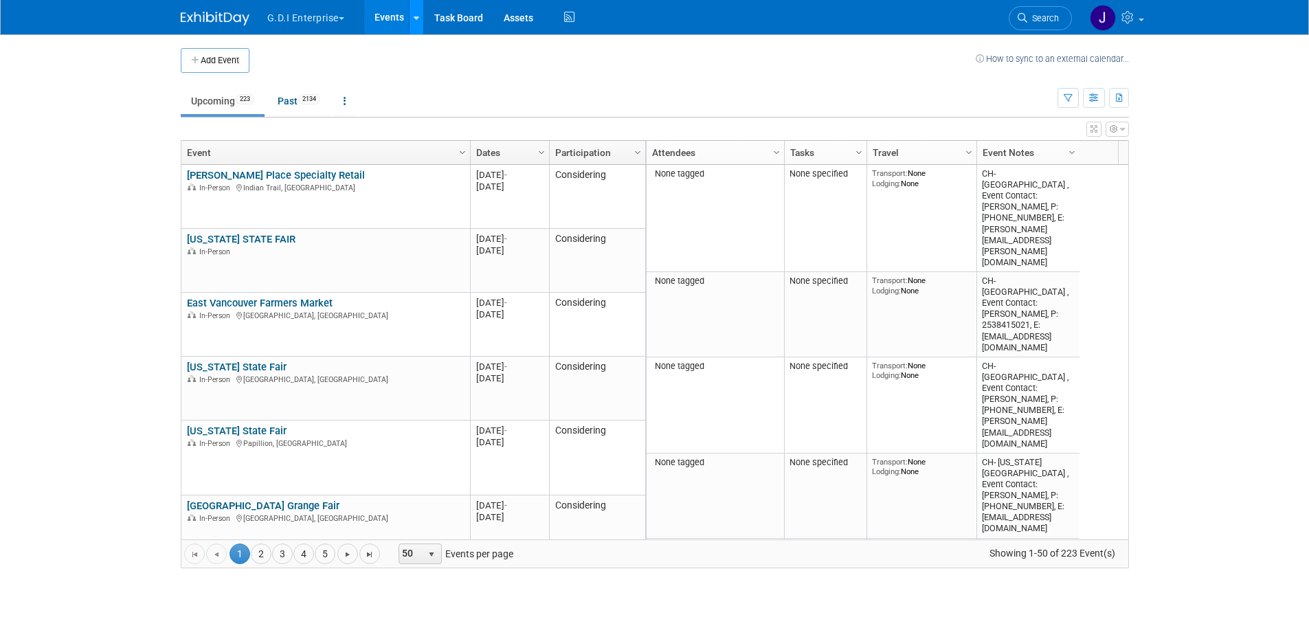
click at [417, 14] on icon at bounding box center [416, 18] width 5 height 9
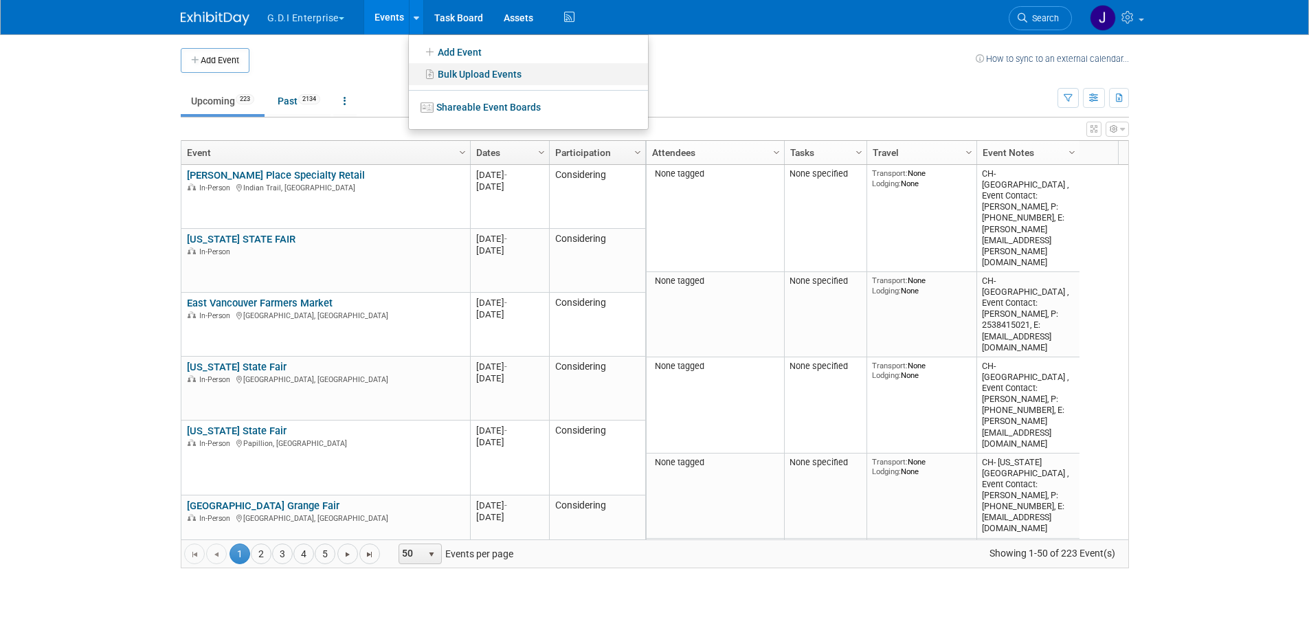
click at [441, 70] on link "Bulk Upload Events" at bounding box center [528, 74] width 239 height 22
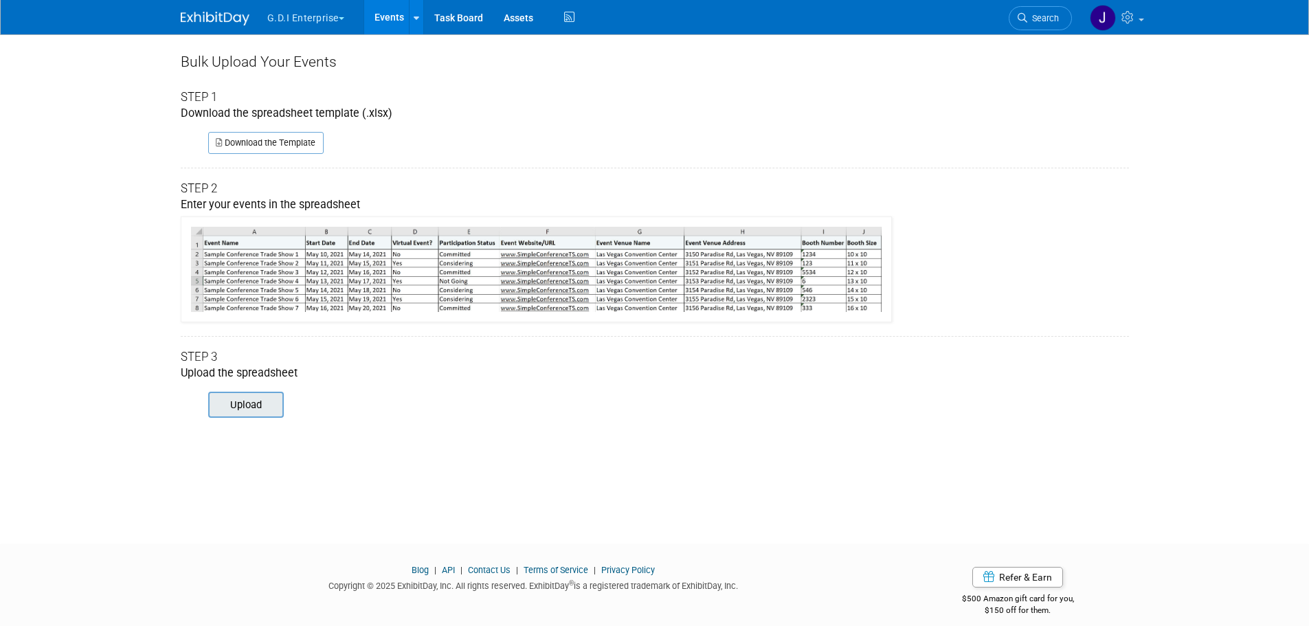
click at [249, 411] on input "file" at bounding box center [189, 404] width 187 height 23
type input "C:\fakepath\ExhibitDay-Event-Import-test.xlsx"
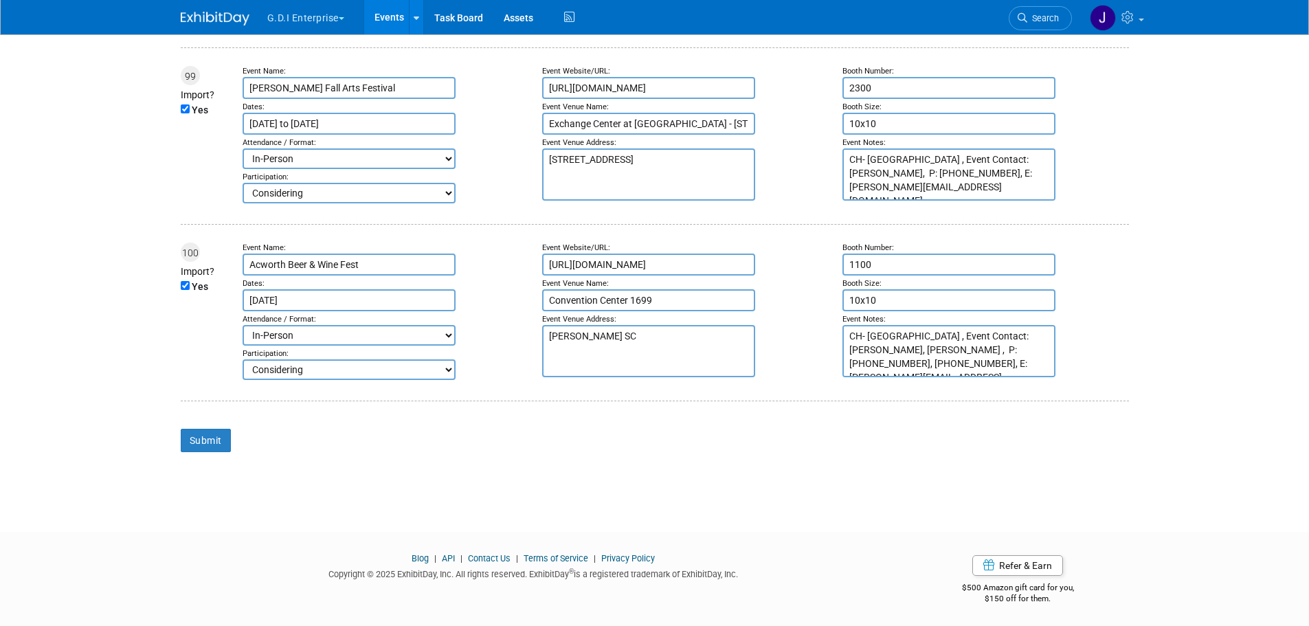
scroll to position [17713, 0]
click at [203, 436] on input "Submit" at bounding box center [206, 438] width 50 height 23
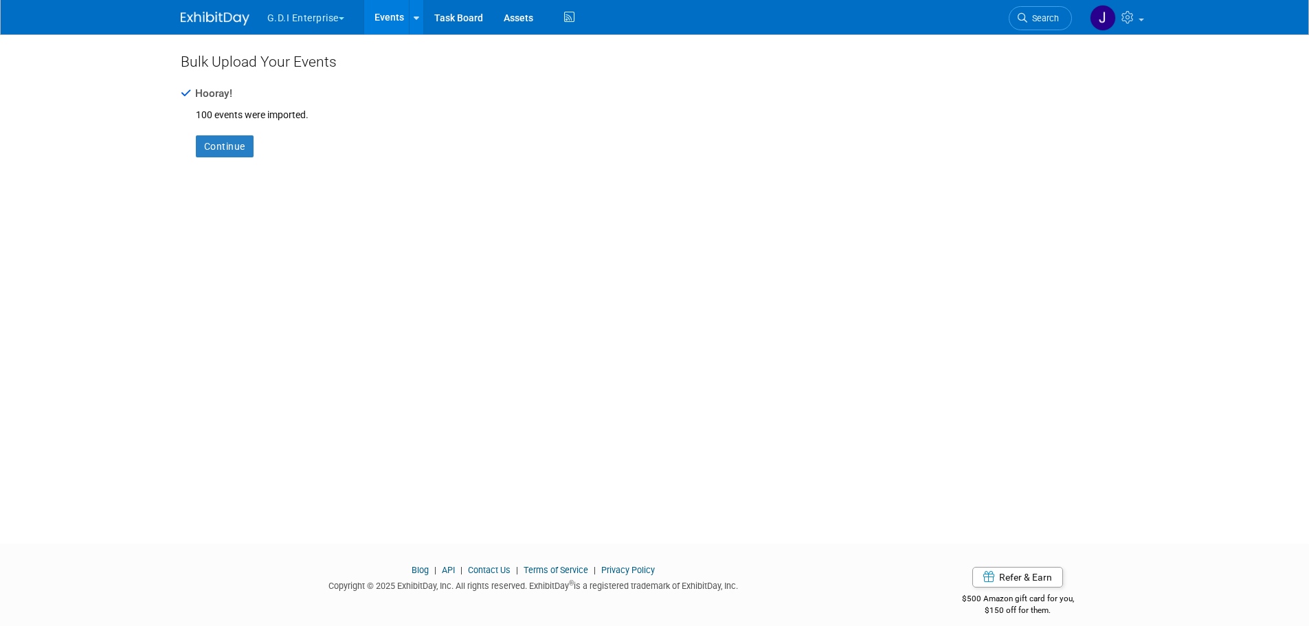
drag, startPoint x: 416, startPoint y: 18, endPoint x: 436, endPoint y: 39, distance: 28.7
click at [416, 18] on icon at bounding box center [416, 18] width 5 height 9
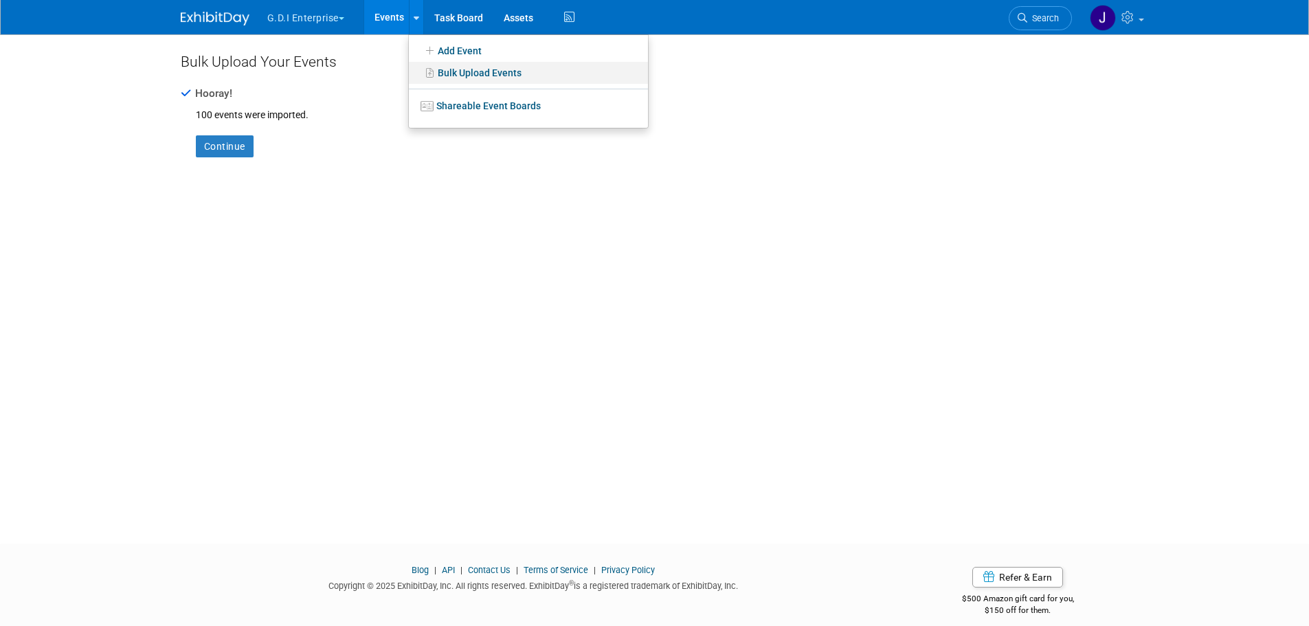
click at [449, 70] on link "Bulk Upload Events" at bounding box center [528, 73] width 239 height 22
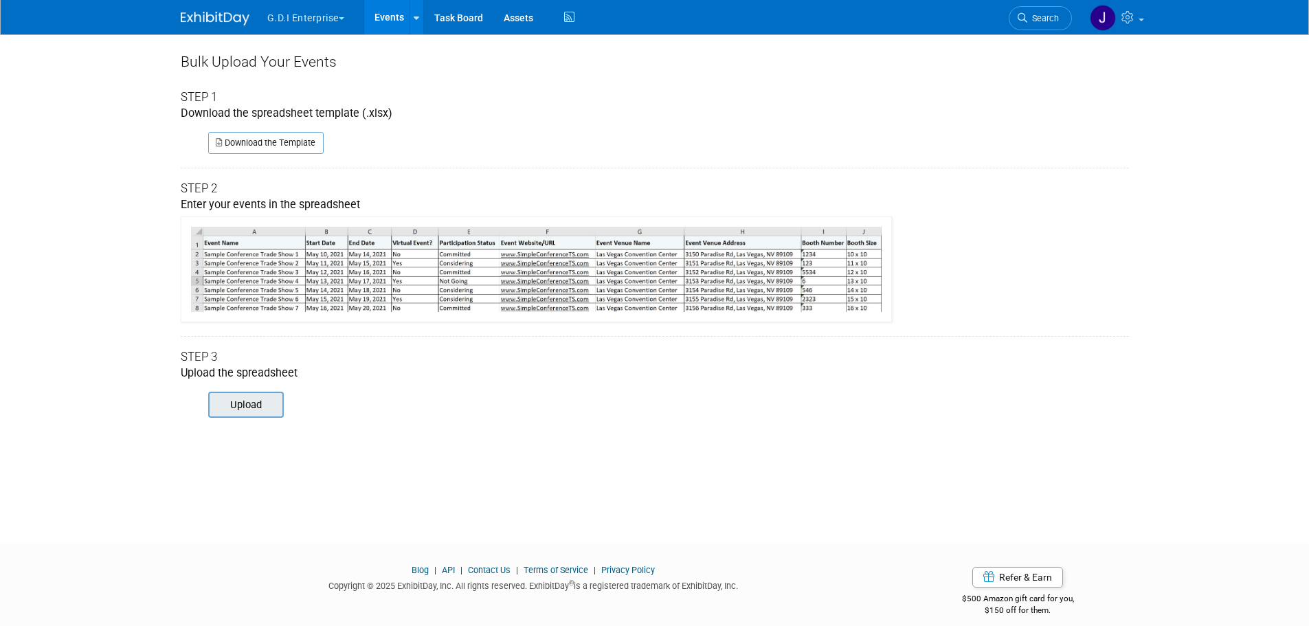
click at [266, 400] on input "file" at bounding box center [189, 404] width 187 height 23
type input "C:\fakepath\ExhibitDay-Event-Import-test.xlsx"
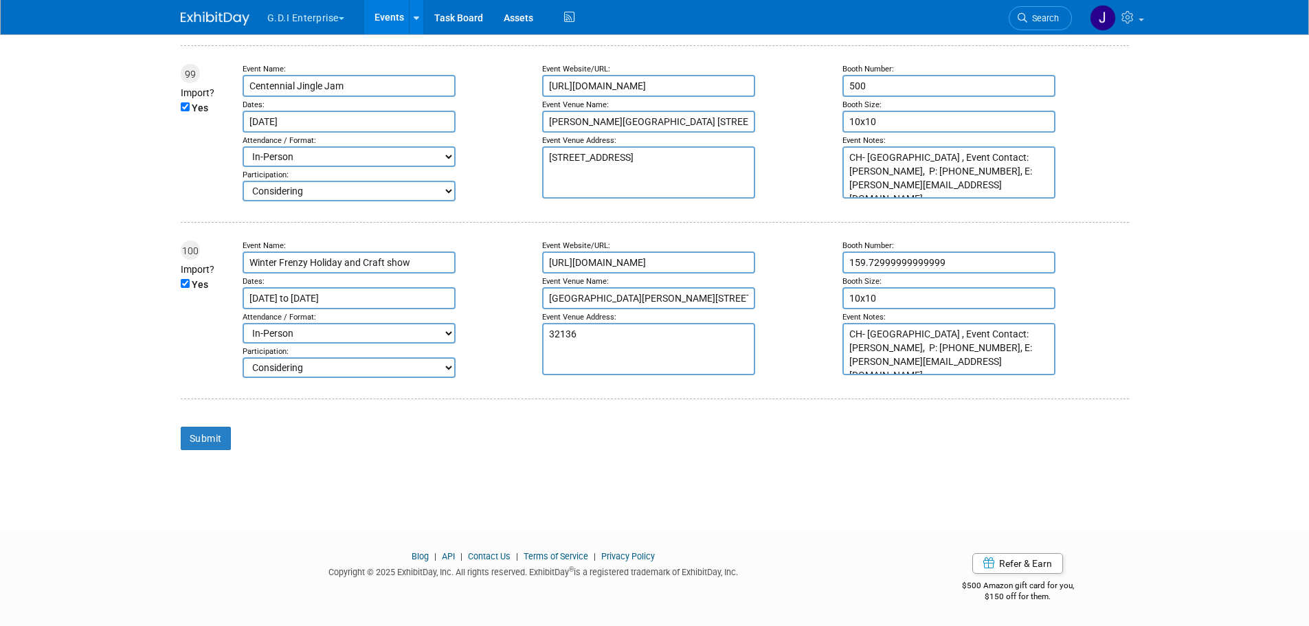
scroll to position [17713, 0]
click at [201, 437] on input "Submit" at bounding box center [206, 438] width 50 height 23
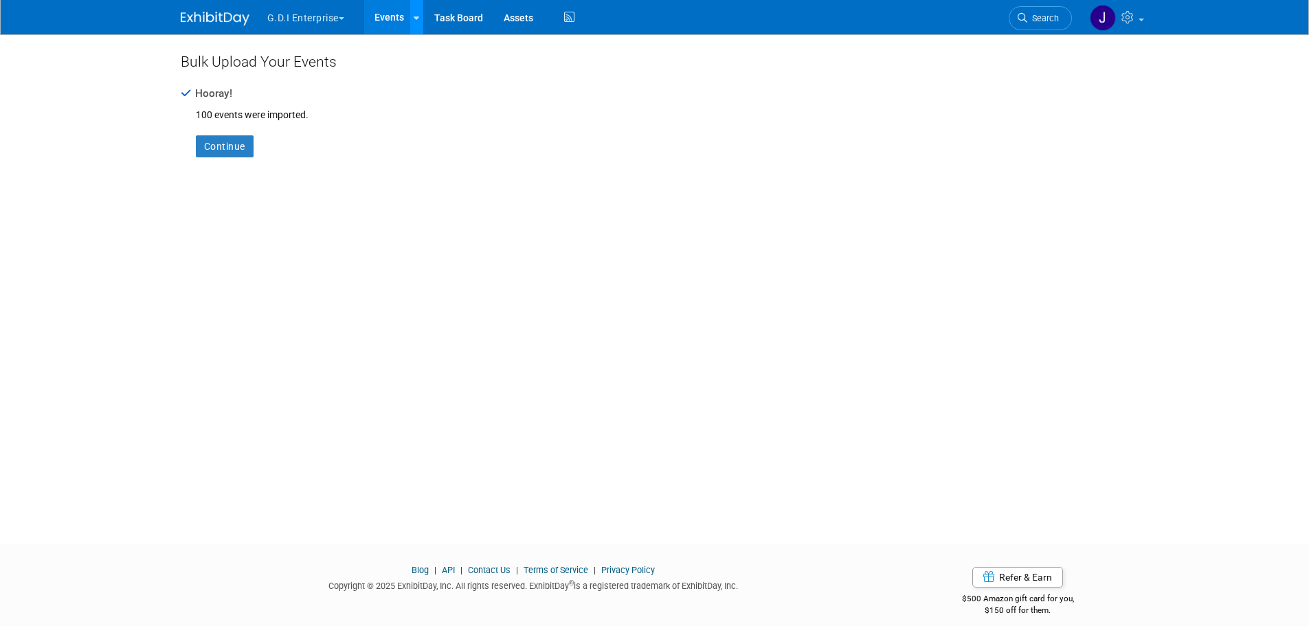
click at [419, 29] on link at bounding box center [416, 17] width 14 height 34
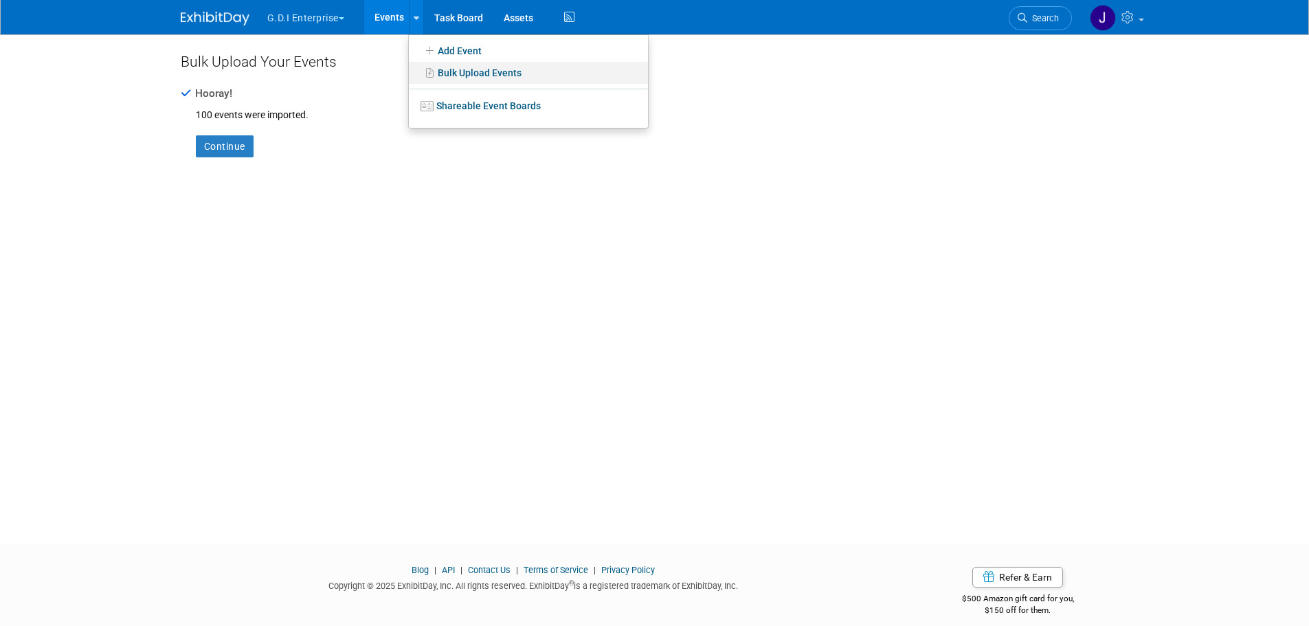
click at [457, 71] on link "Bulk Upload Events" at bounding box center [528, 73] width 239 height 22
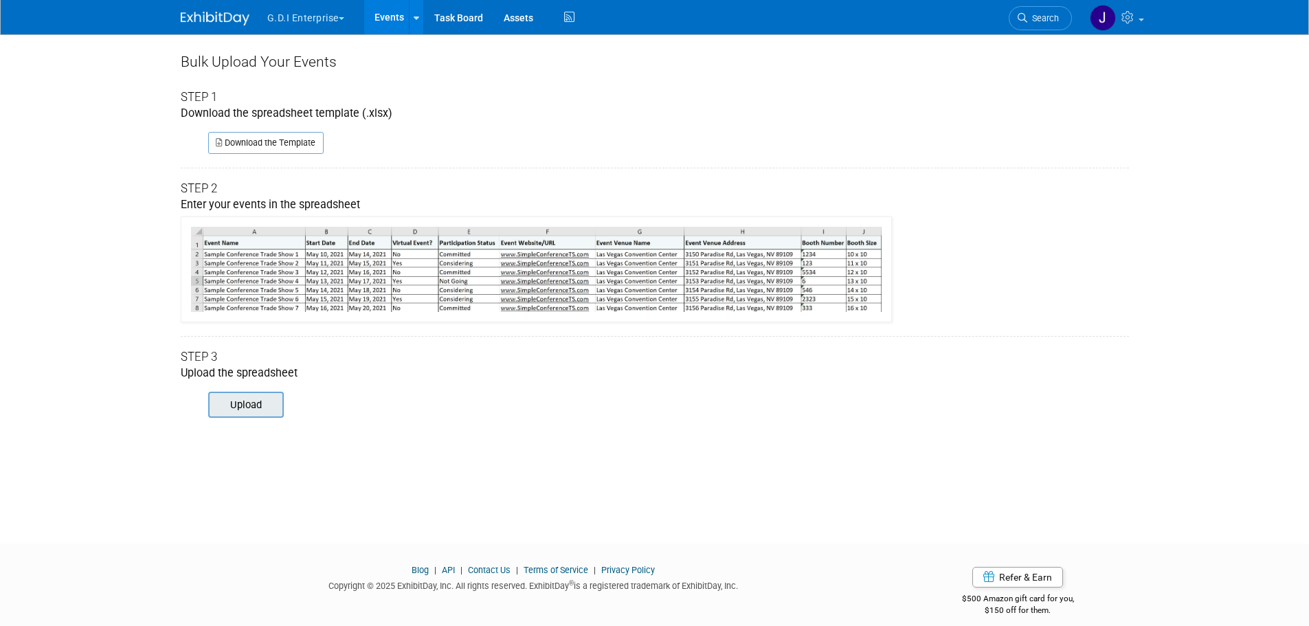
click at [231, 412] on input "file" at bounding box center [189, 404] width 187 height 23
type input "C:\fakepath\ExhibitDay-Event-Import-test.xlsx"
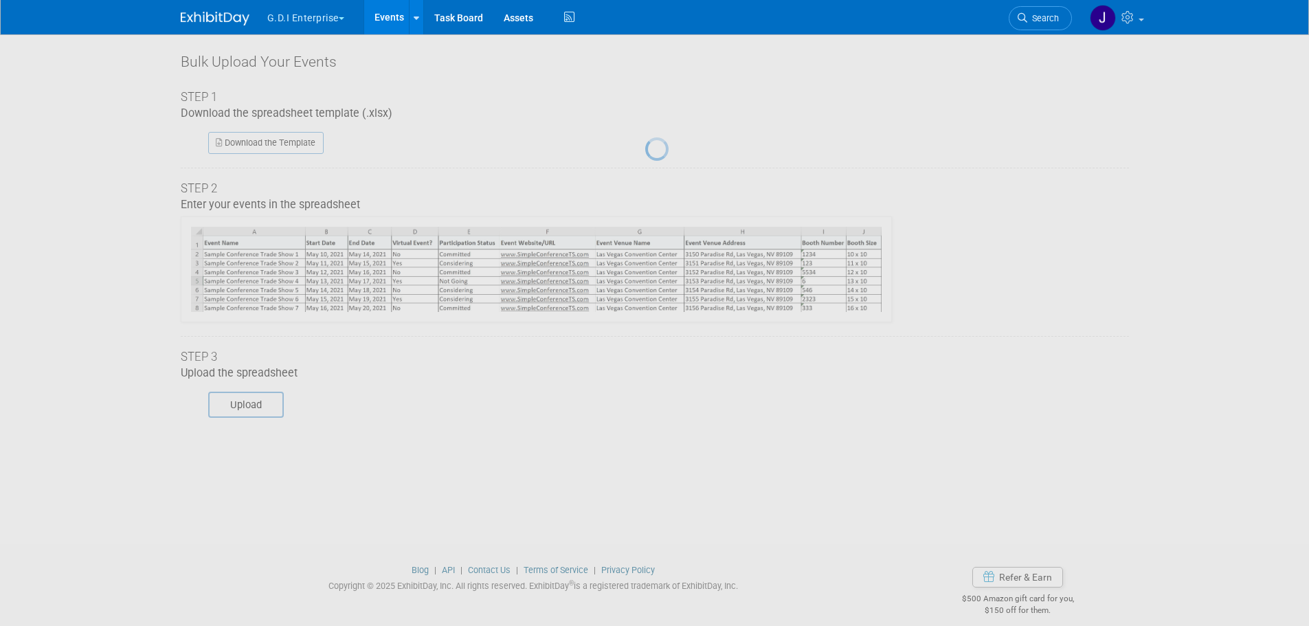
click at [645, 415] on div at bounding box center [654, 313] width 19 height 626
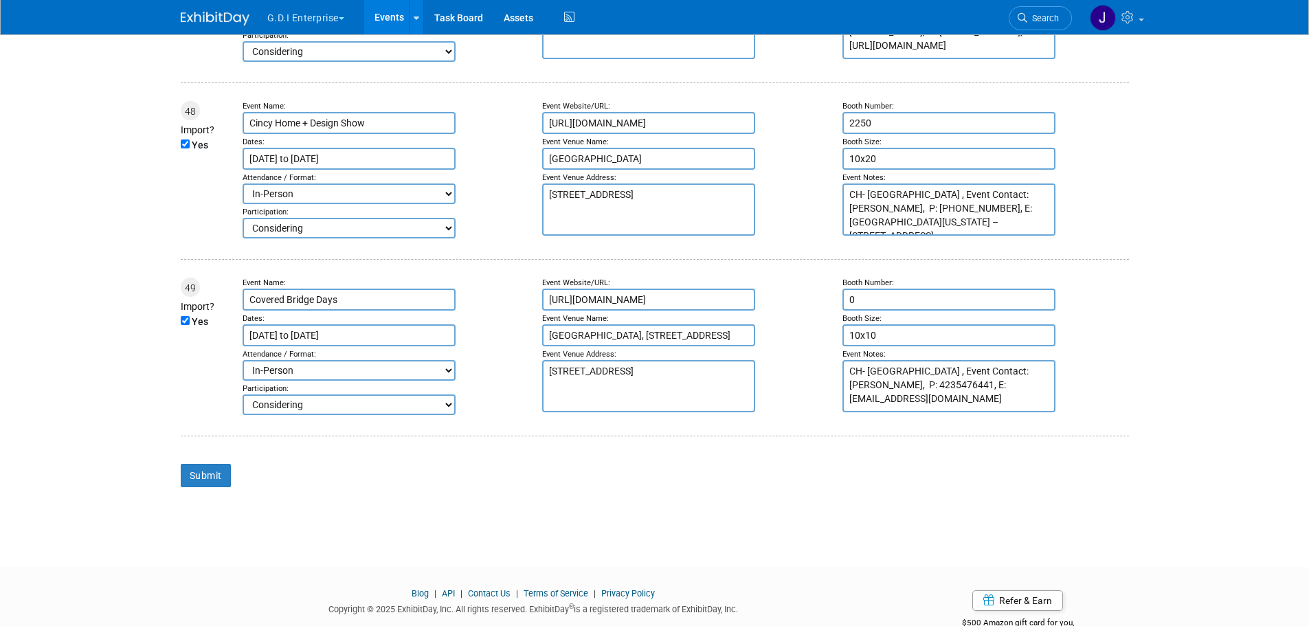
scroll to position [8572, 0]
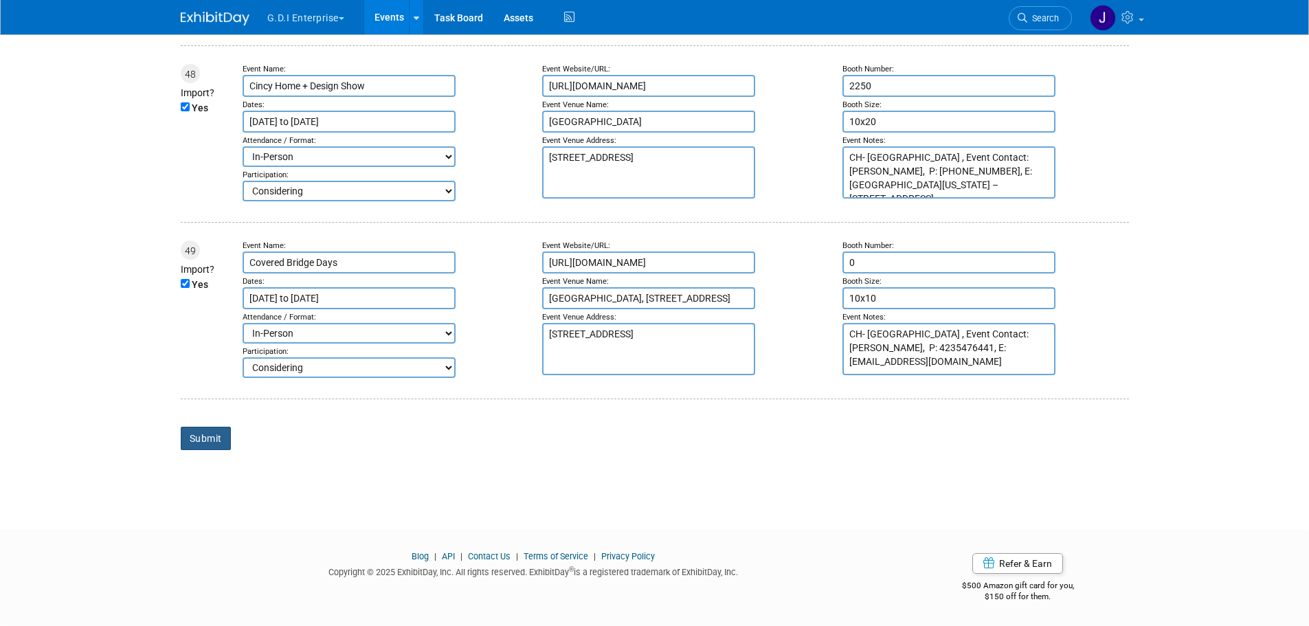
click at [193, 439] on input "Submit" at bounding box center [206, 438] width 50 height 23
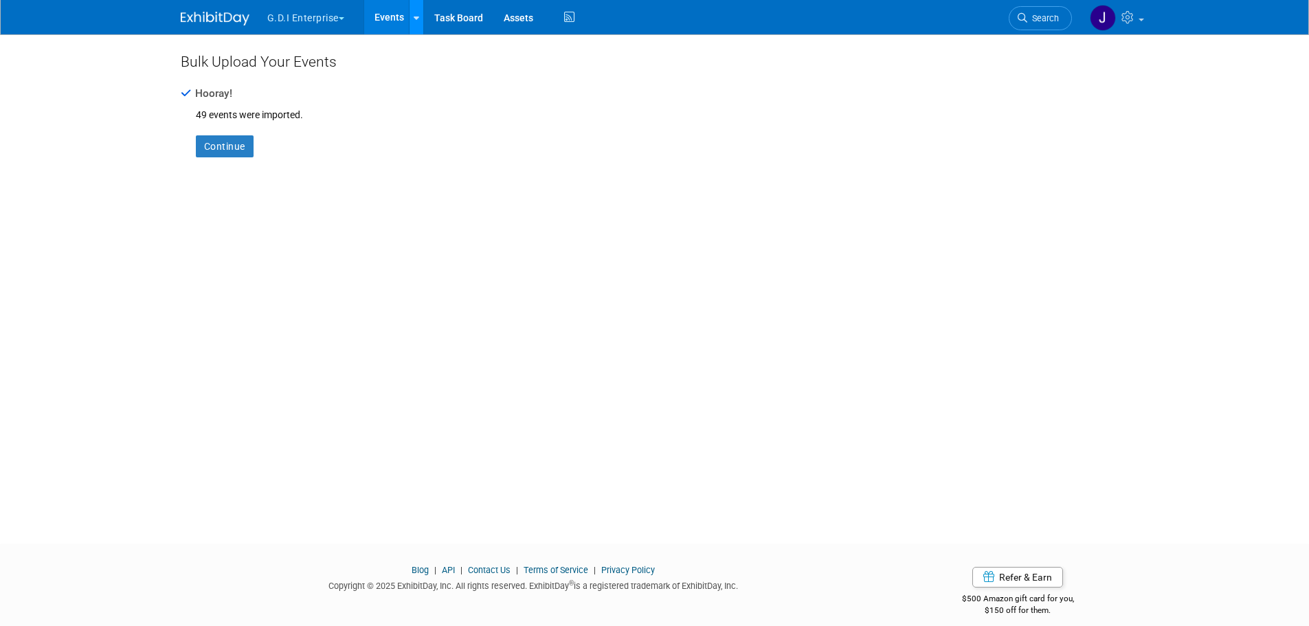
click at [419, 19] on icon at bounding box center [416, 18] width 5 height 9
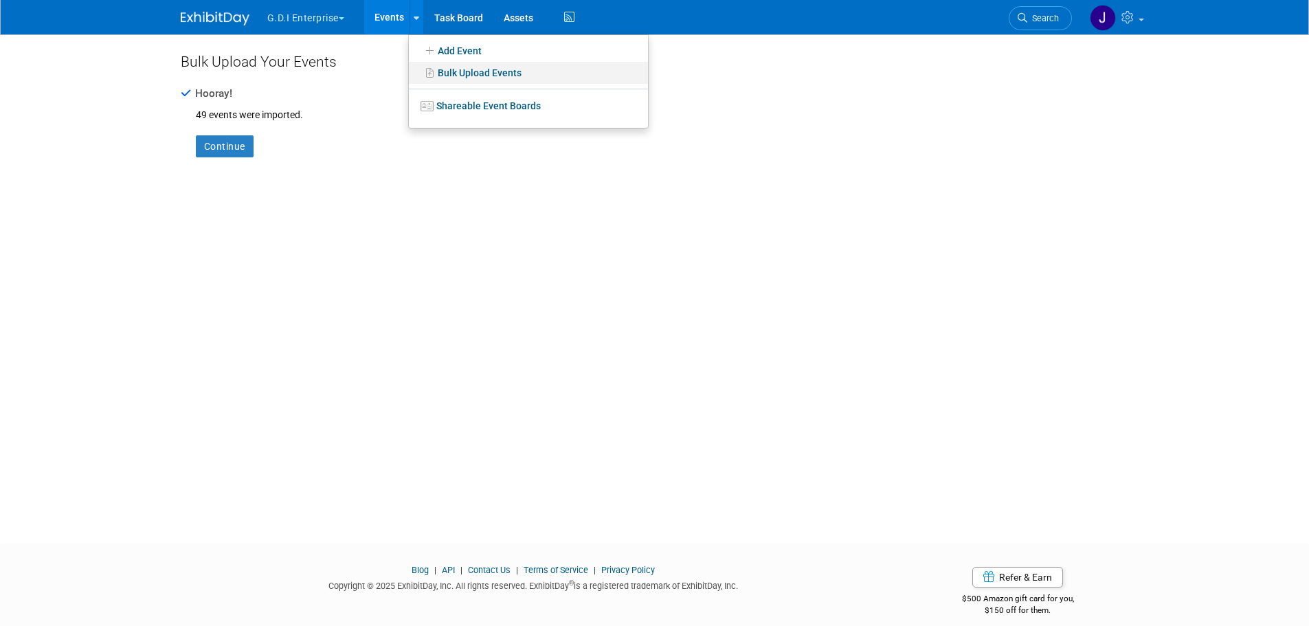
click at [445, 74] on link "Bulk Upload Events" at bounding box center [528, 73] width 239 height 22
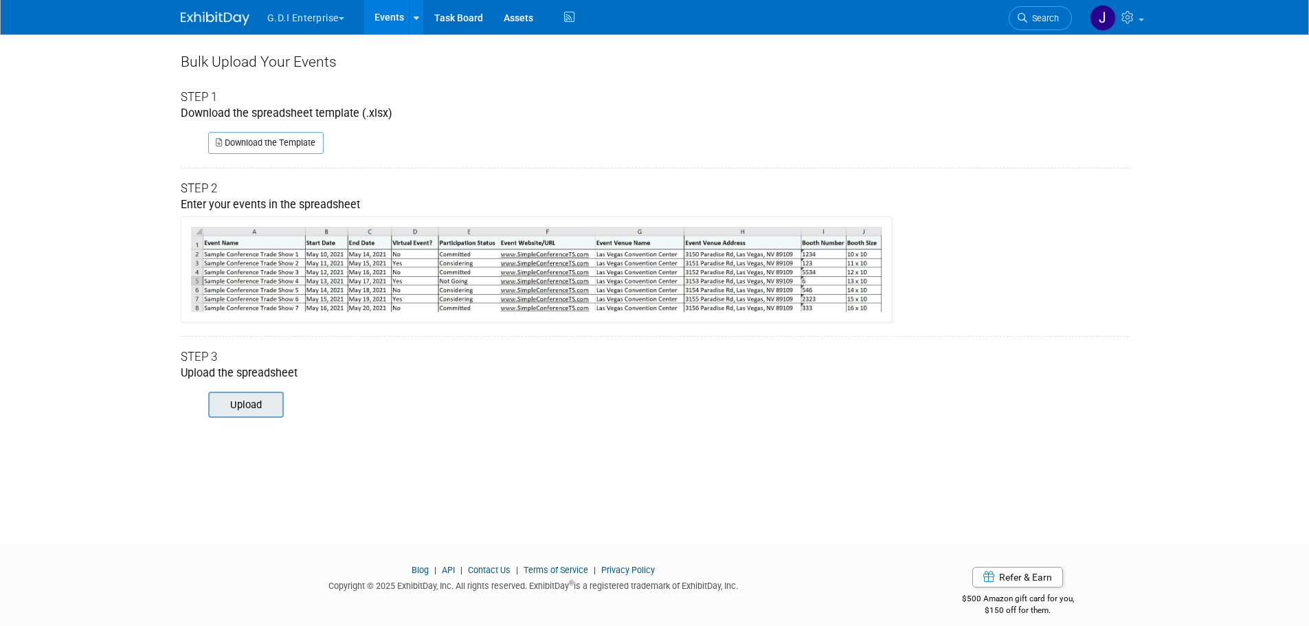
click at [230, 410] on input "file" at bounding box center [189, 404] width 187 height 23
type input "C:\fakepath\ExhibitDay-Event-Import-test.xlsx"
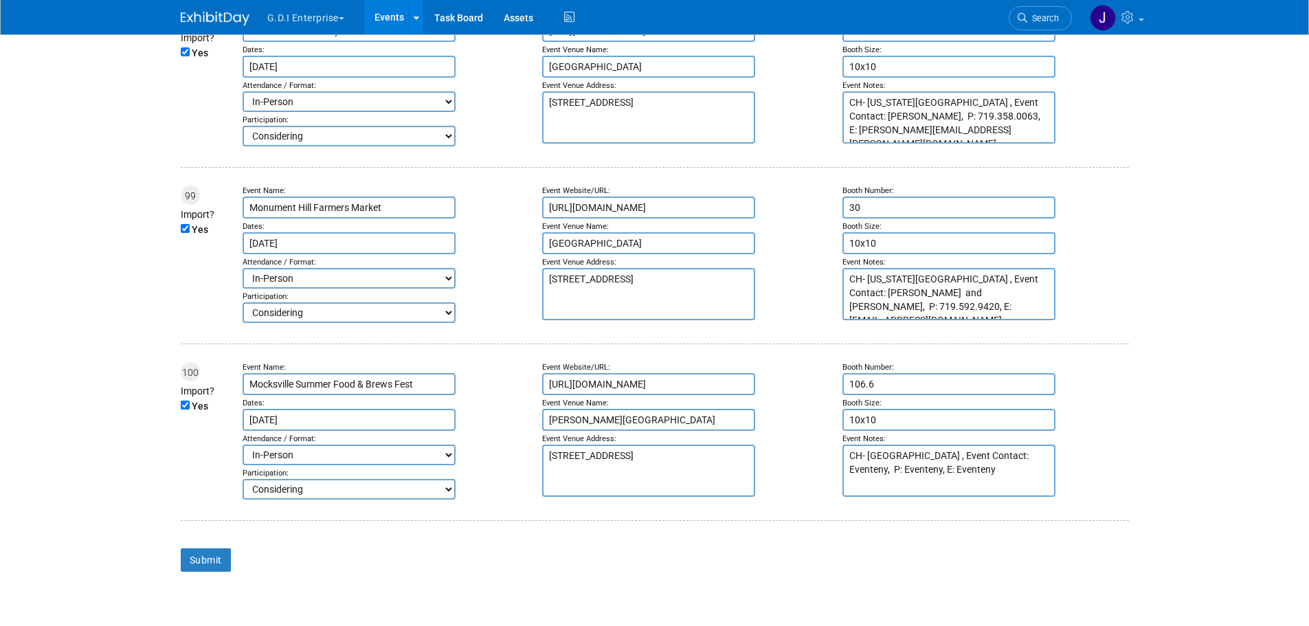
scroll to position [17713, 0]
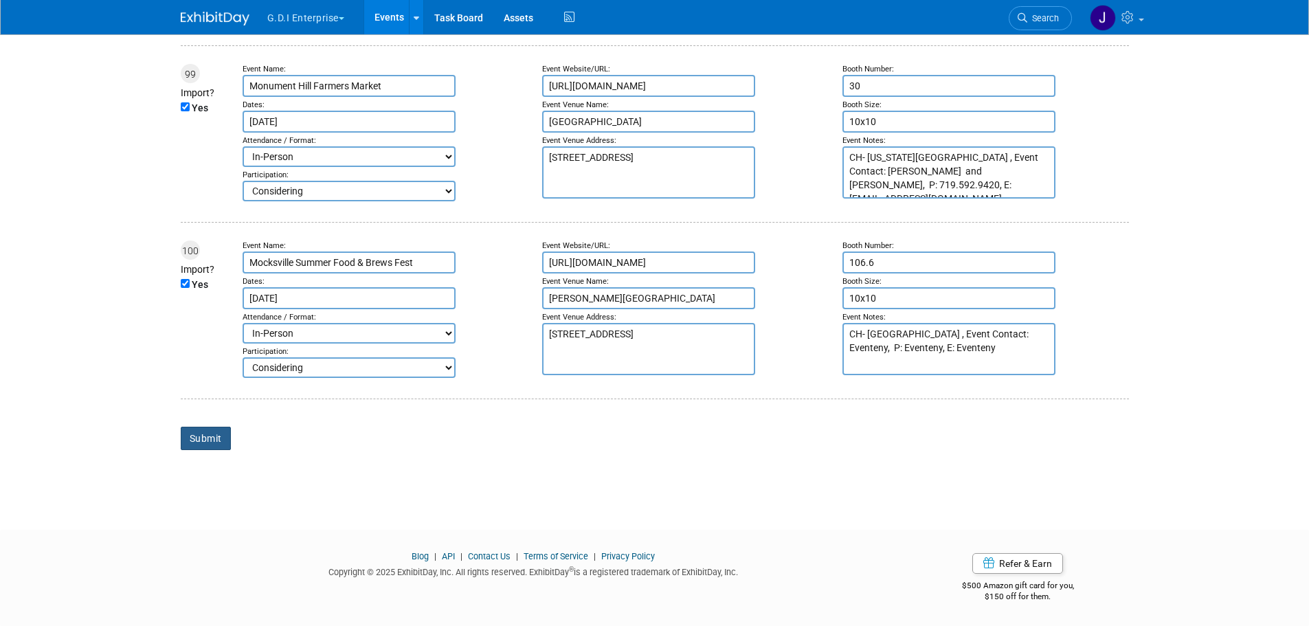
click at [215, 439] on input "Submit" at bounding box center [206, 438] width 50 height 23
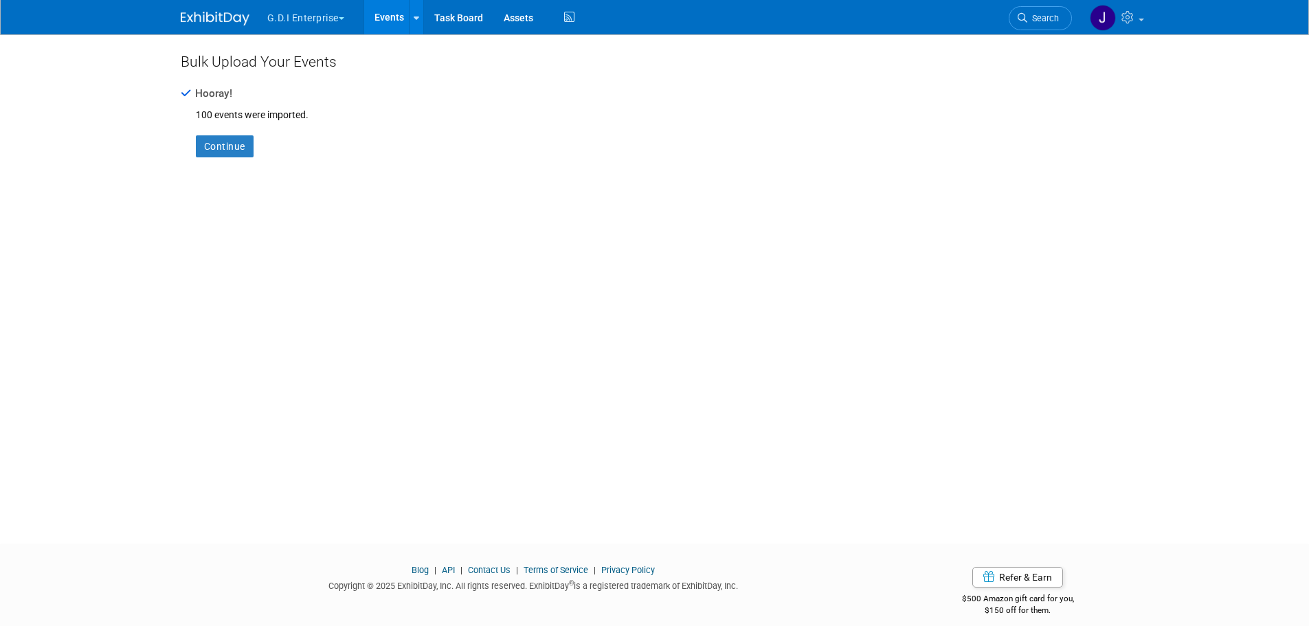
click at [343, 15] on button "G.D.I Enterprise" at bounding box center [314, 15] width 96 height 30
click at [314, 125] on link "Leafguard" at bounding box center [316, 122] width 98 height 19
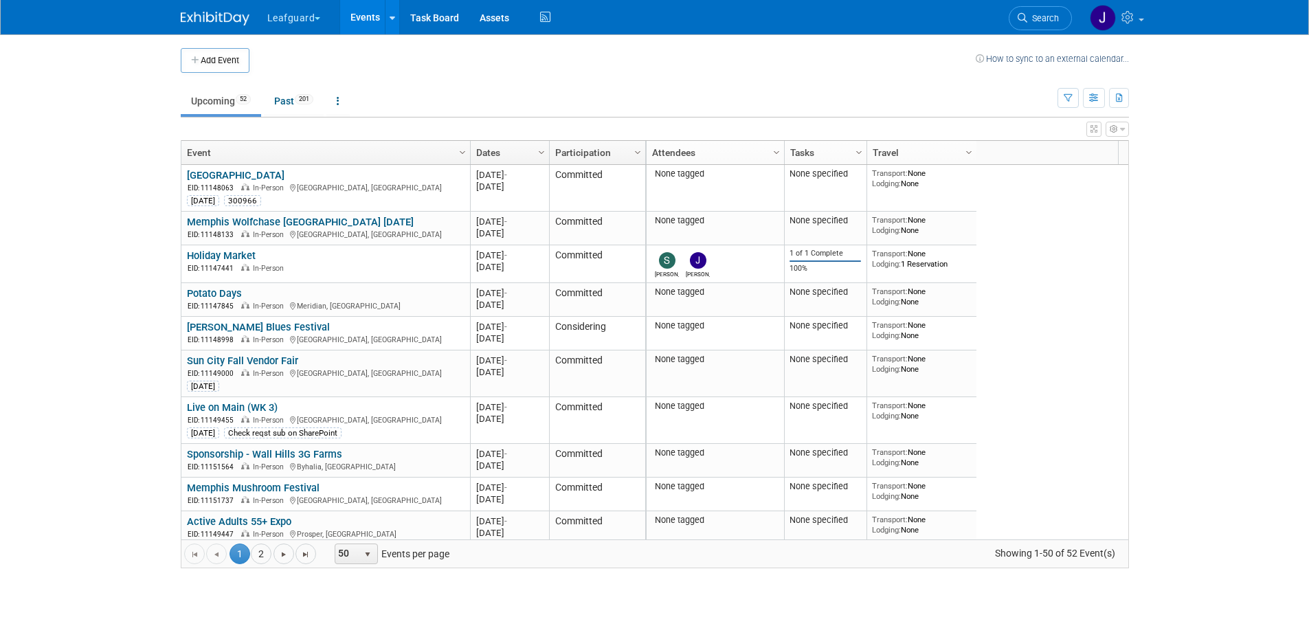
click at [1073, 154] on div "Column Settings Attendees Column Settings Tasks Column Settings Travel Column S…" at bounding box center [881, 152] width 473 height 23
click at [1098, 98] on icon "button" at bounding box center [1094, 98] width 10 height 9
click at [1036, 149] on link "List View" at bounding box center [1036, 145] width 115 height 19
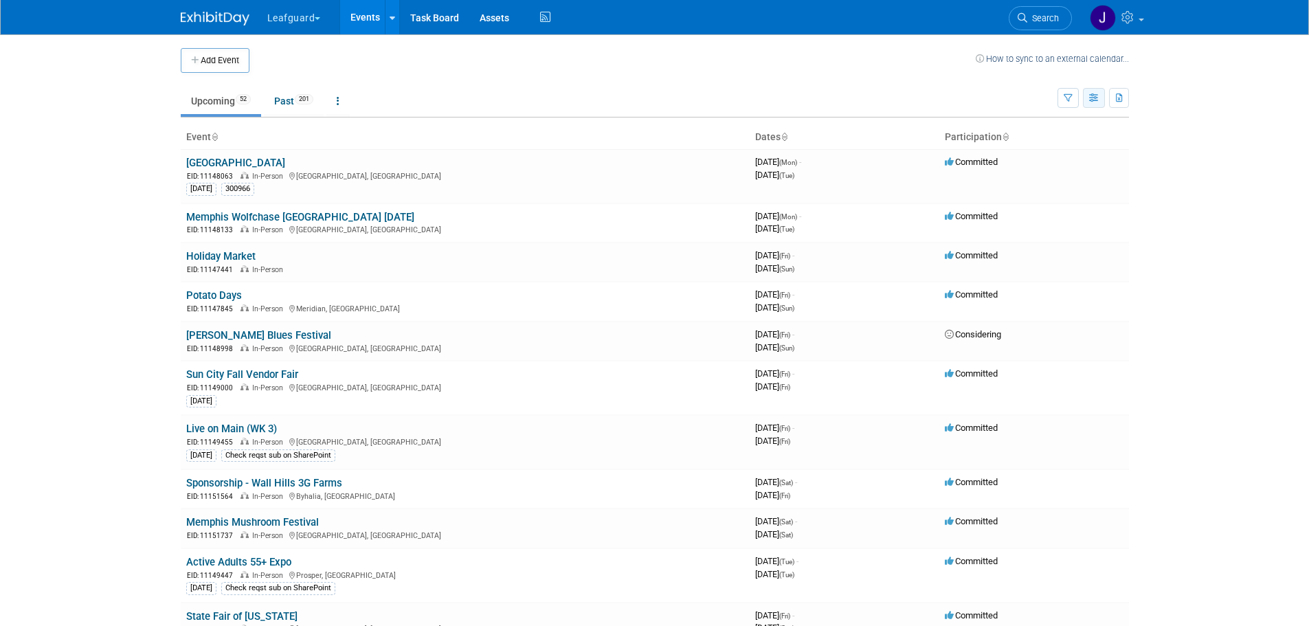
click at [1099, 97] on icon "button" at bounding box center [1094, 98] width 10 height 9
click at [1216, 198] on body "Leafguard Explore: My Workspaces 2 Go to Workspace: G.D.I Enterprise Leafguard …" at bounding box center [654, 313] width 1309 height 626
click at [1098, 95] on icon "button" at bounding box center [1094, 98] width 10 height 9
click at [1049, 164] on link "Detail View" at bounding box center [1036, 166] width 115 height 19
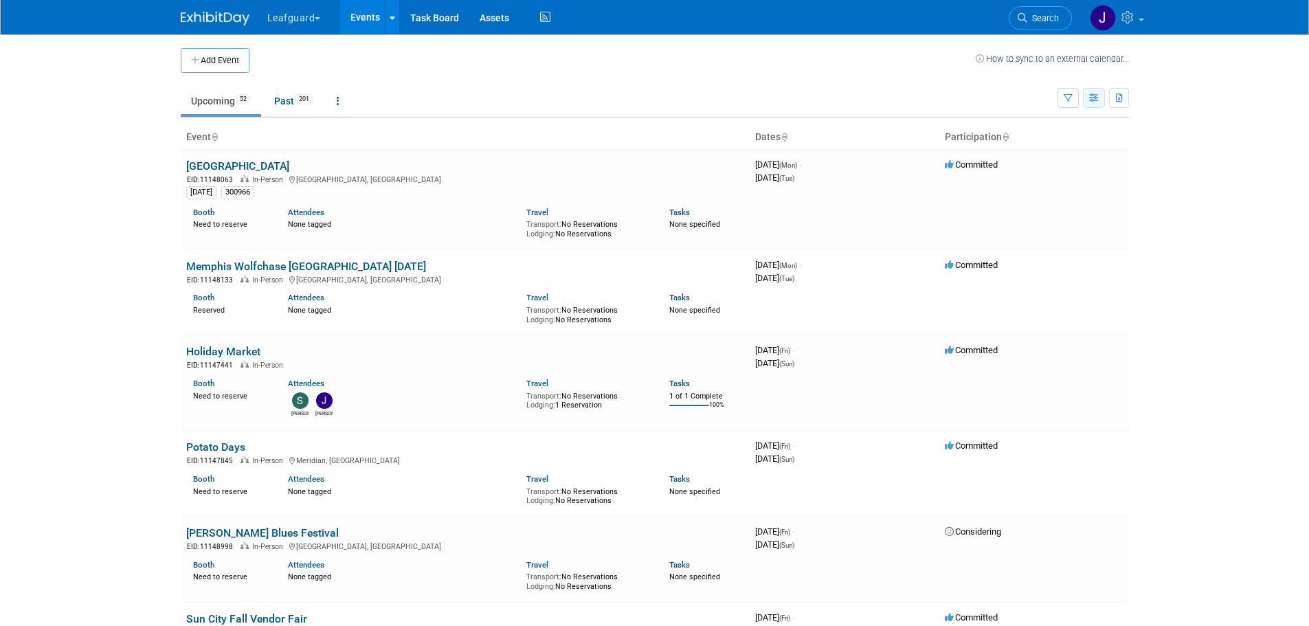
click at [1092, 98] on icon "button" at bounding box center [1094, 98] width 10 height 9
click at [1035, 203] on link "Expert Grid" at bounding box center [1036, 209] width 115 height 19
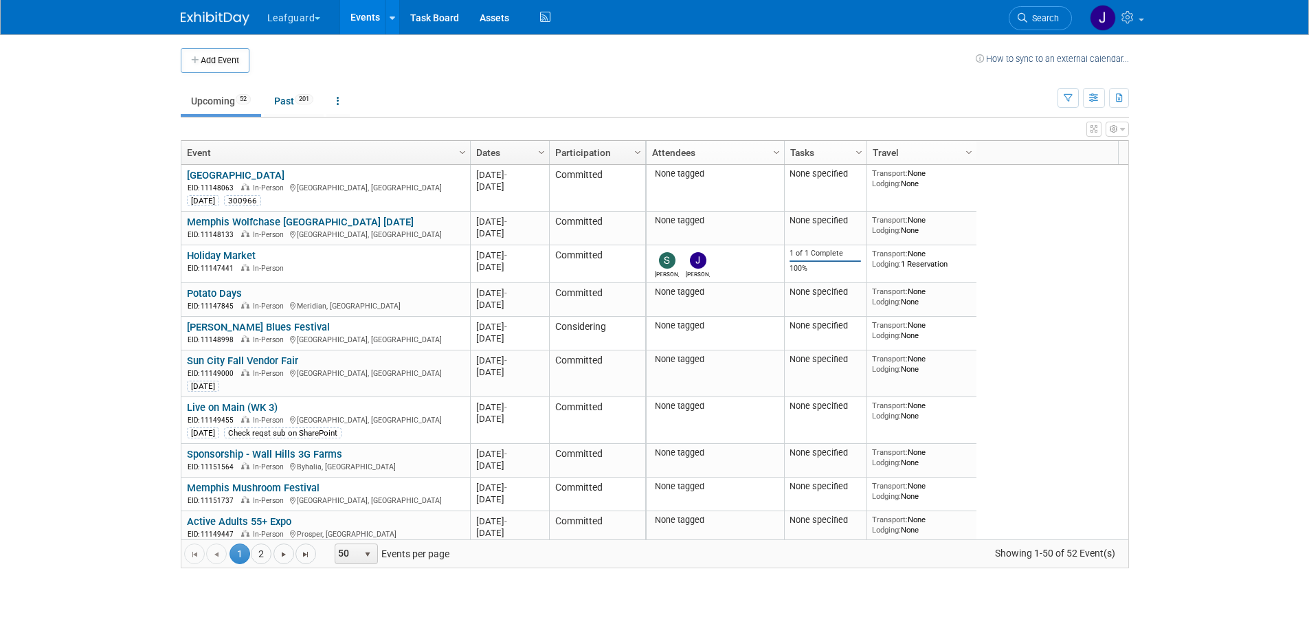
click at [1113, 128] on icon "button" at bounding box center [1114, 129] width 8 height 8
click at [1043, 149] on link "View Grid Tips & Tricks" at bounding box center [1029, 152] width 178 height 21
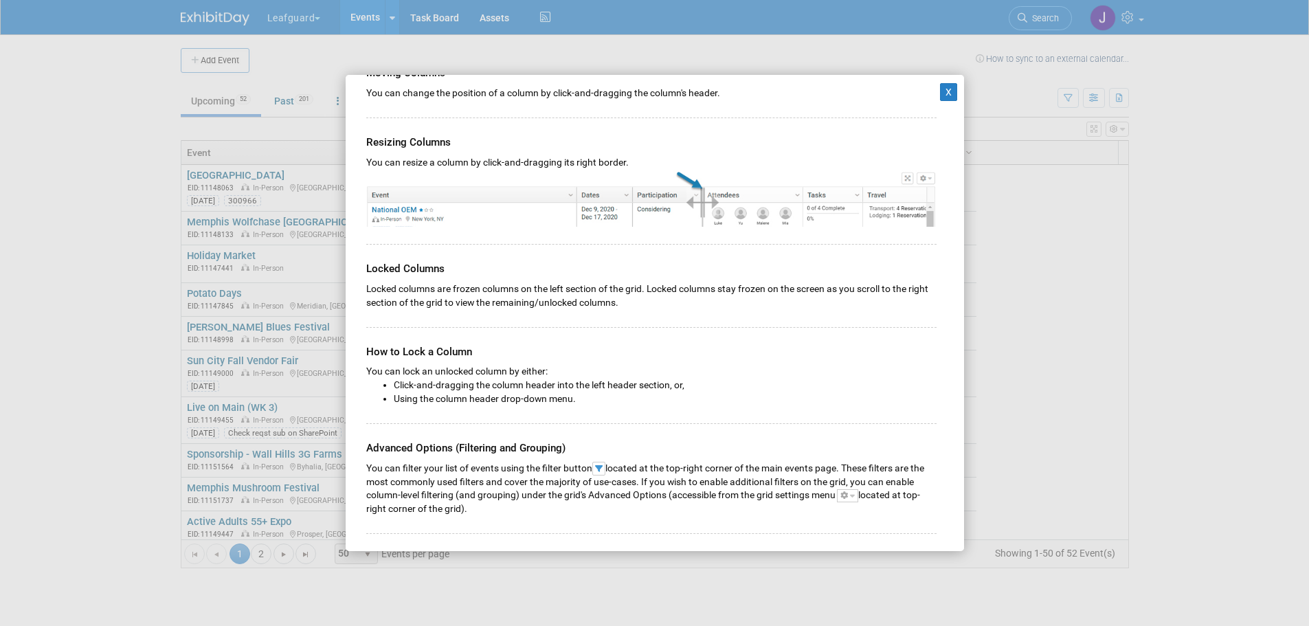
scroll to position [344, 0]
click at [940, 93] on button "X" at bounding box center [949, 92] width 18 height 18
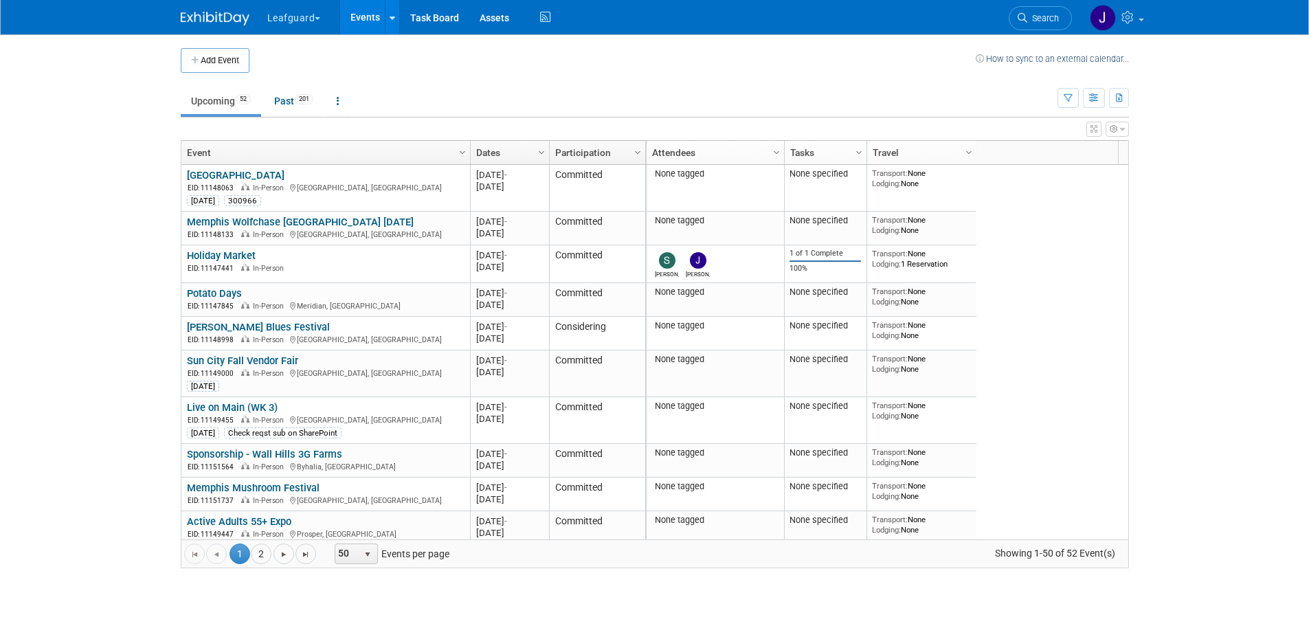
click at [1116, 127] on icon "button" at bounding box center [1114, 129] width 8 height 8
click at [1028, 170] on link "Advanced Options" at bounding box center [1029, 174] width 178 height 21
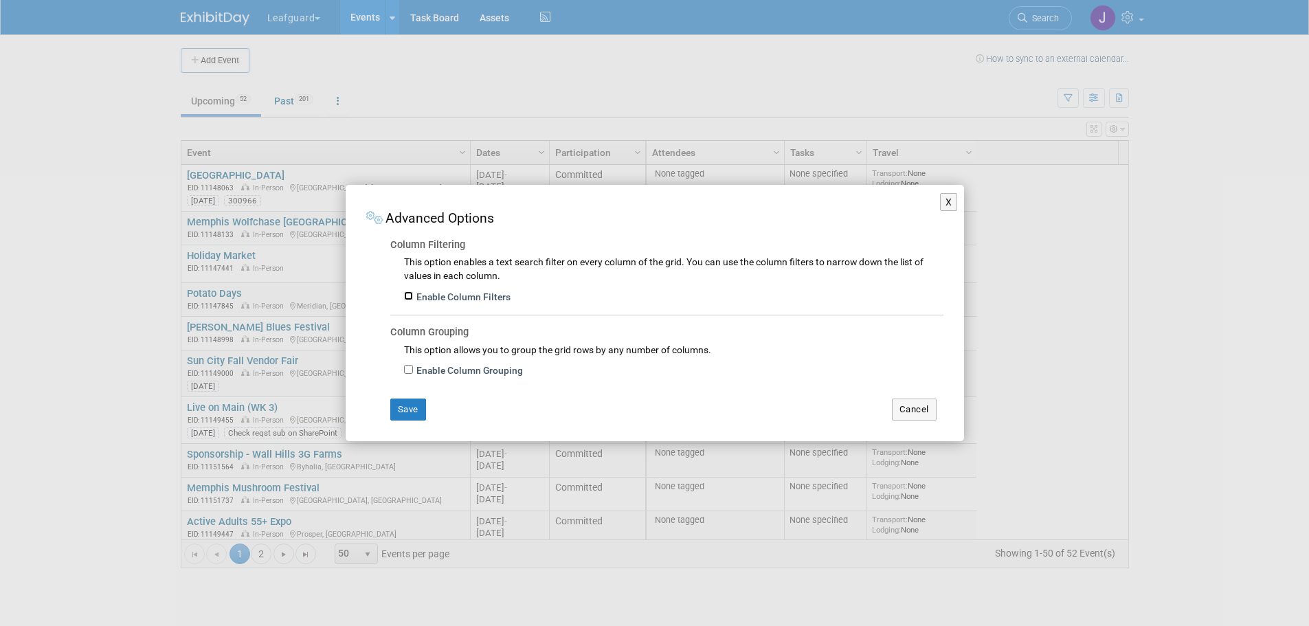
click at [409, 295] on input "Enable Column Filters" at bounding box center [408, 295] width 9 height 9
checkbox input "true"
click at [416, 407] on button "Save" at bounding box center [408, 410] width 36 height 22
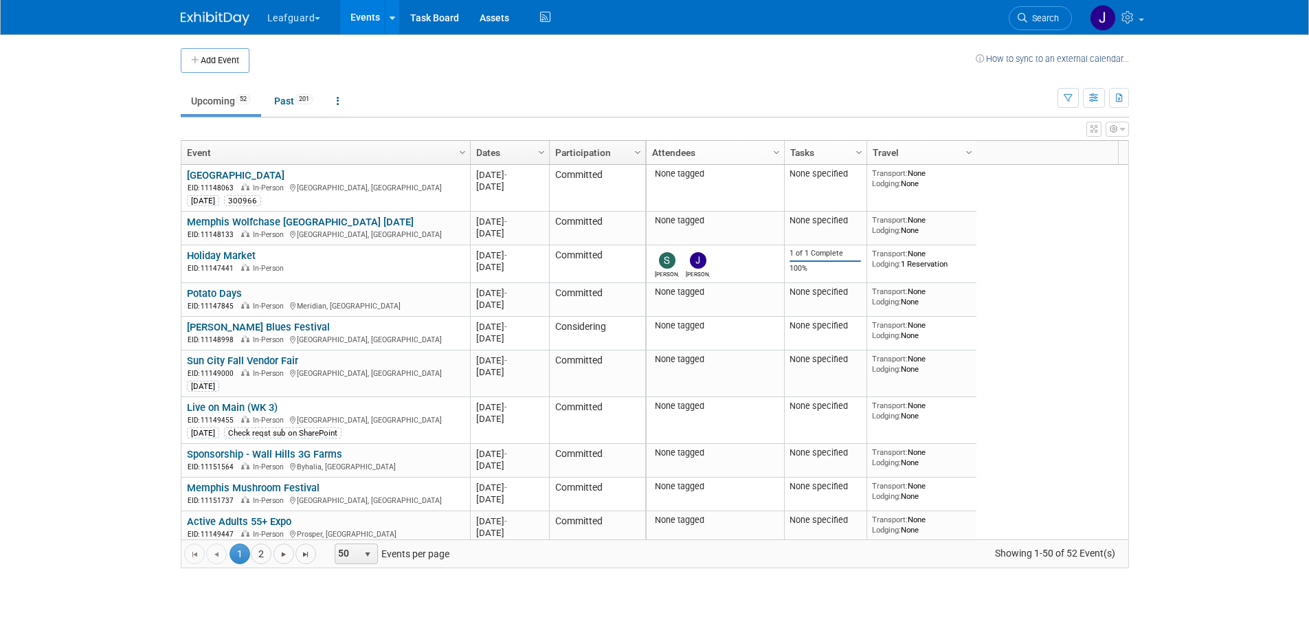
click at [1124, 129] on button "button" at bounding box center [1117, 129] width 23 height 15
click at [1025, 150] on link "View Grid Tips & Tricks" at bounding box center [1029, 152] width 178 height 21
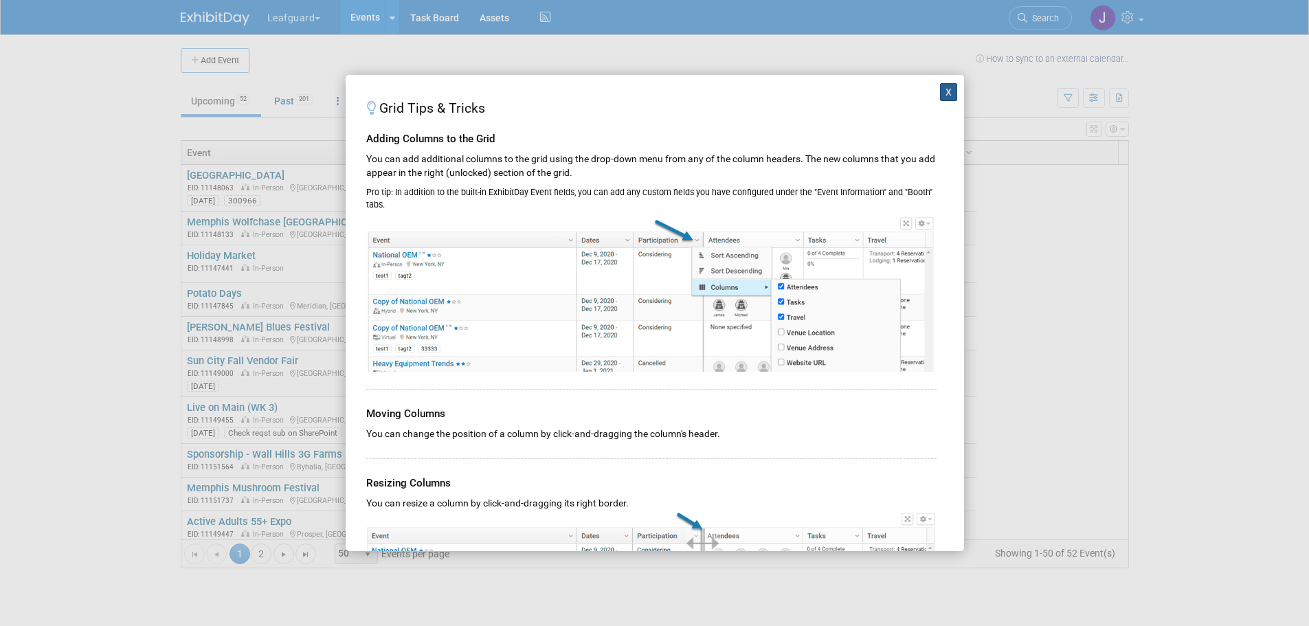
click at [940, 87] on button "X" at bounding box center [949, 92] width 18 height 18
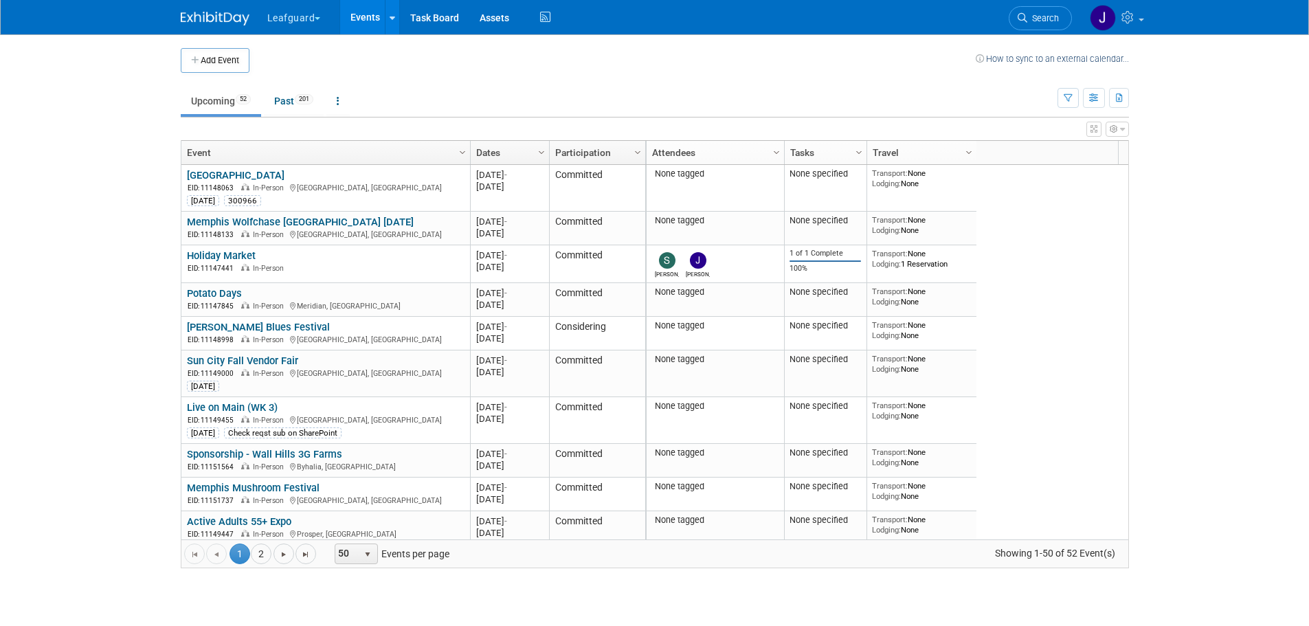
click at [911, 155] on link "Travel" at bounding box center [920, 152] width 95 height 23
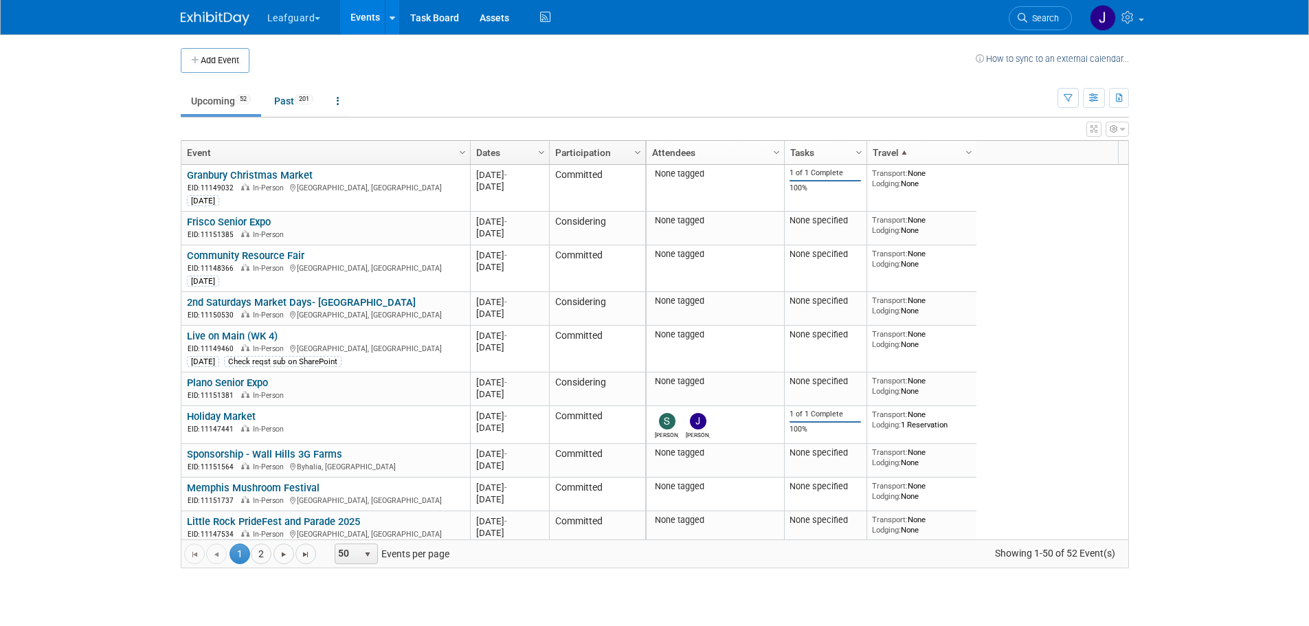
click at [910, 155] on link "Travel" at bounding box center [920, 152] width 95 height 23
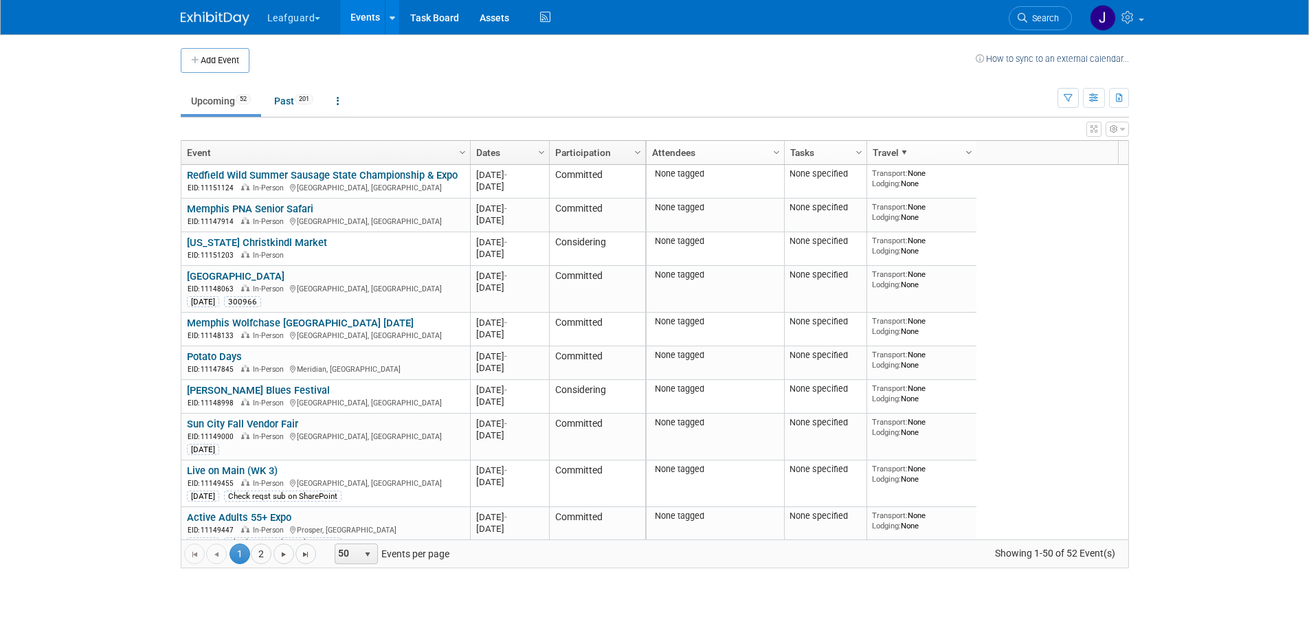
click at [967, 150] on span "Column Settings" at bounding box center [968, 152] width 11 height 11
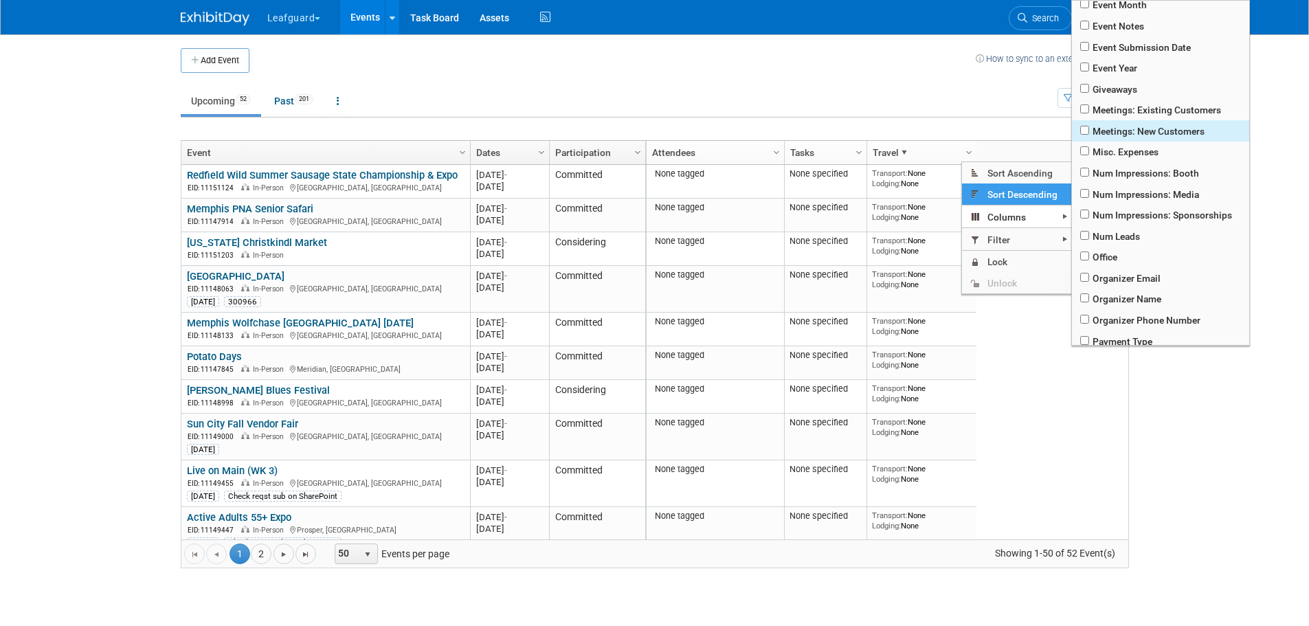
scroll to position [179, 0]
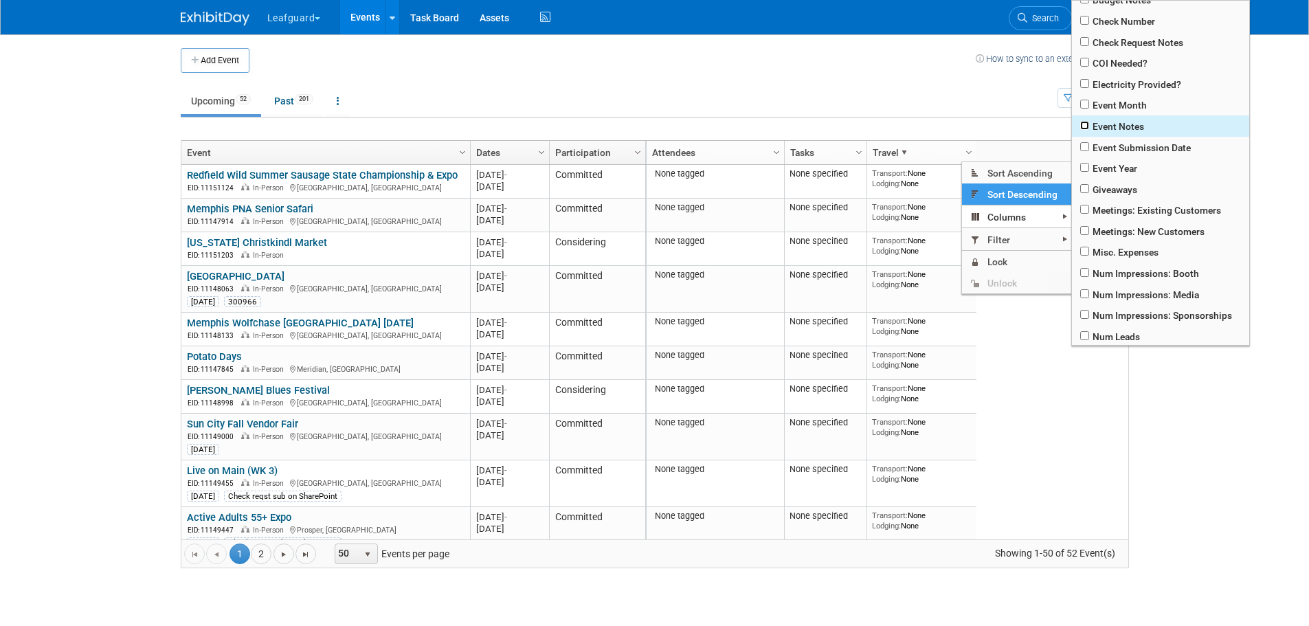
click at [1086, 124] on input "checkbox" at bounding box center [1084, 125] width 9 height 9
checkbox input "true"
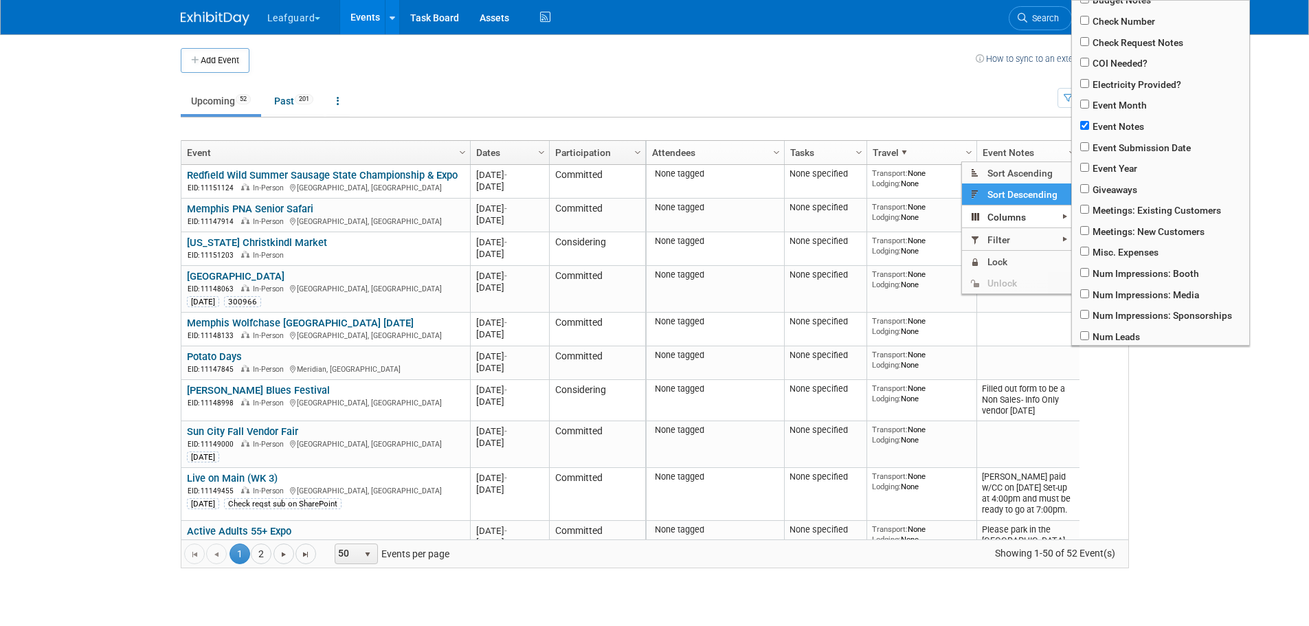
click at [1284, 311] on body "Leafguard Explore: My Workspaces 2 Go to Workspace: G.D.I Enterprise Leafguard …" at bounding box center [654, 313] width 1309 height 626
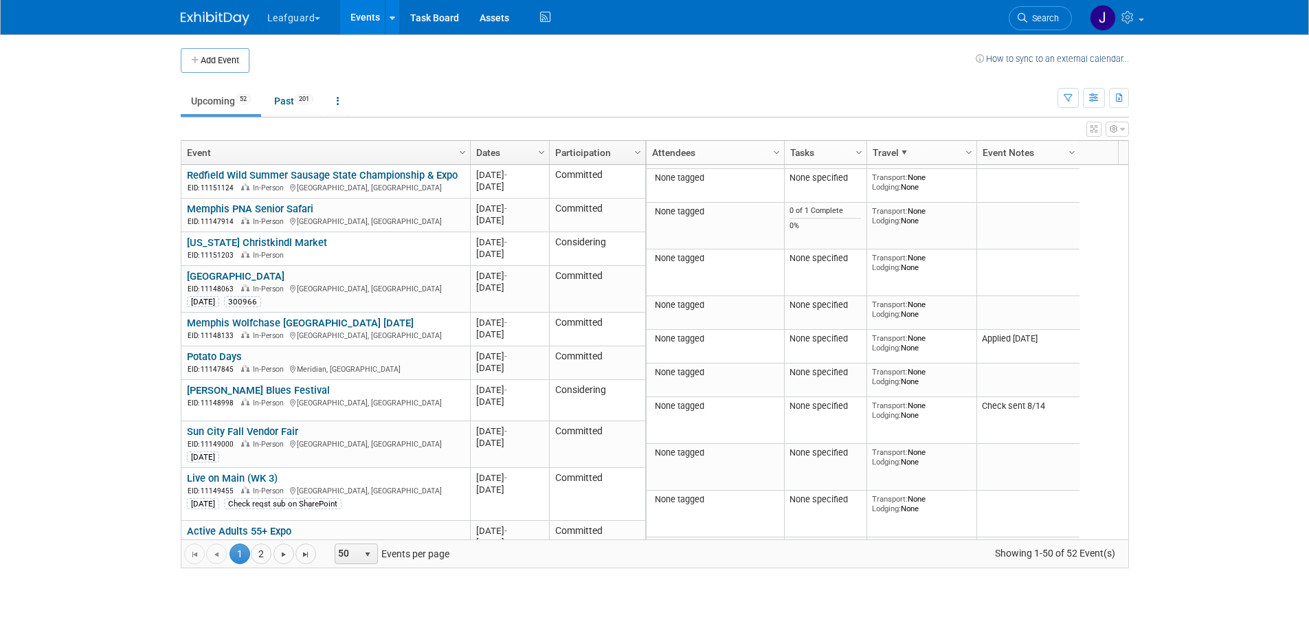
scroll to position [756, 0]
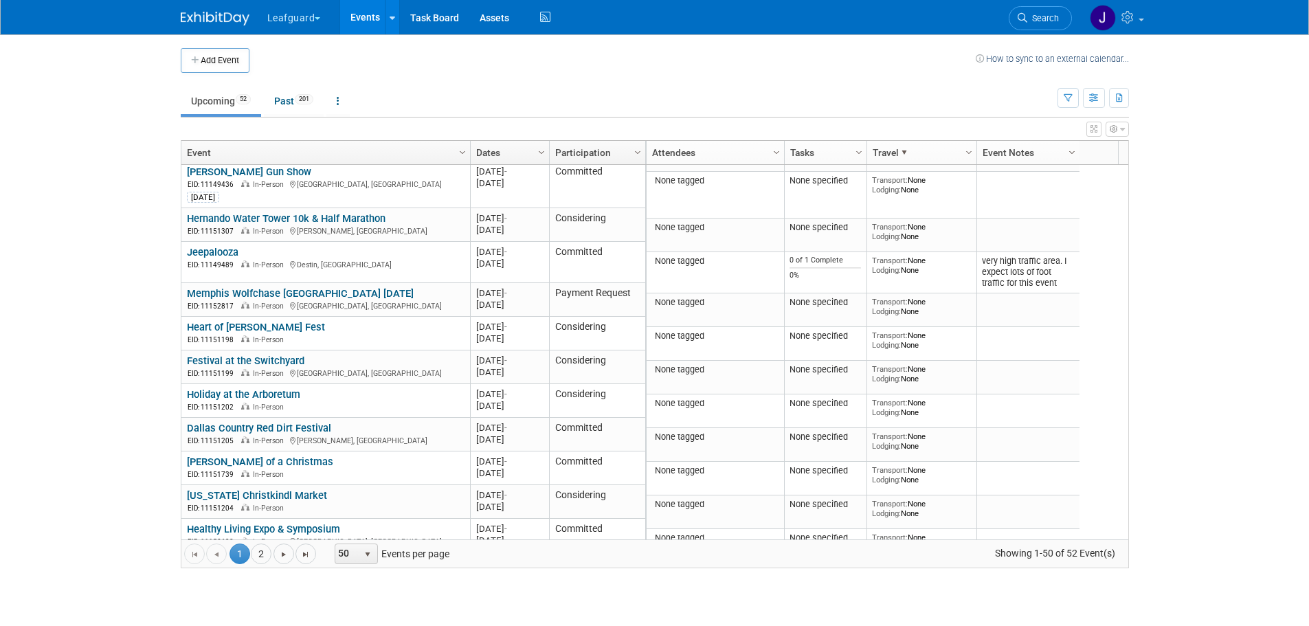
click at [1070, 150] on span "Column Settings" at bounding box center [1072, 152] width 11 height 11
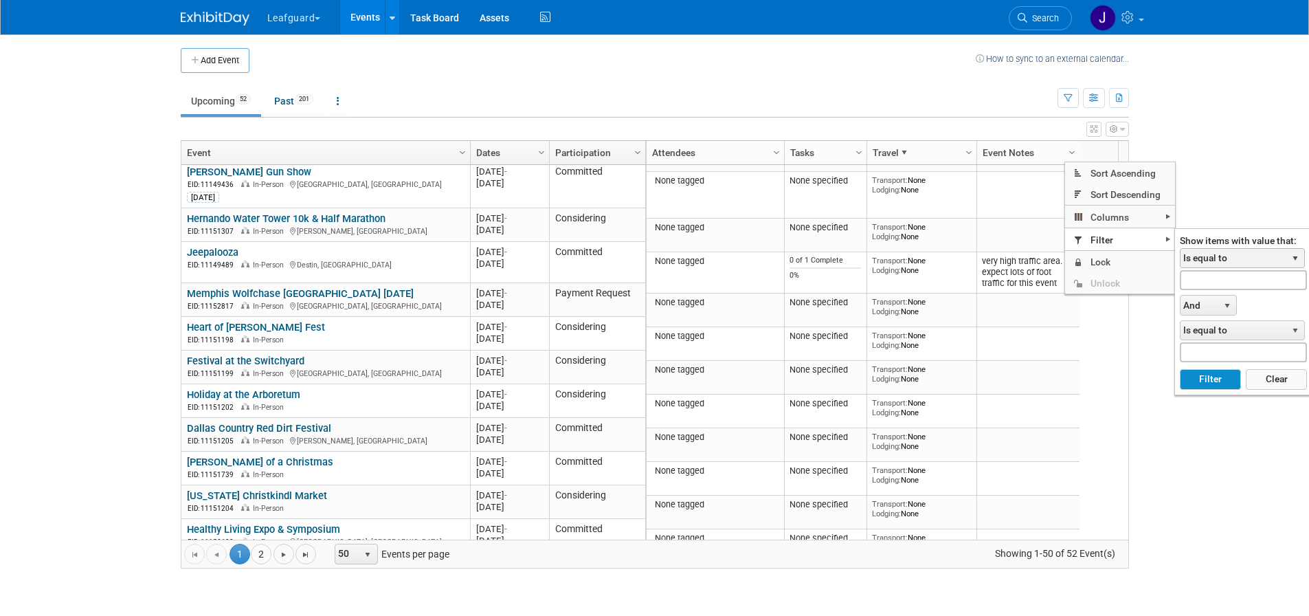
click at [1260, 254] on span "Is equal to" at bounding box center [1234, 258] width 106 height 19
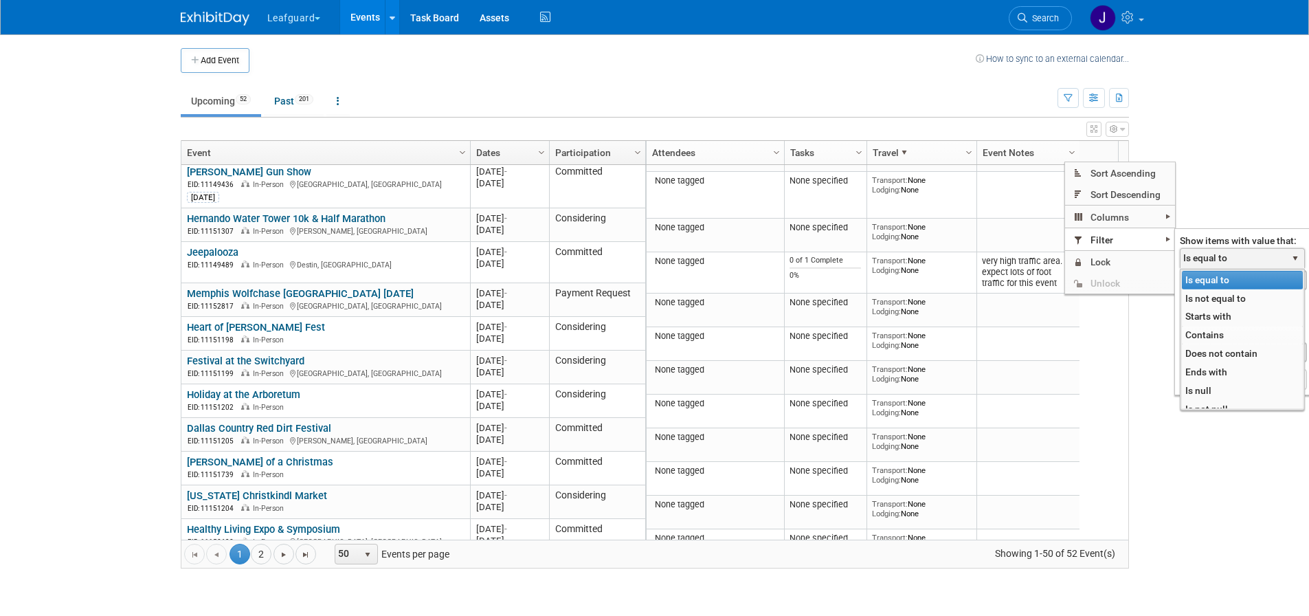
click at [1231, 337] on li "Contains" at bounding box center [1242, 335] width 121 height 19
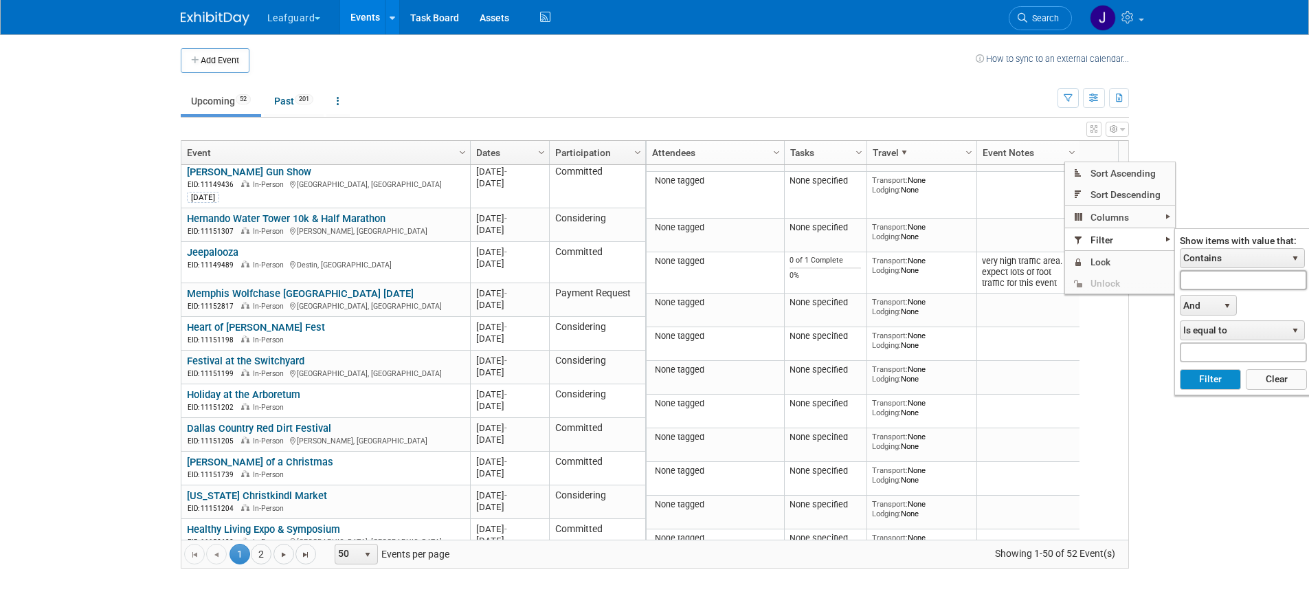
click at [1208, 278] on input "text" at bounding box center [1243, 280] width 127 height 20
click at [1202, 381] on button "Filter" at bounding box center [1210, 379] width 61 height 21
type input "CH-"
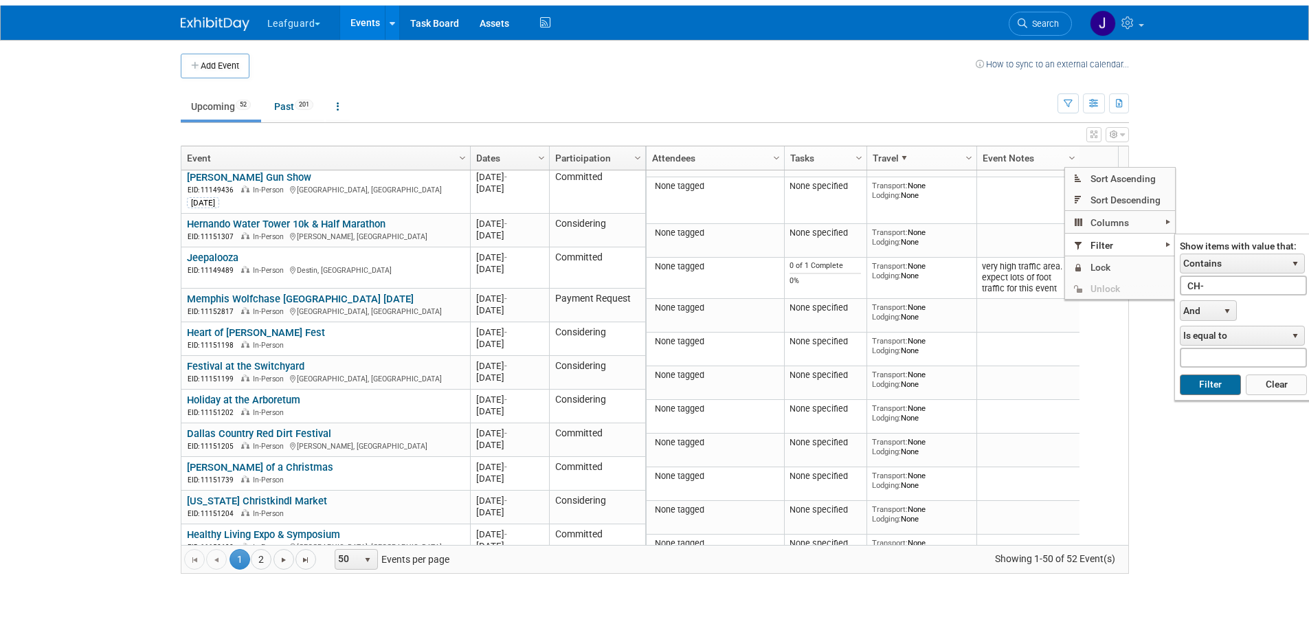
scroll to position [0, 0]
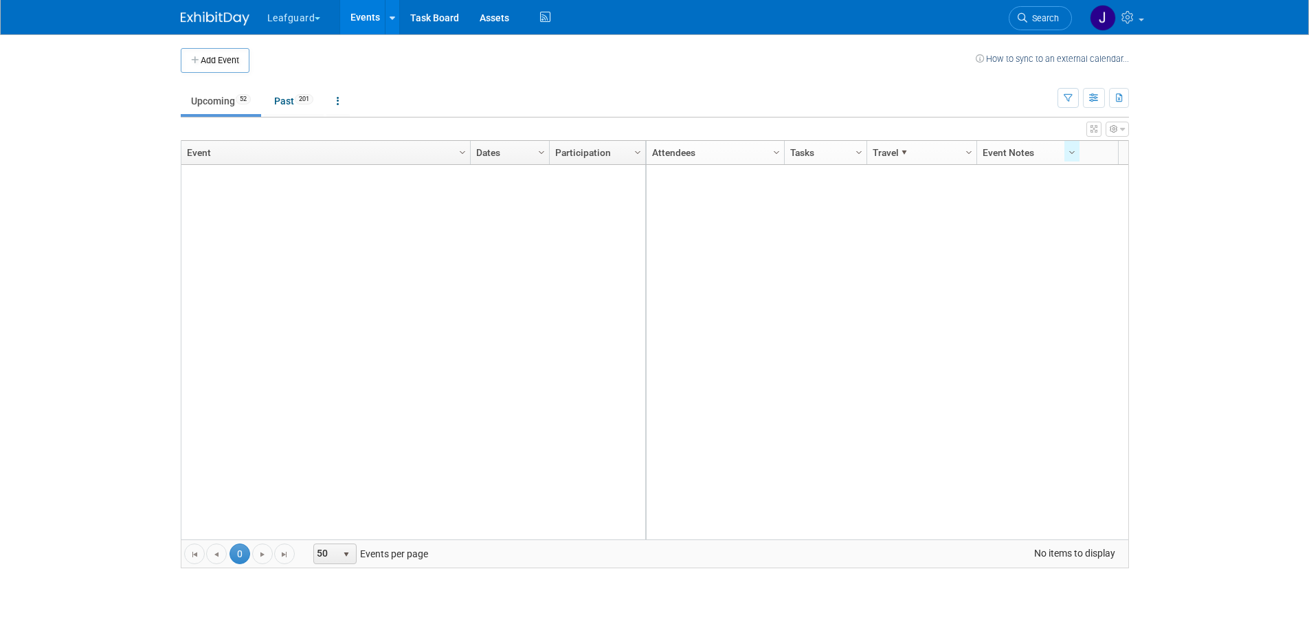
click at [1128, 125] on button "button" at bounding box center [1117, 129] width 23 height 15
click at [287, 96] on link "Past 201" at bounding box center [294, 101] width 60 height 26
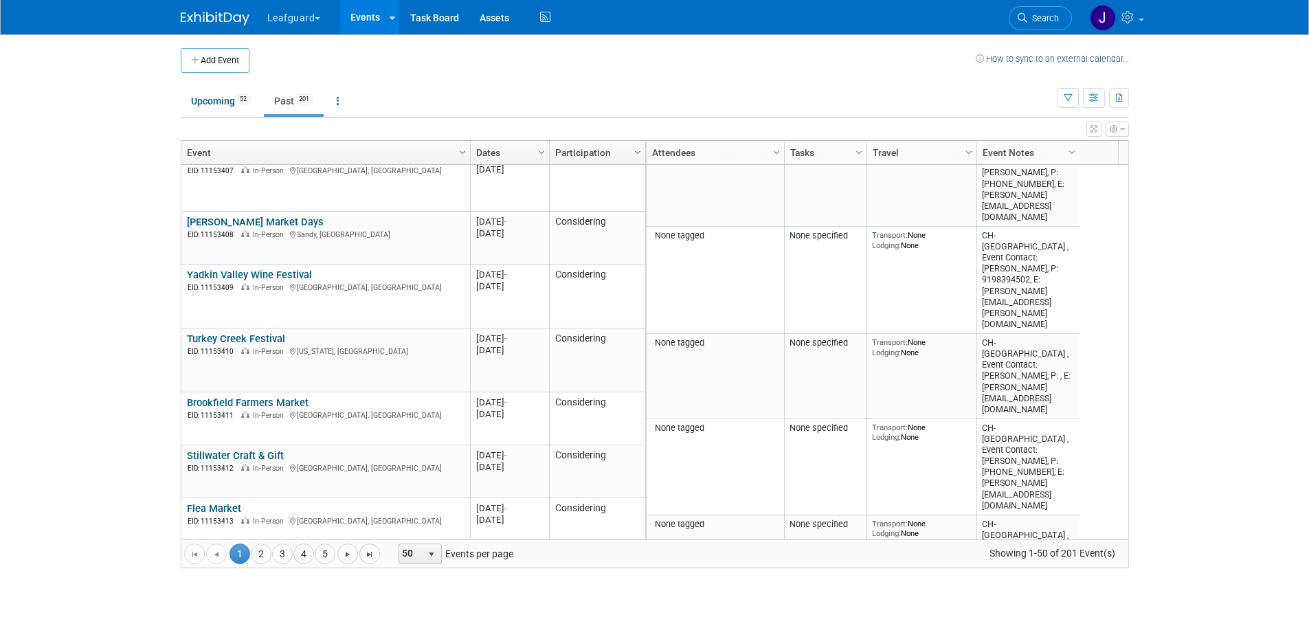
scroll to position [1660, 0]
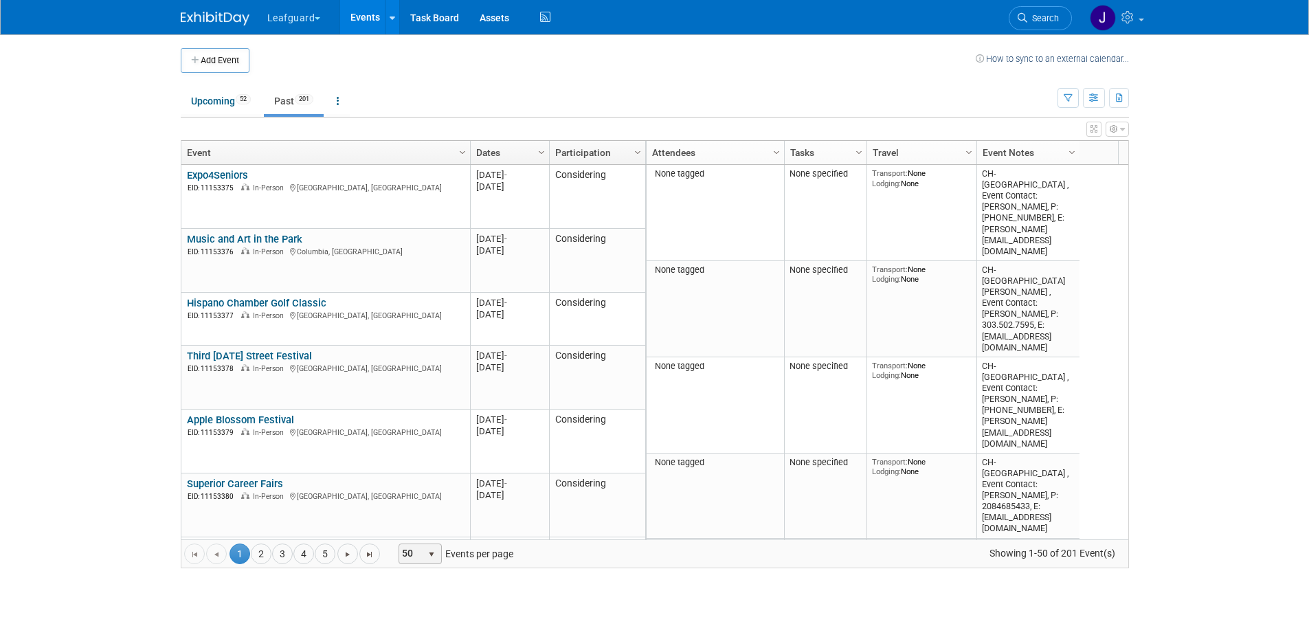
click at [420, 555] on span "50" at bounding box center [410, 553] width 23 height 19
click at [415, 533] on li "100" at bounding box center [420, 531] width 39 height 19
click at [261, 548] on link "2" at bounding box center [261, 554] width 21 height 21
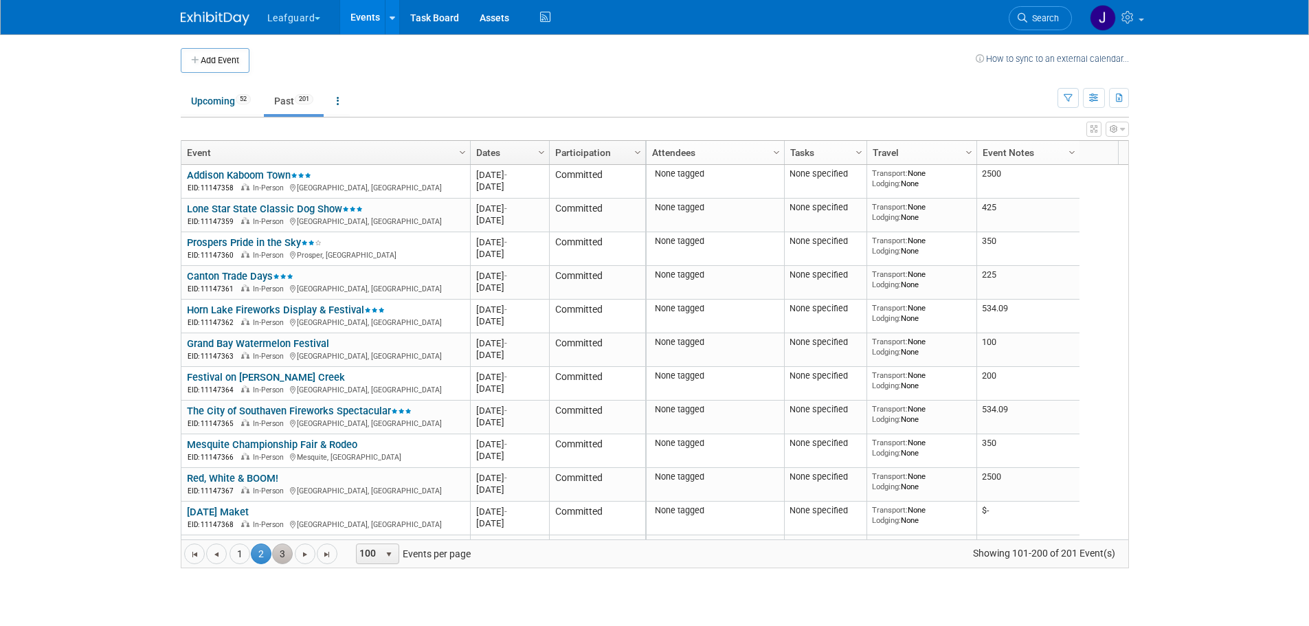
click at [283, 553] on link "3" at bounding box center [282, 554] width 21 height 21
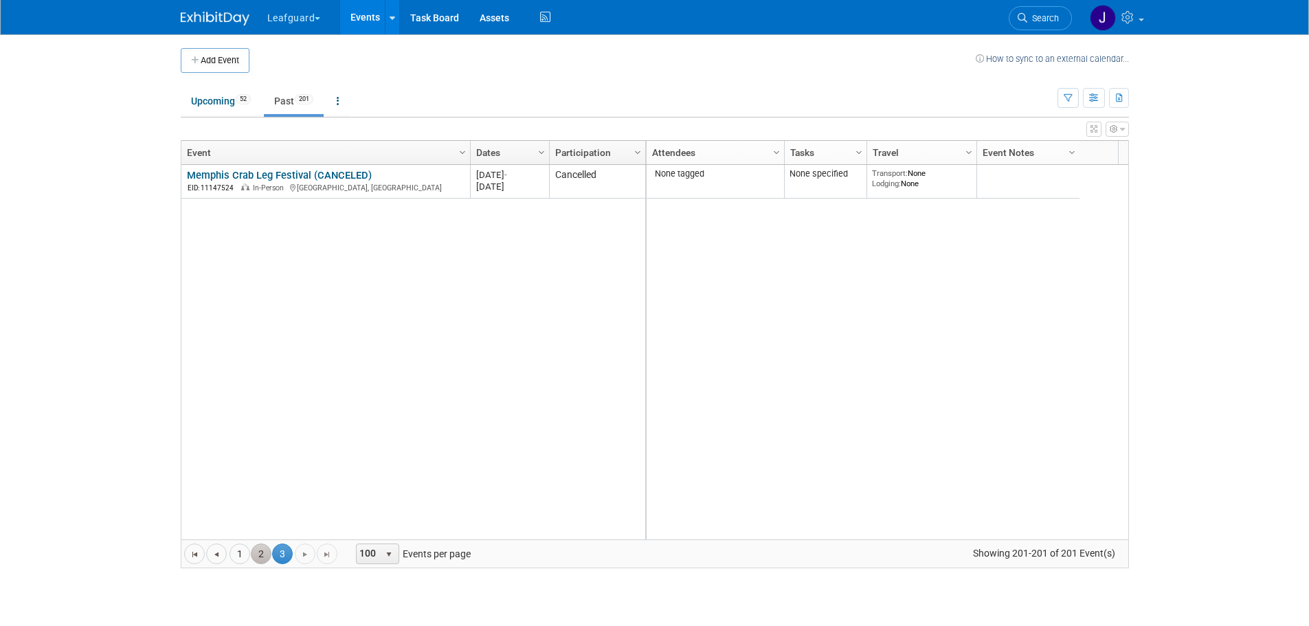
click at [258, 552] on link "2" at bounding box center [261, 554] width 21 height 21
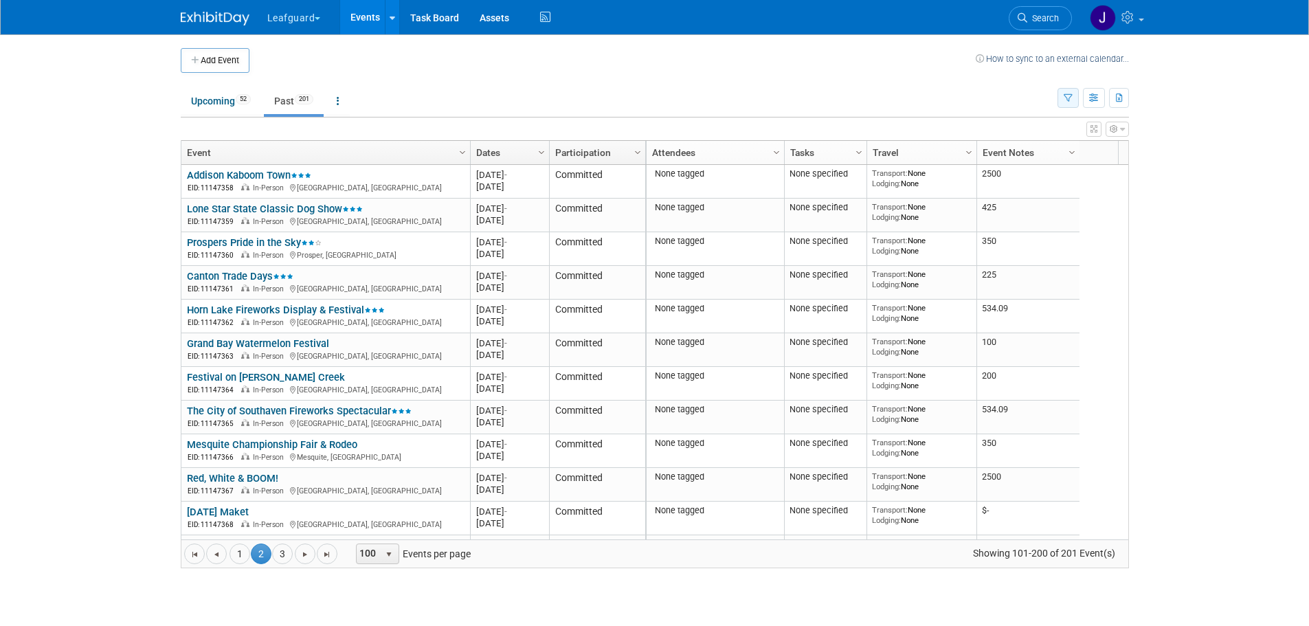
click at [1068, 101] on icon "button" at bounding box center [1068, 98] width 9 height 9
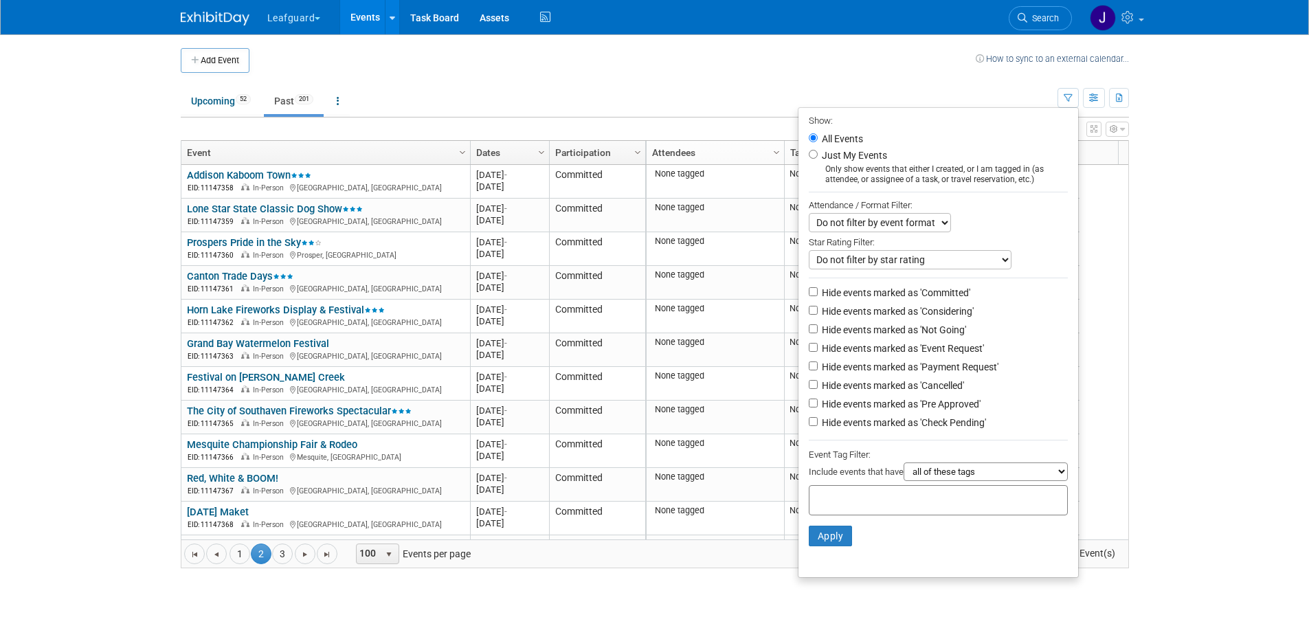
click at [1185, 357] on body "Leafguard Explore: My Workspaces 2 Go to Workspace: G.D.I Enterprise Leafguard …" at bounding box center [654, 313] width 1309 height 626
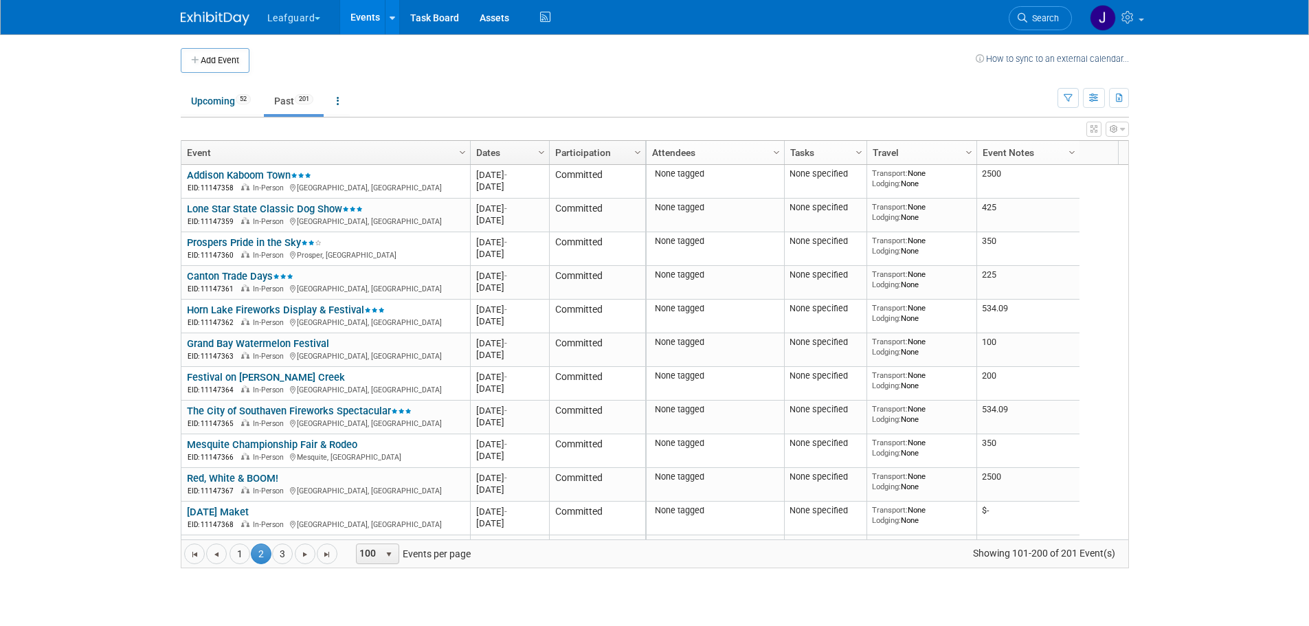
click at [1124, 130] on icon "button" at bounding box center [1122, 129] width 5 height 8
click at [1175, 164] on body "Leafguard Explore: My Workspaces 2 Go to Workspace: G.D.I Enterprise Leafguard …" at bounding box center [654, 313] width 1309 height 626
click at [1067, 149] on link "Column Settings" at bounding box center [1071, 151] width 15 height 21
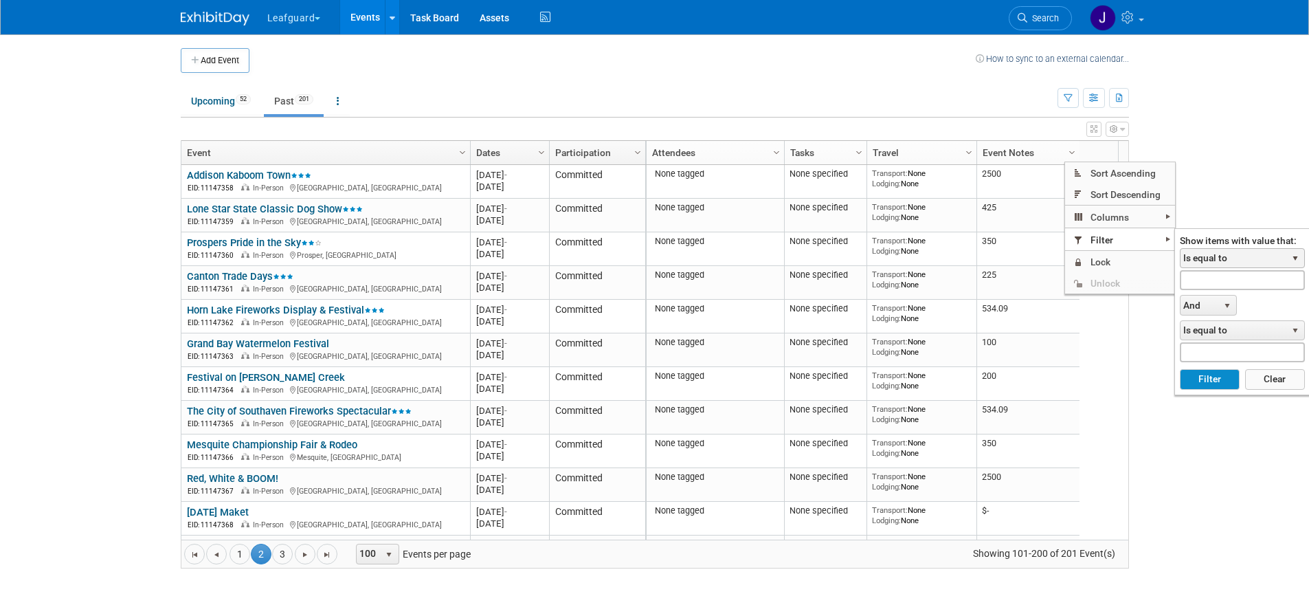
click at [1194, 256] on span "Is equal to" at bounding box center [1234, 258] width 106 height 19
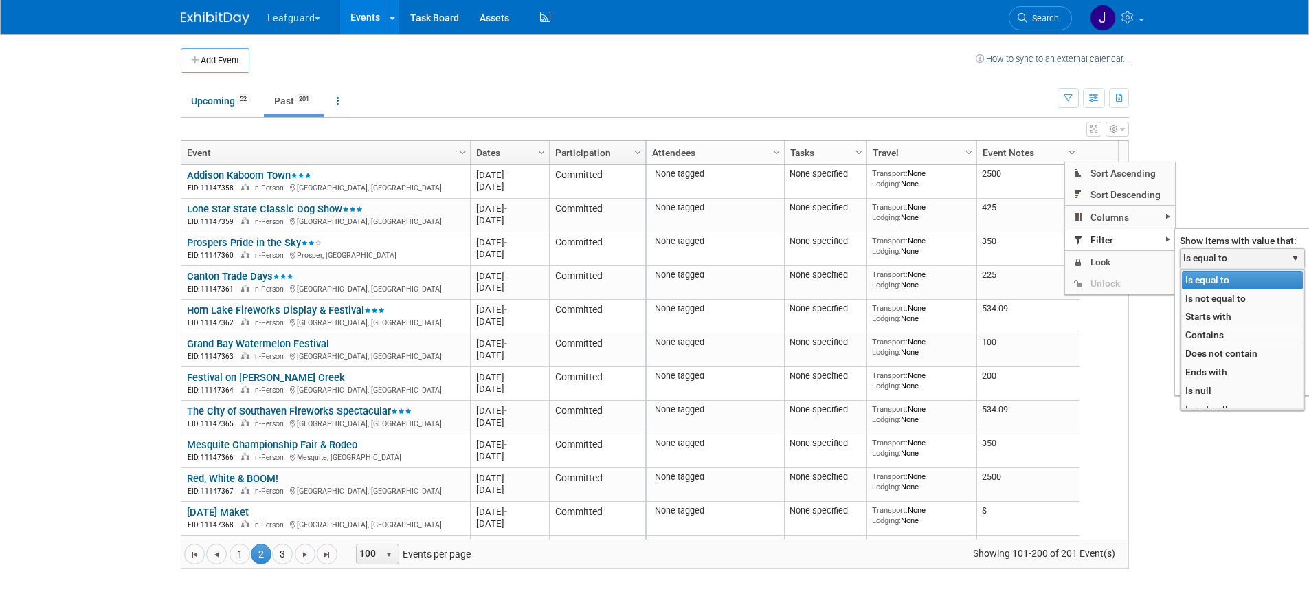
click at [1208, 336] on li "Contains" at bounding box center [1242, 335] width 121 height 19
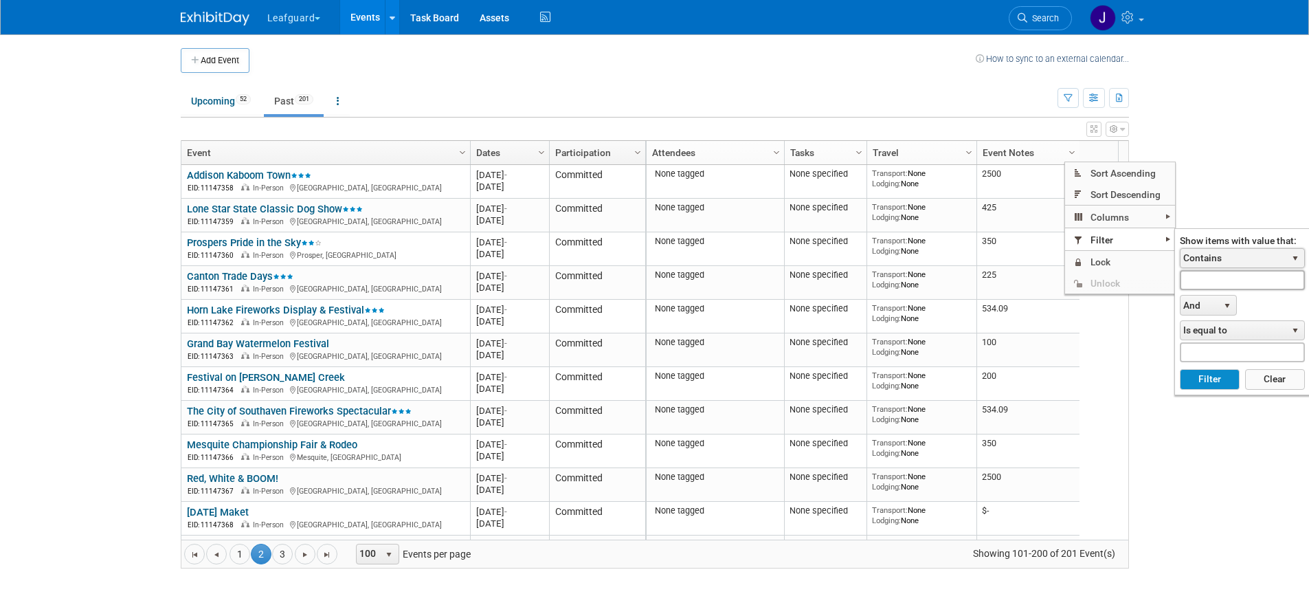
click at [1211, 280] on input "text" at bounding box center [1242, 280] width 125 height 20
click at [1201, 375] on button "Filter" at bounding box center [1210, 379] width 60 height 21
type input "Ch-"
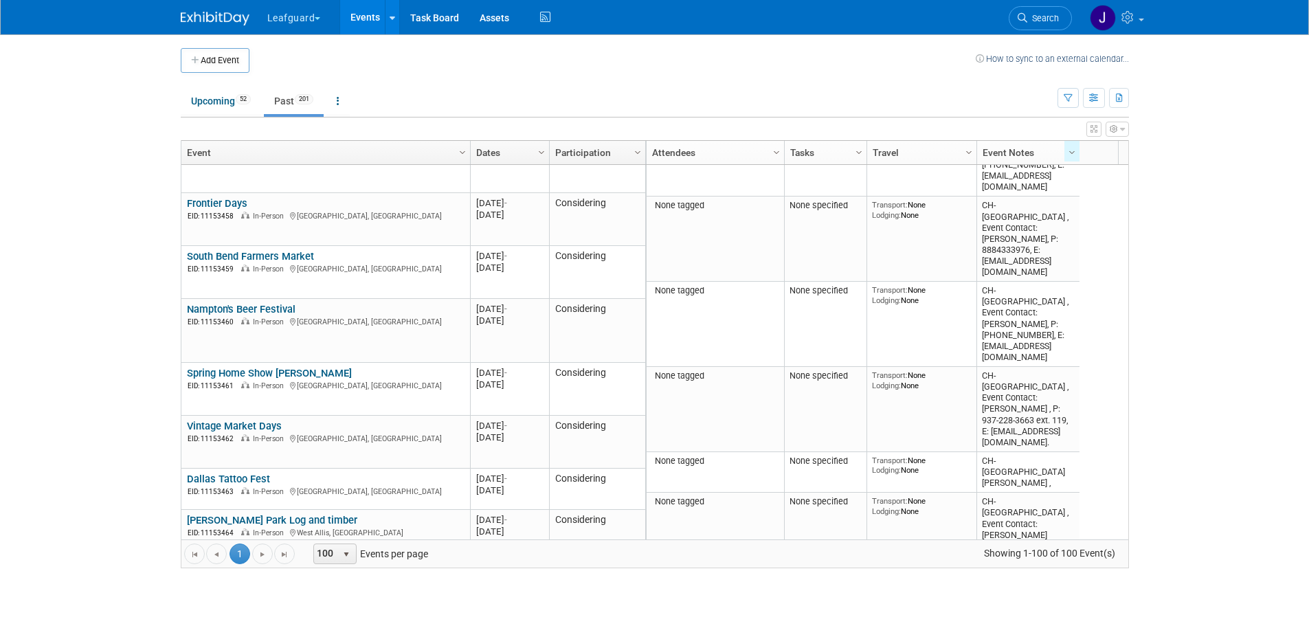
scroll to position [5285, 0]
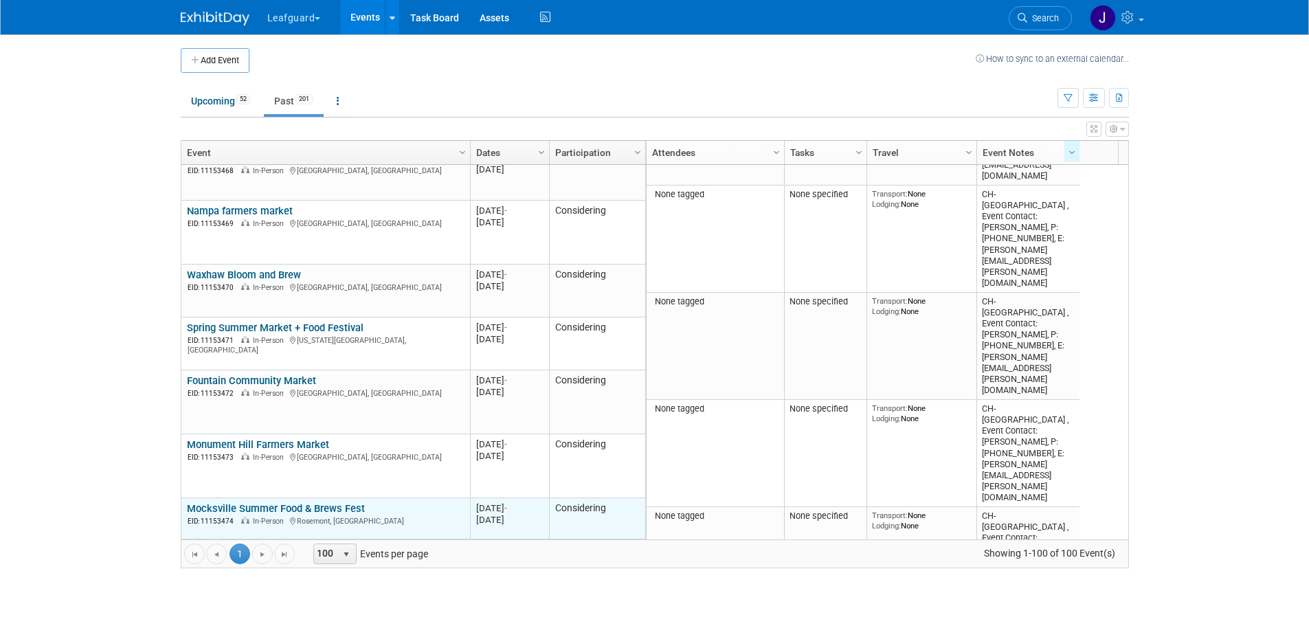
click at [390, 512] on div "Mocksville Summer Food & Brews Fest EID: 11153474 In-Person Rosemont, IL" at bounding box center [325, 514] width 277 height 25
click at [417, 519] on div "EID: 11153474 In-Person Rosemont, IL" at bounding box center [325, 521] width 277 height 12
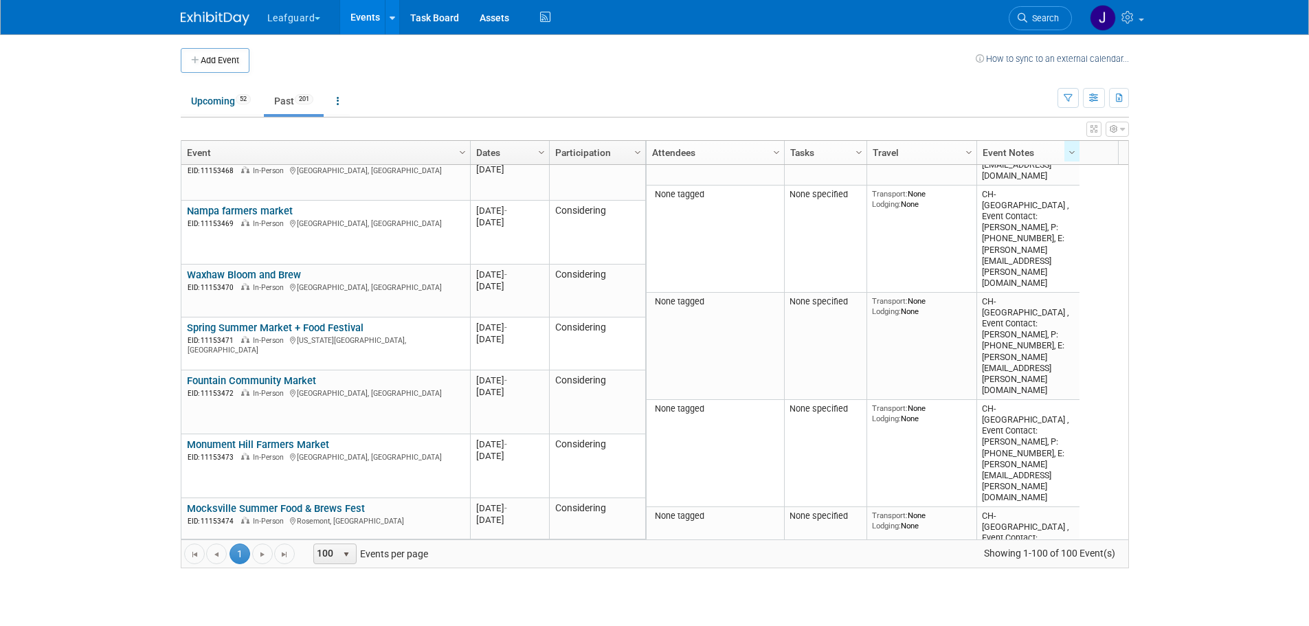
click at [282, 506] on link "Mocksville Summer Food & Brews Fest" at bounding box center [276, 508] width 178 height 12
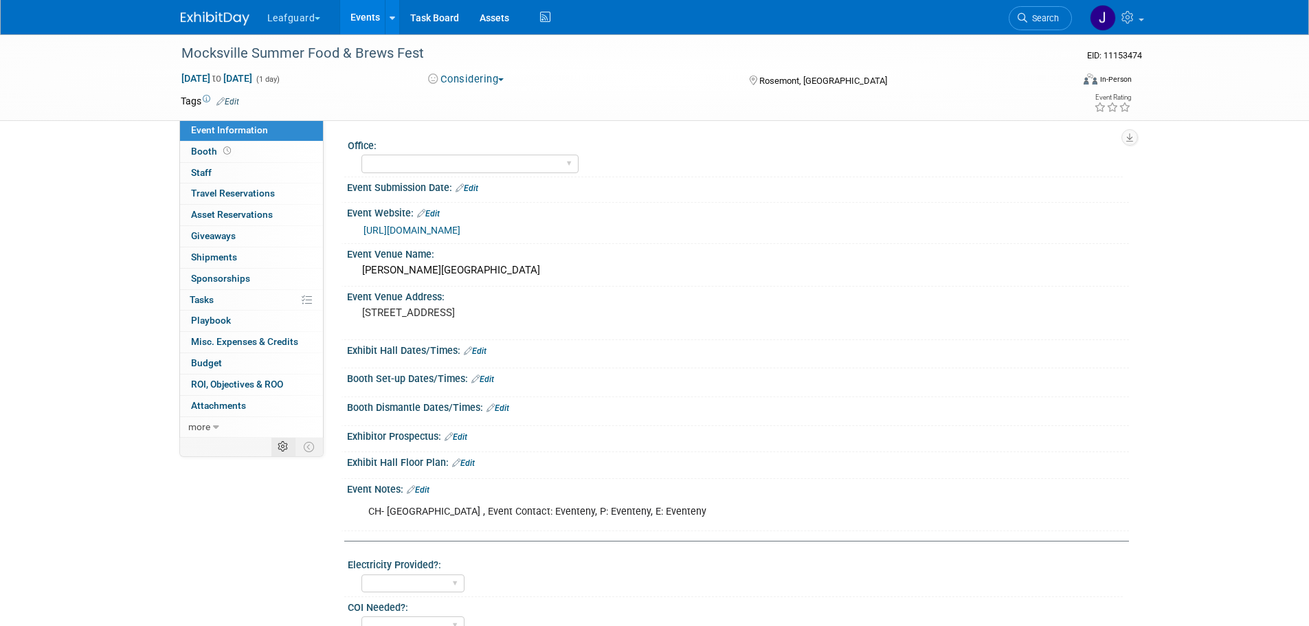
click at [287, 449] on icon at bounding box center [283, 447] width 10 height 10
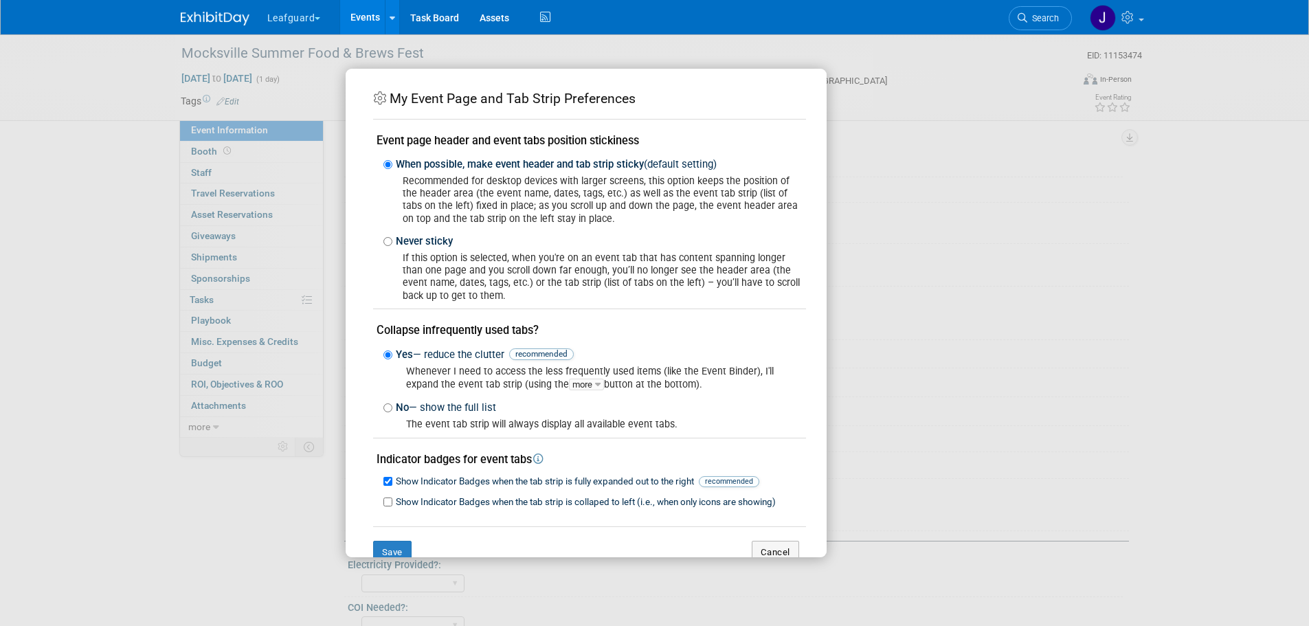
click at [996, 170] on div "My Event Page and Tab Strip Preferences Event page header and event tabs positi…" at bounding box center [654, 313] width 1309 height 626
click at [757, 547] on button "Cancel" at bounding box center [775, 552] width 47 height 23
